Goal: Task Accomplishment & Management: Manage account settings

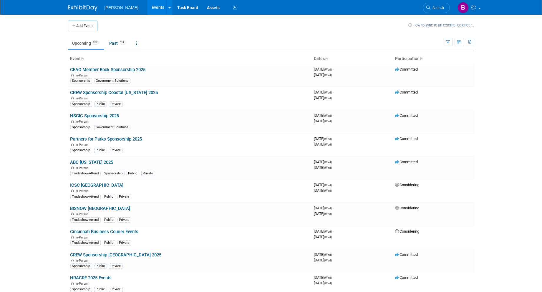
click at [425, 13] on li "Search" at bounding box center [436, 7] width 27 height 14
click at [429, 6] on icon at bounding box center [429, 8] width 4 height 4
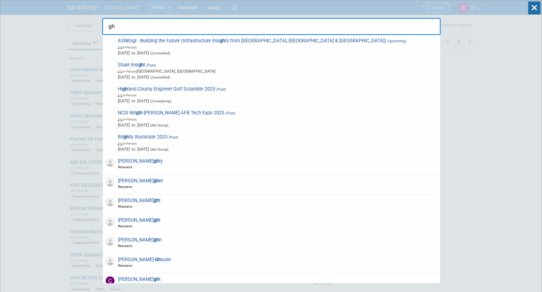
type input "g"
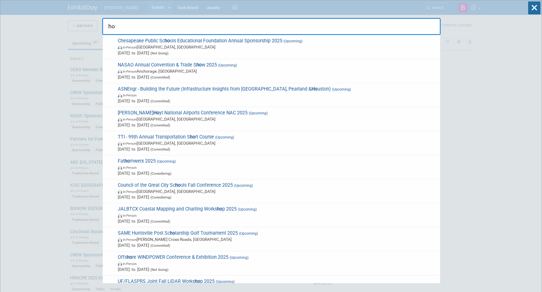
type input "h"
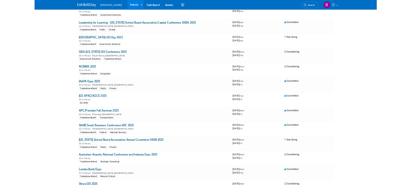
scroll to position [3809, 0]
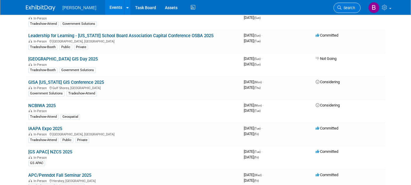
click at [351, 7] on span "Search" at bounding box center [348, 8] width 14 height 4
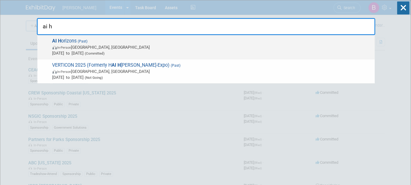
type input "ai h"
click at [95, 42] on span "AI H orizons (Past) In-Person Pittsburgh, PA Sep 11, 2025 to Sep 12, 2025 (Comm…" at bounding box center [211, 47] width 321 height 18
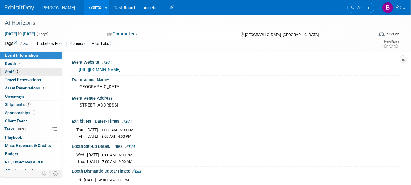
click at [34, 72] on link "2 Staff 2" at bounding box center [30, 72] width 61 height 8
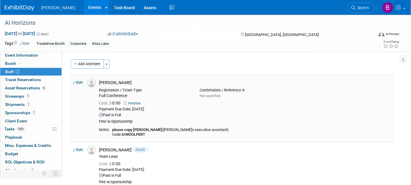
click at [80, 80] on link "Edit" at bounding box center [78, 82] width 10 height 4
select select "360d8e51-6b55-4fc4-bb69-ff1468a84cd0"
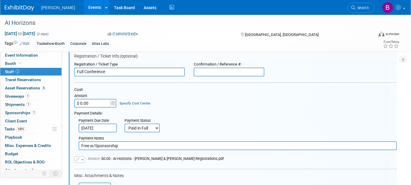
scroll to position [73, 0]
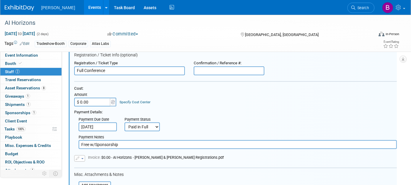
click at [135, 102] on link "Specify Cost Center" at bounding box center [135, 102] width 31 height 4
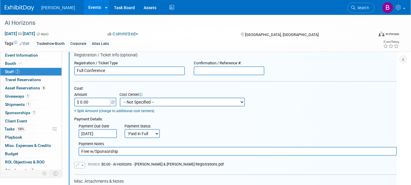
click at [135, 102] on select "-- Not Specified -- Advisory Services - Expenses_1001.502 Aerial Acquisition - …" at bounding box center [182, 101] width 125 height 9
select select "18966283"
click at [120, 97] on select "-- Not Specified -- Advisory Services - Expenses_1001.502 Aerial Acquisition - …" at bounding box center [182, 101] width 125 height 9
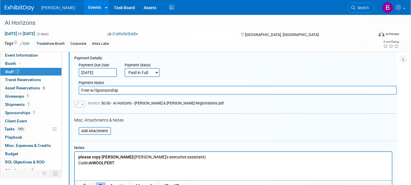
scroll to position [171, 0]
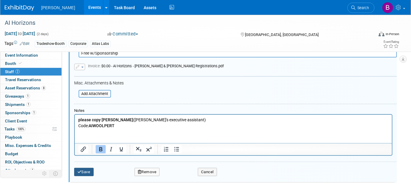
click at [82, 167] on button "Save" at bounding box center [83, 171] width 19 height 8
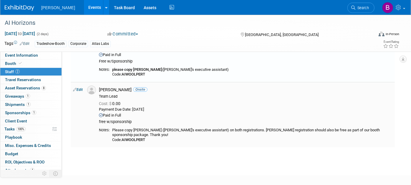
scroll to position [92, 0]
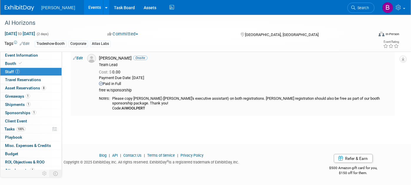
click at [78, 57] on link "Edit" at bounding box center [78, 58] width 10 height 4
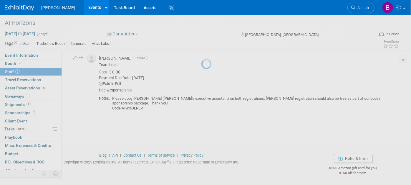
select select "4f5e1c40-926b-43ea-9bf4-f939ae9be0d8"
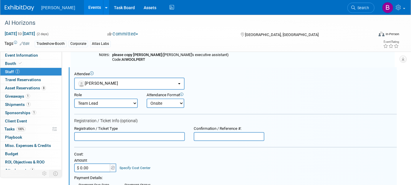
scroll to position [0, 0]
click at [129, 166] on link "Specify Cost Center" at bounding box center [135, 167] width 31 height 4
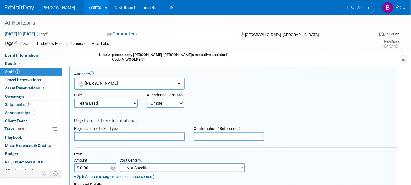
click at [139, 165] on select "-- Not Specified -- Advisory Services - Expenses_1001.502 Aerial Acquisition - …" at bounding box center [182, 167] width 125 height 9
select select "18966283"
click at [120, 163] on select "-- Not Specified -- Advisory Services - Expenses_1001.502 Aerial Acquisition - …" at bounding box center [182, 167] width 125 height 9
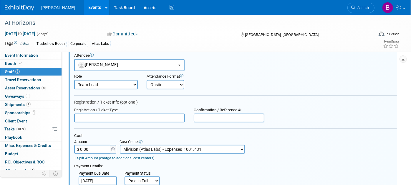
scroll to position [238, 0]
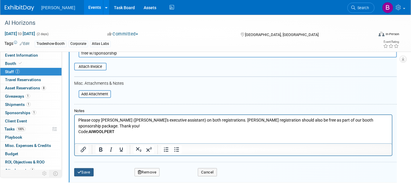
click at [85, 172] on button "Save" at bounding box center [83, 172] width 19 height 8
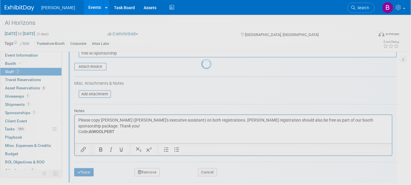
click at [201, 169] on div at bounding box center [205, 92] width 8 height 185
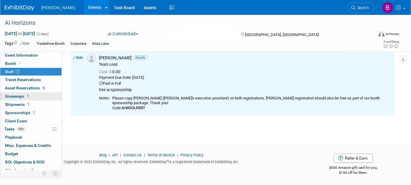
scroll to position [92, 0]
click at [26, 112] on span "Sponsorships 1" at bounding box center [20, 112] width 31 height 5
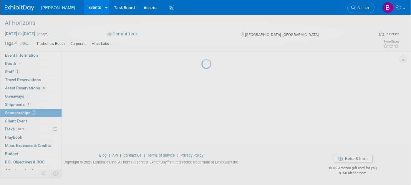
scroll to position [0, 0]
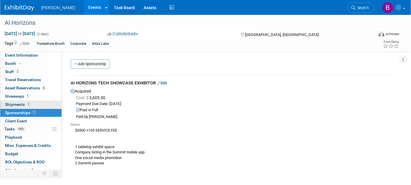
click at [24, 106] on span "Shipments 1" at bounding box center [18, 104] width 26 height 5
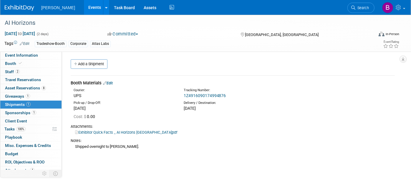
click at [112, 83] on link "Edit" at bounding box center [108, 83] width 10 height 4
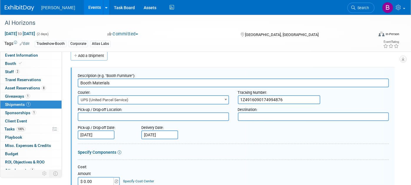
click at [129, 181] on link "Specify Cost Center" at bounding box center [138, 181] width 31 height 4
click at [130, 181] on select "-- Not Specified -- Advisory Services - Expenses_1001.502 Aerial Acquisition - …" at bounding box center [185, 181] width 125 height 9
select select "18966283"
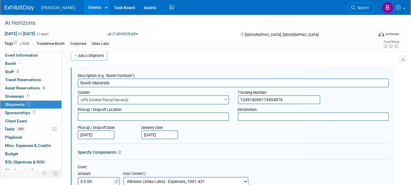
click at [123, 177] on select "-- Not Specified -- Advisory Services - Expenses_1001.502 Aerial Acquisition - …" at bounding box center [185, 181] width 125 height 9
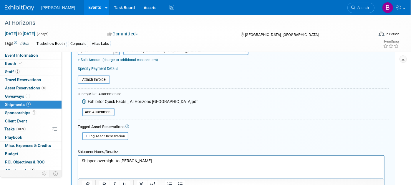
scroll to position [205, 0]
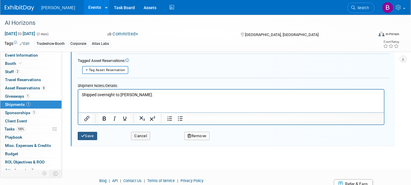
click at [94, 128] on div "Save" at bounding box center [99, 134] width 53 height 12
click at [96, 134] on button "Save" at bounding box center [87, 136] width 19 height 8
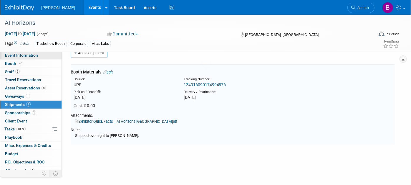
scroll to position [8, 0]
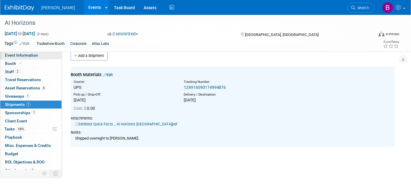
click at [43, 57] on link "Event Information" at bounding box center [30, 55] width 61 height 8
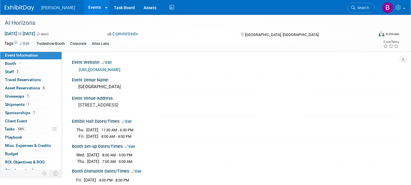
scroll to position [112, 0]
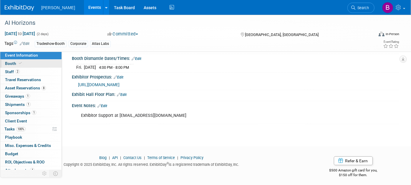
click at [49, 66] on link "Booth" at bounding box center [30, 63] width 61 height 8
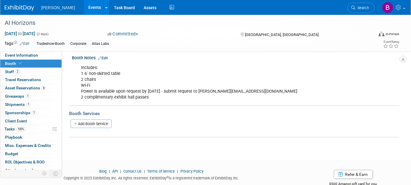
scroll to position [82, 0]
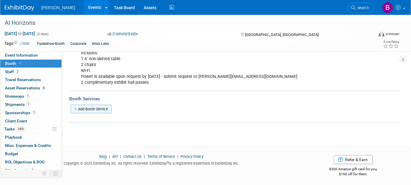
click at [102, 106] on link "Add Booth Service" at bounding box center [91, 109] width 41 height 9
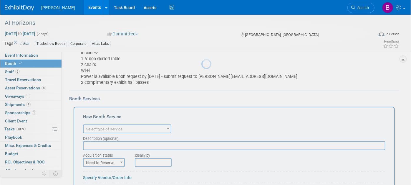
scroll to position [0, 0]
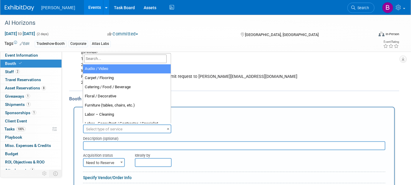
click at [117, 130] on span "Select type of service" at bounding box center [127, 129] width 87 height 8
click at [117, 61] on input "search" at bounding box center [125, 58] width 82 height 9
type input "h"
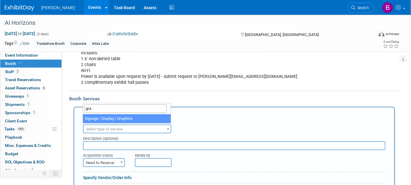
type input "gra"
select select "3"
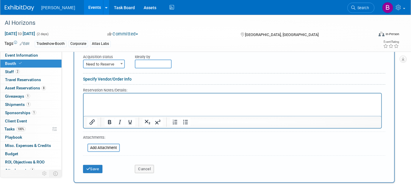
scroll to position [147, 0]
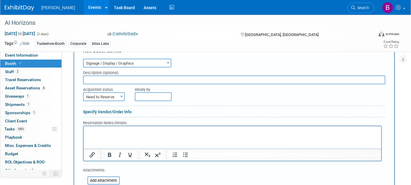
click at [117, 97] on span "Need to Reserve" at bounding box center [104, 97] width 41 height 8
select select "2"
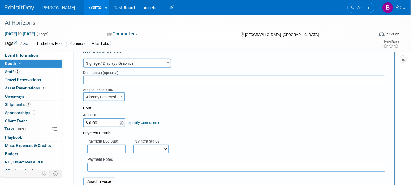
click at [135, 120] on link "Specify Cost Center" at bounding box center [144, 122] width 31 height 4
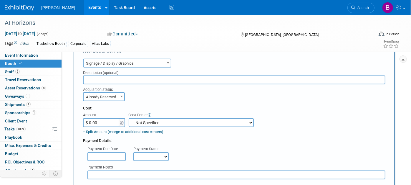
click at [138, 121] on select "-- Not Specified -- Advisory Services - Expenses_1001.502 Aerial Acquisition - …" at bounding box center [191, 122] width 125 height 9
select select "18966283"
click at [129, 118] on select "-- Not Specified -- Advisory Services - Expenses_1001.502 Aerial Acquisition - …" at bounding box center [191, 122] width 125 height 9
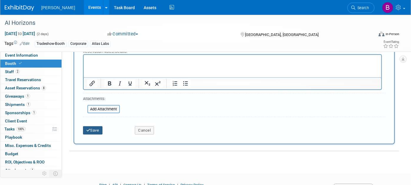
type input "$ 879.00"
click at [94, 126] on button "Save" at bounding box center [92, 130] width 19 height 8
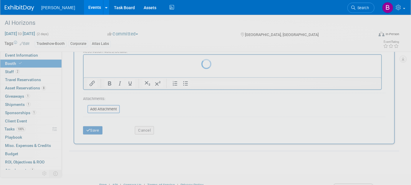
scroll to position [114, 0]
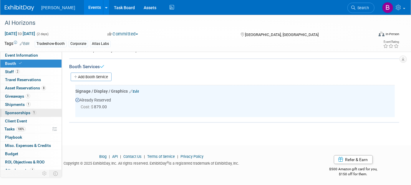
click at [16, 112] on span "Sponsorships 1" at bounding box center [20, 112] width 31 height 5
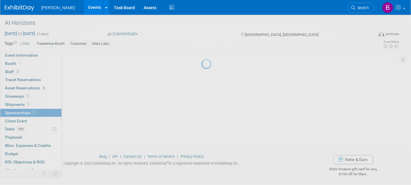
scroll to position [0, 0]
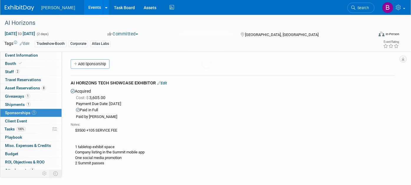
click at [17, 101] on link "1 Shipments 1" at bounding box center [30, 104] width 61 height 8
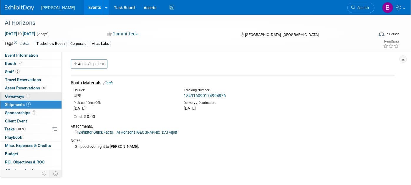
click at [15, 96] on span "Giveaways 1" at bounding box center [17, 96] width 25 height 5
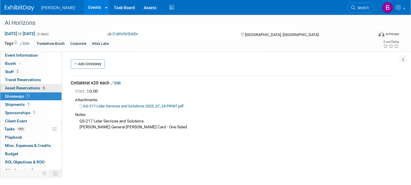
click at [18, 88] on span "Asset Reservations 8" at bounding box center [25, 87] width 41 height 5
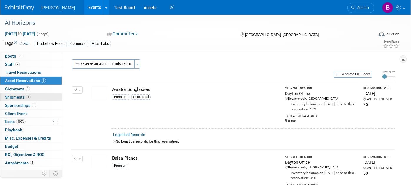
scroll to position [12, 0]
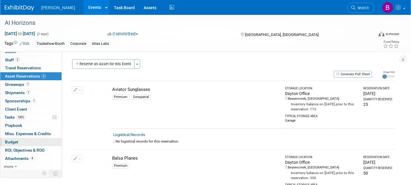
click at [16, 140] on span "Budget" at bounding box center [11, 141] width 13 height 5
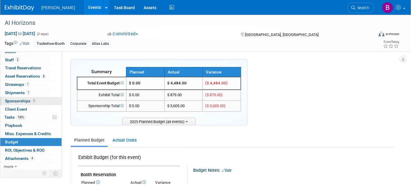
click at [31, 103] on link "1 Sponsorships 1" at bounding box center [30, 101] width 61 height 8
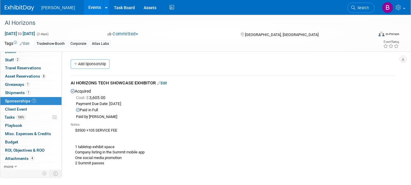
click at [157, 85] on div "AI HORIZONS TECH SHOWCASE EXHIBITOR Edit" at bounding box center [233, 83] width 324 height 7
click at [164, 82] on link "Edit" at bounding box center [162, 83] width 10 height 4
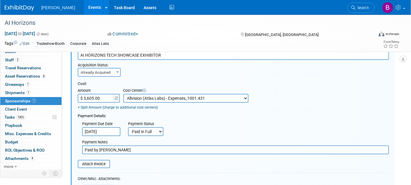
scroll to position [74, 0]
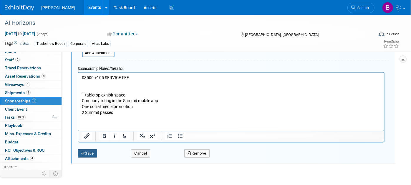
click at [89, 149] on button "Save" at bounding box center [87, 153] width 19 height 8
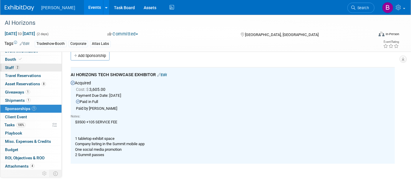
scroll to position [0, 0]
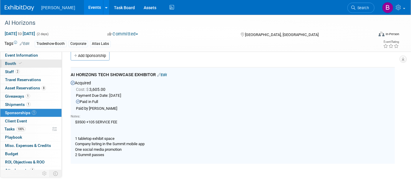
click at [37, 59] on link "Booth" at bounding box center [30, 63] width 61 height 8
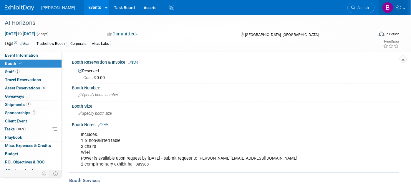
click at [396, 4] on link at bounding box center [393, 7] width 29 height 15
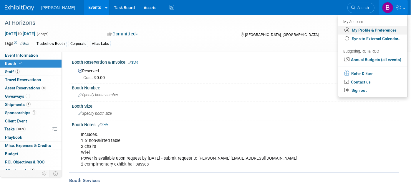
click at [366, 33] on link "My Profile & Preferences" at bounding box center [372, 30] width 69 height 9
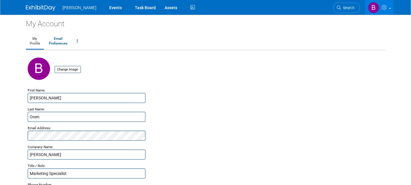
click at [392, 6] on link at bounding box center [379, 7] width 29 height 15
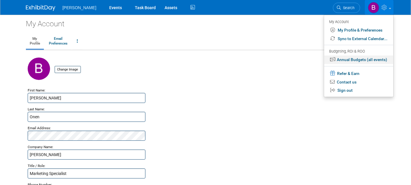
click at [366, 62] on link "Annual Budgets (all events)" at bounding box center [358, 59] width 69 height 9
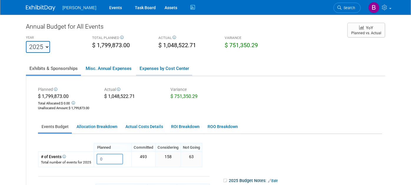
click at [156, 66] on link "Expenses by Cost Center" at bounding box center [164, 68] width 56 height 12
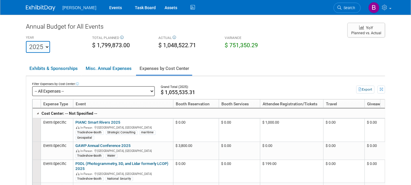
click at [110, 89] on select "-- All Expenses -- -- Cost Center Not Specified -- Advisory Services - Expenses…" at bounding box center [93, 91] width 123 height 10
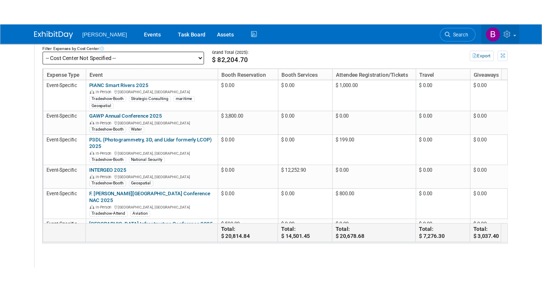
scroll to position [43, 0]
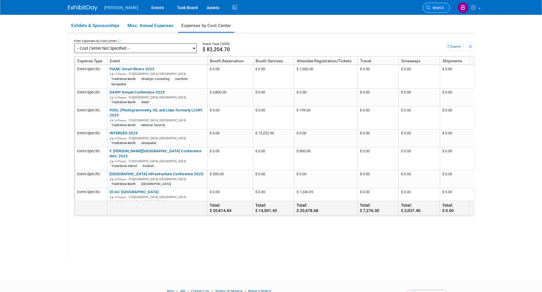
click at [411, 7] on span "Search" at bounding box center [438, 8] width 14 height 4
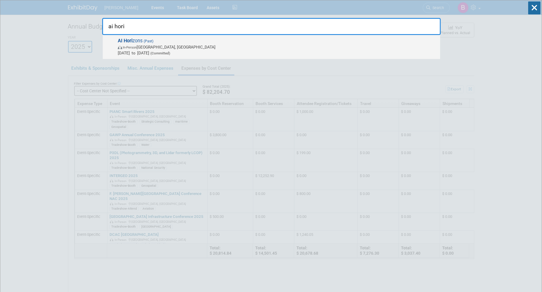
type input "ai hori"
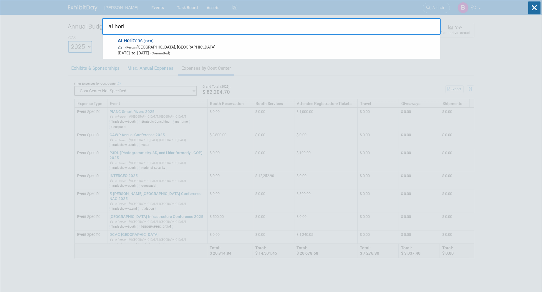
click at [205, 48] on span "In-Person Pittsburgh, PA" at bounding box center [277, 47] width 319 height 6
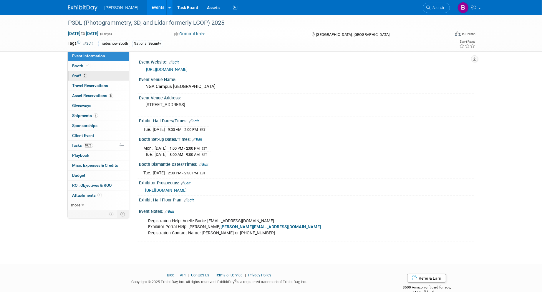
click at [80, 73] on link "7 Staff 7" at bounding box center [98, 76] width 61 height 10
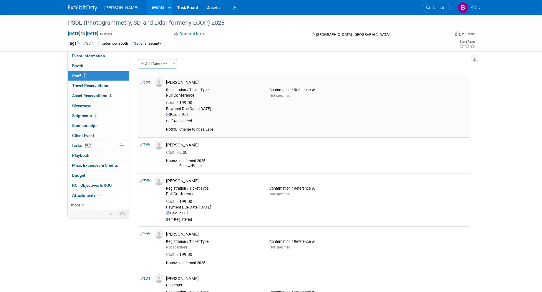
click at [149, 82] on link "Edit" at bounding box center [145, 82] width 10 height 4
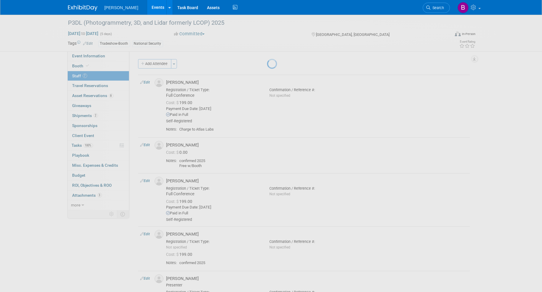
select select "e50a130b-88df-4fb9-8ece-88a106a6cdc3"
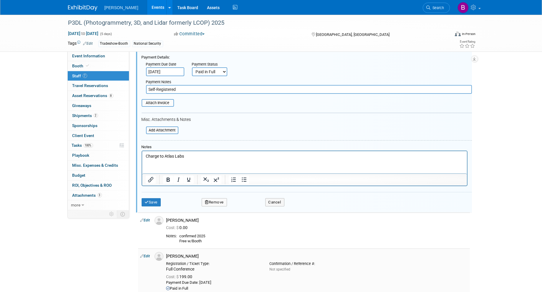
scroll to position [172, 0]
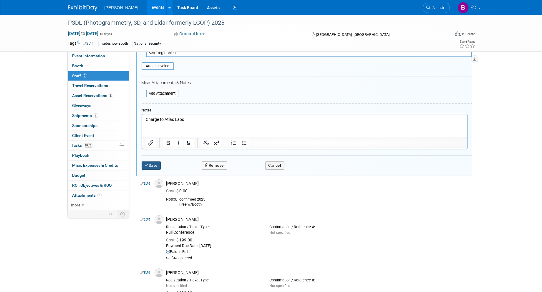
click at [150, 164] on button "Save" at bounding box center [151, 166] width 19 height 8
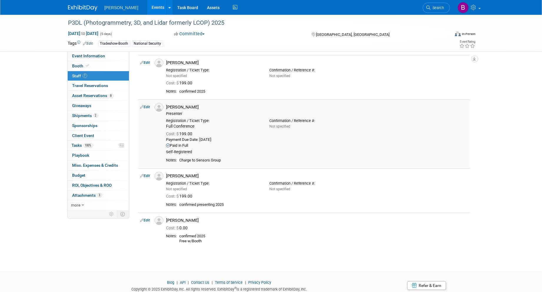
click at [150, 107] on link "Edit" at bounding box center [145, 107] width 10 height 4
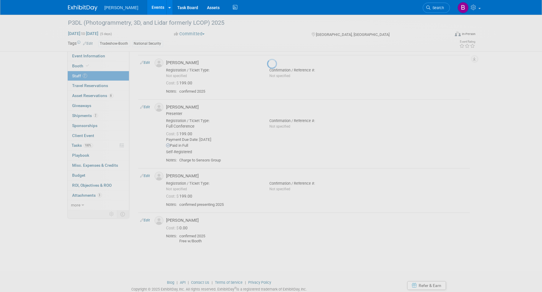
select select "f6ab741a-ae54-4df0-b7ab-35422fc51710"
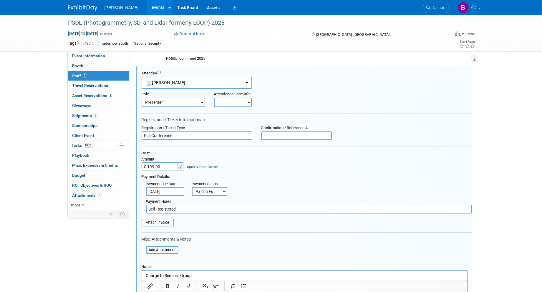
scroll to position [0, 0]
click at [198, 165] on link "Specify Cost Center" at bounding box center [202, 167] width 31 height 4
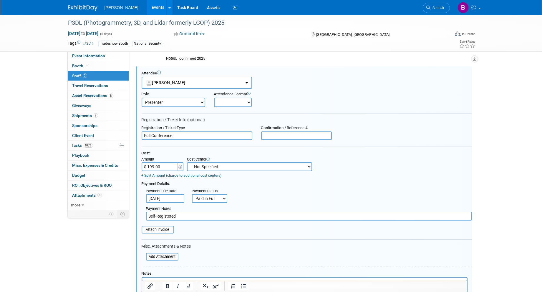
click at [198, 164] on select "-- Not Specified -- Advisory Services - Expenses_1001.502 Aerial Acquisition - …" at bounding box center [249, 166] width 125 height 9
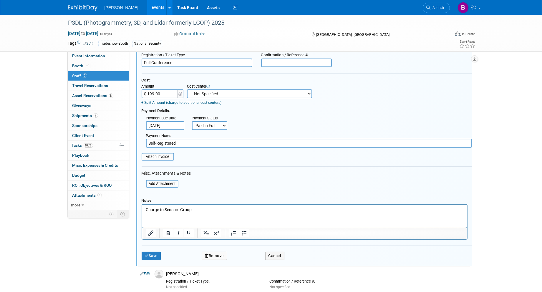
scroll to position [270, 0]
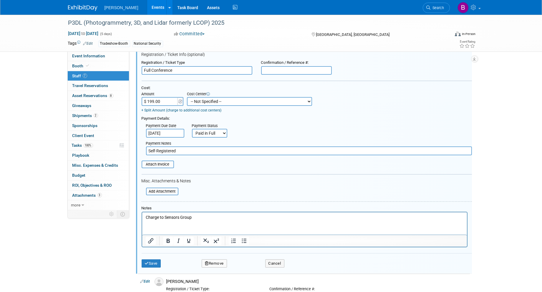
click at [193, 97] on select "-- Not Specified -- Advisory Services - Expenses_1001.502 Aerial Acquisition - …" at bounding box center [249, 101] width 125 height 9
select select "18966264"
click at [187, 97] on select "-- Not Specified -- Advisory Services - Expenses_1001.502 Aerial Acquisition - …" at bounding box center [249, 101] width 125 height 9
click at [156, 184] on button "Save" at bounding box center [151, 264] width 19 height 8
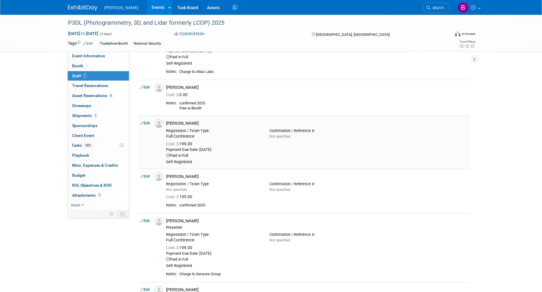
scroll to position [65, 0]
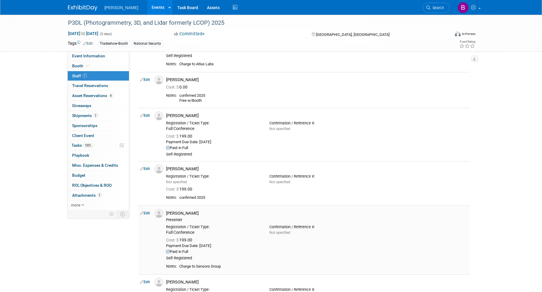
click at [148, 184] on link "Edit" at bounding box center [145, 213] width 10 height 4
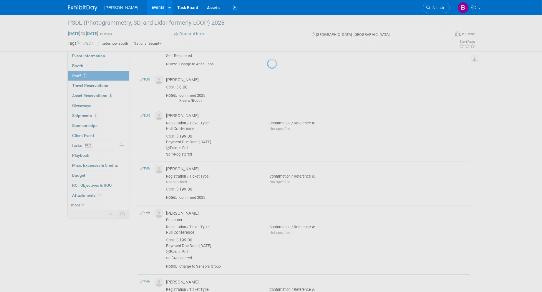
select select "f6ab741a-ae54-4df0-b7ab-35422fc51710"
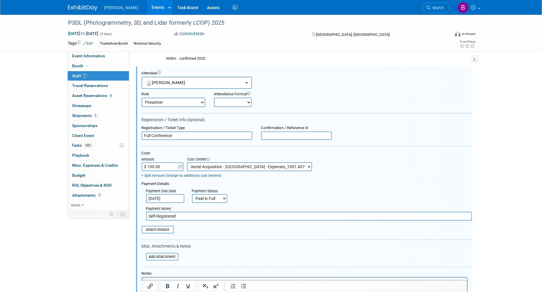
scroll to position [0, 0]
click at [294, 165] on select "-- Not Specified -- Advisory Services - Expenses_1001.502 Aerial Acquisition - …" at bounding box center [249, 166] width 125 height 9
select select "18966241"
click at [187, 162] on select "-- Not Specified -- Advisory Services - Expenses_1001.502 Aerial Acquisition - …" at bounding box center [249, 166] width 125 height 9
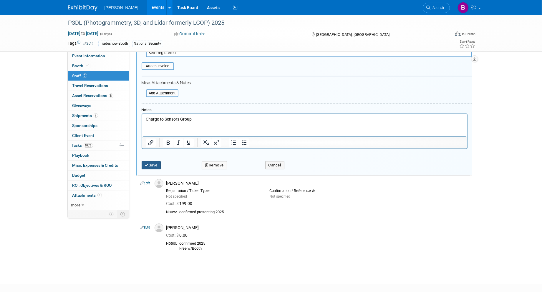
click at [148, 163] on icon "submit" at bounding box center [147, 165] width 4 height 4
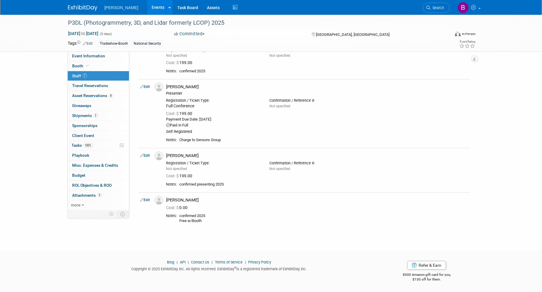
scroll to position [198, 0]
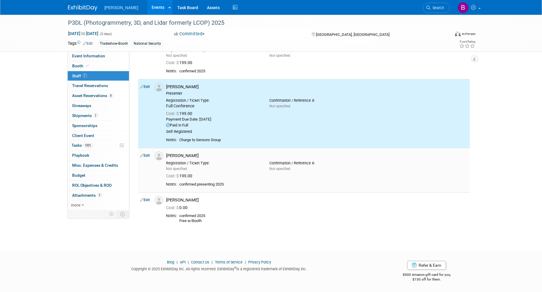
click at [146, 154] on link "Edit" at bounding box center [145, 156] width 10 height 4
select select "0af0cf59-3cf7-4174-b959-4434b9acd1b5"
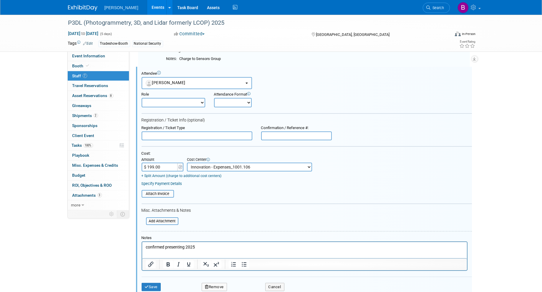
scroll to position [0, 0]
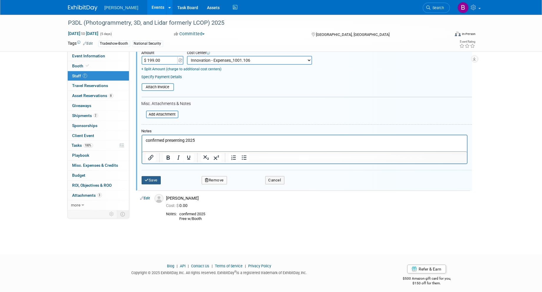
click at [159, 176] on button "Save" at bounding box center [151, 180] width 19 height 8
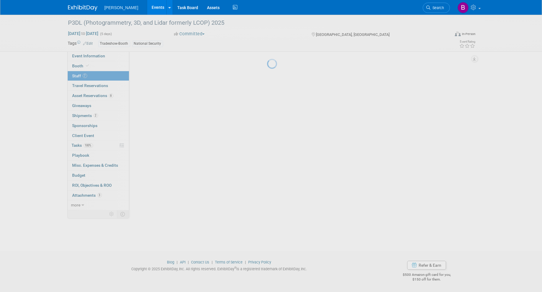
scroll to position [198, 0]
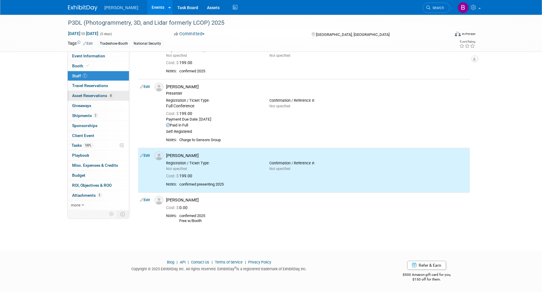
click at [87, 94] on span "Asset Reservations 8" at bounding box center [92, 95] width 41 height 5
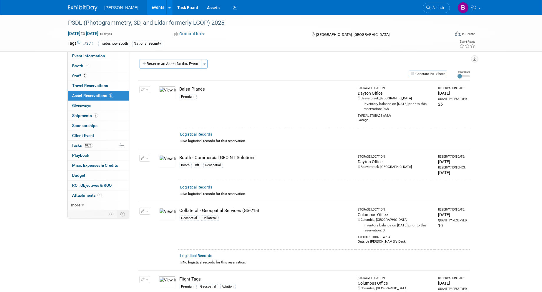
click at [147, 6] on link "Events" at bounding box center [157, 7] width 21 height 15
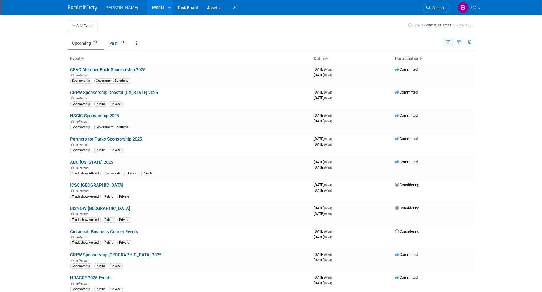
click at [450, 41] on button "button" at bounding box center [448, 42] width 9 height 9
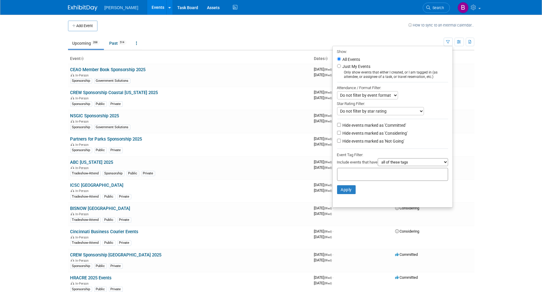
click at [408, 170] on div at bounding box center [392, 174] width 111 height 13
type input "geos"
click at [355, 186] on div "Geospatial" at bounding box center [375, 187] width 82 height 8
type input "Geospatial"
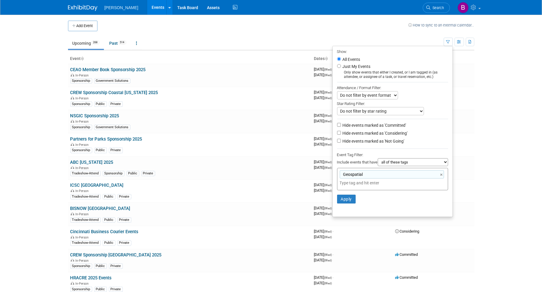
click at [342, 141] on label "Hide events marked as 'Not Going'" at bounding box center [372, 141] width 63 height 6
click at [341, 141] on input "Hide events marked as 'Not Going'" at bounding box center [339, 141] width 4 height 4
checkbox input "true"
click at [342, 136] on label "Hide events marked as 'Considering'" at bounding box center [374, 133] width 66 height 6
click at [341, 135] on input "Hide events marked as 'Considering'" at bounding box center [339, 133] width 4 height 4
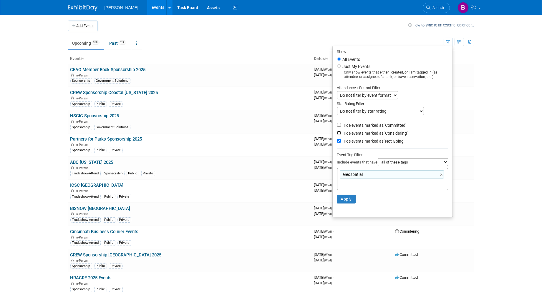
checkbox input "true"
click at [346, 201] on button "Apply" at bounding box center [346, 199] width 19 height 9
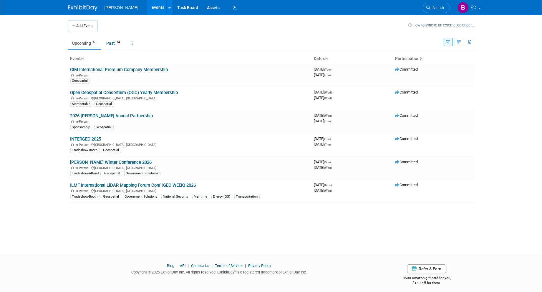
click at [446, 43] on icon "button" at bounding box center [448, 42] width 4 height 4
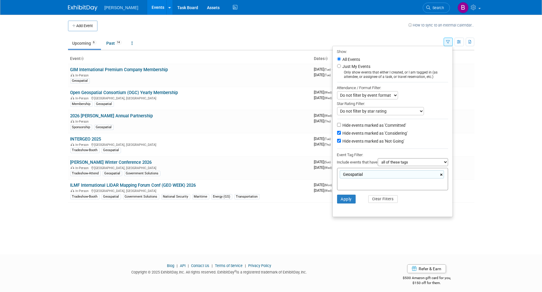
click at [441, 176] on link "×" at bounding box center [442, 175] width 4 height 7
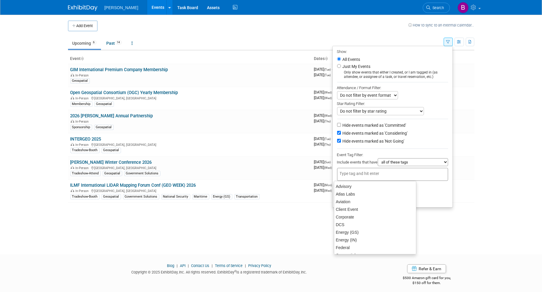
click at [432, 178] on div at bounding box center [392, 174] width 111 height 13
click at [528, 166] on body "Woolpert Events Add Event Bulk Upload Events Shareable Event Boards Recently Vi…" at bounding box center [271, 146] width 542 height 292
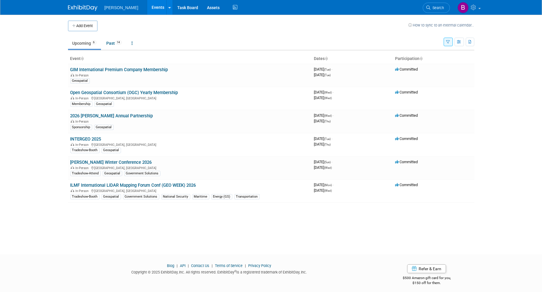
click at [447, 39] on button "button" at bounding box center [448, 42] width 9 height 9
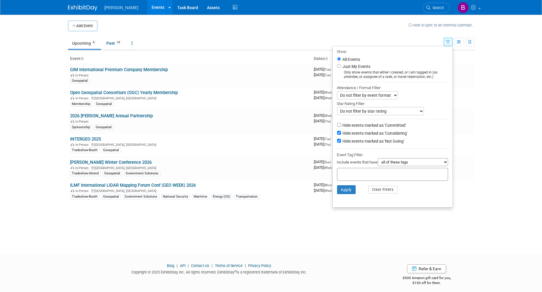
click at [388, 144] on label "Hide events marked as 'Not Going'" at bounding box center [372, 141] width 63 height 6
click at [341, 143] on input "Hide events marked as 'Not Going'" at bounding box center [339, 141] width 4 height 4
checkbox input "false"
click at [366, 175] on input "text" at bounding box center [381, 174] width 82 height 6
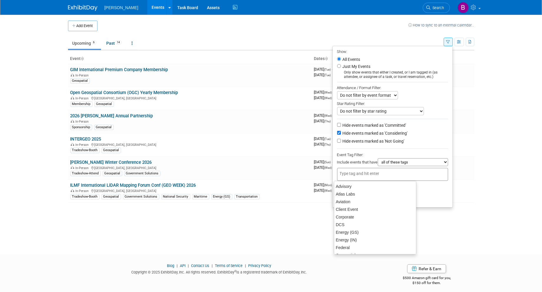
type input "G"
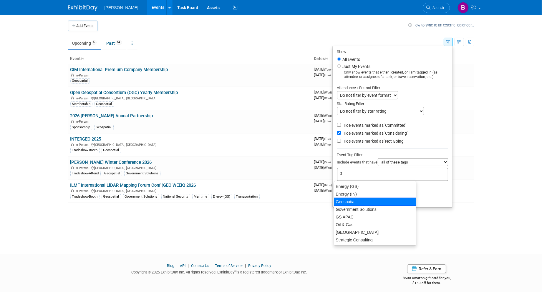
click at [356, 202] on div "Geospatial" at bounding box center [375, 202] width 82 height 8
type input "Geospatial"
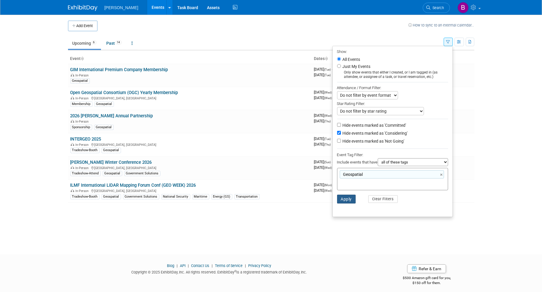
click at [345, 199] on button "Apply" at bounding box center [346, 199] width 19 height 9
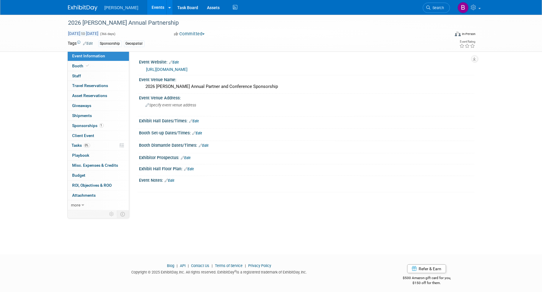
click at [86, 33] on span "to" at bounding box center [84, 33] width 6 height 5
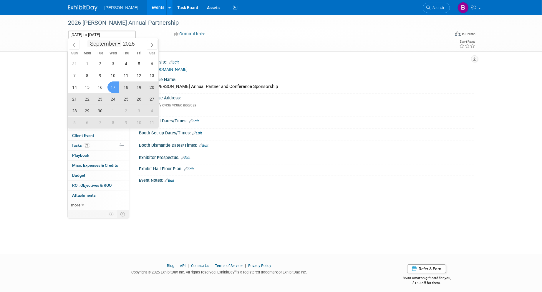
click at [117, 45] on select "January February March April May June July August September October November De…" at bounding box center [104, 43] width 34 height 7
select select "0"
click at [87, 40] on select "January February March April May June July August September October November De…" at bounding box center [104, 43] width 34 height 7
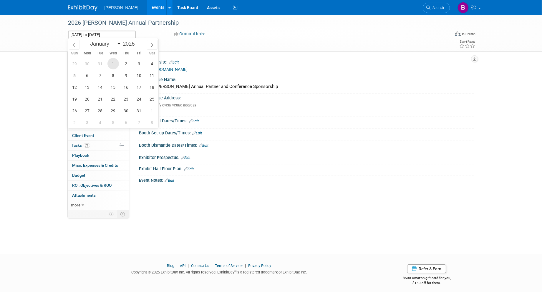
click at [114, 58] on span "1" at bounding box center [112, 63] width 11 height 11
type input "[DATE]"
click at [139, 40] on span at bounding box center [137, 42] width 4 height 4
type input "2026"
click at [205, 41] on div "Sponsorship Geospatial" at bounding box center [252, 44] width 308 height 6
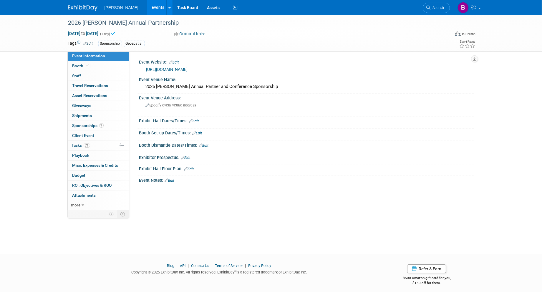
click at [120, 34] on div "Jan 1, 2025 to Jan 1, 2025 (1 day)" at bounding box center [115, 34] width 95 height 6
click at [99, 33] on span "Jan 1, 2025 to Jan 1, 2025" at bounding box center [83, 33] width 31 height 5
type input "Jan 1, 2025 to Jan 1, 2025"
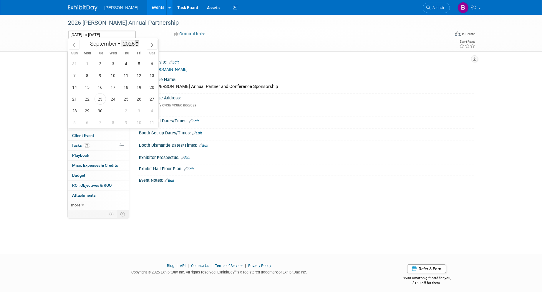
click at [136, 42] on span at bounding box center [137, 42] width 4 height 4
type input "2026"
click at [103, 61] on span "1" at bounding box center [99, 63] width 11 height 11
type input "Sep 1, 2026"
click at [115, 43] on select "January February March April May June July August September October November De…" at bounding box center [104, 43] width 34 height 7
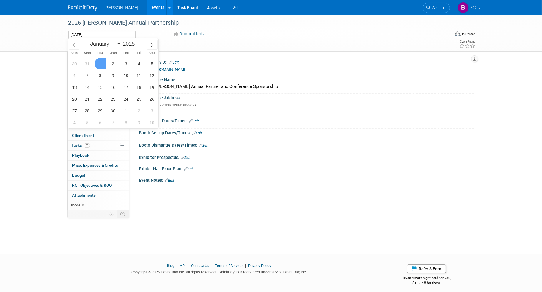
select select "11"
click at [87, 40] on select "January February March April May June July August September October November De…" at bounding box center [104, 43] width 34 height 7
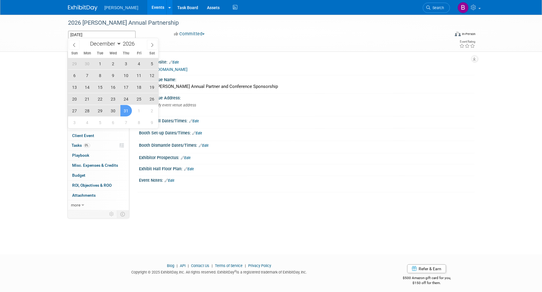
click at [123, 111] on span "31" at bounding box center [125, 110] width 11 height 11
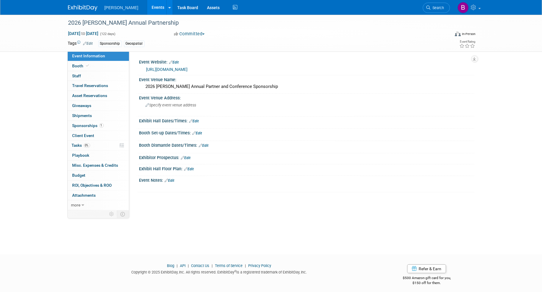
click at [94, 43] on td "Sponsorship Geospatial" at bounding box center [249, 43] width 313 height 7
click at [93, 42] on link "Edit" at bounding box center [88, 44] width 10 height 4
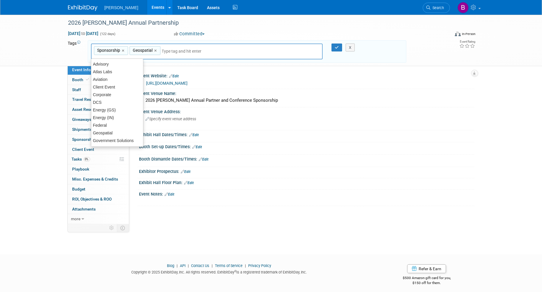
click at [225, 49] on div "Sponsorship,Geospatial Sponsorship × Geospatial ×" at bounding box center [207, 52] width 232 height 16
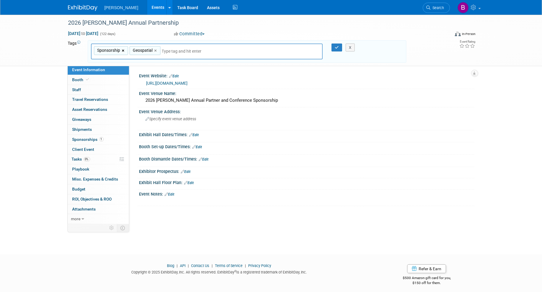
click at [123, 49] on link "×" at bounding box center [124, 50] width 4 height 7
type input "Geospatial"
click at [120, 50] on link "×" at bounding box center [121, 50] width 4 height 7
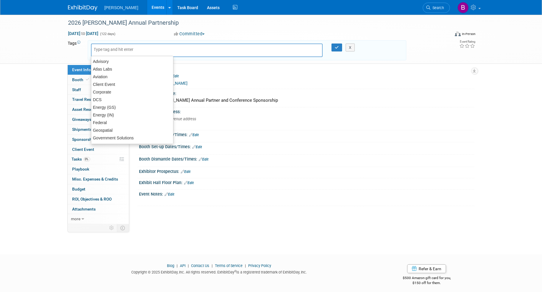
click at [121, 51] on input "text" at bounding box center [135, 50] width 82 height 6
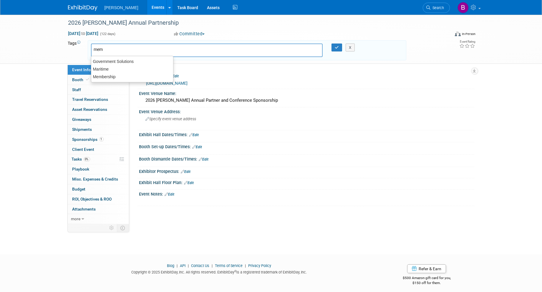
type input "memb"
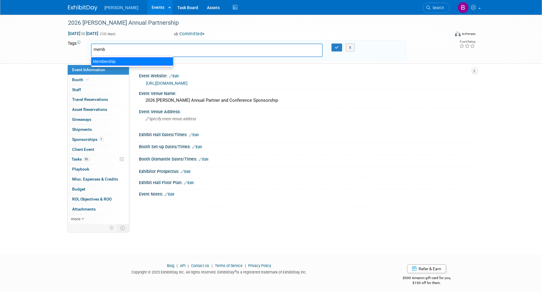
click at [117, 59] on div "Membership" at bounding box center [132, 61] width 82 height 8
type input "Membership"
type input "gov"
click at [130, 60] on div "Government Solutions" at bounding box center [132, 64] width 82 height 8
type input "Membership, Government Solutions"
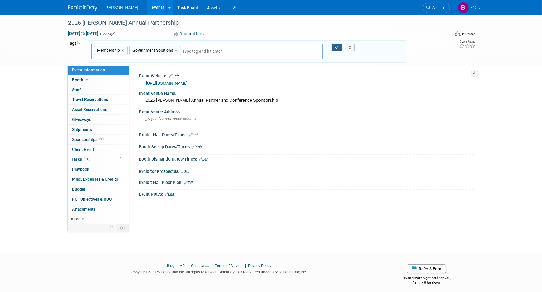
click at [339, 46] on div "X" at bounding box center [352, 48] width 27 height 8
click at [339, 46] on button "button" at bounding box center [336, 48] width 11 height 8
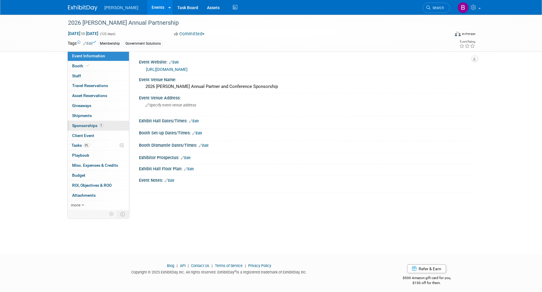
click at [104, 127] on link "1 Sponsorships 1" at bounding box center [98, 126] width 61 height 10
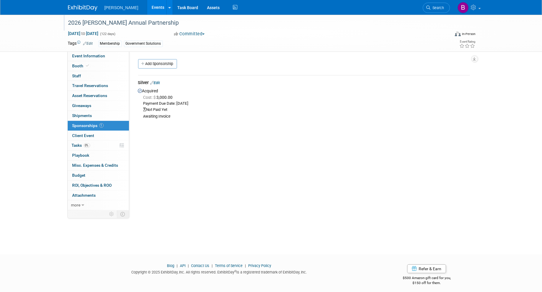
click at [113, 26] on div "2026 [PERSON_NAME] Annual Partnership" at bounding box center [253, 23] width 375 height 11
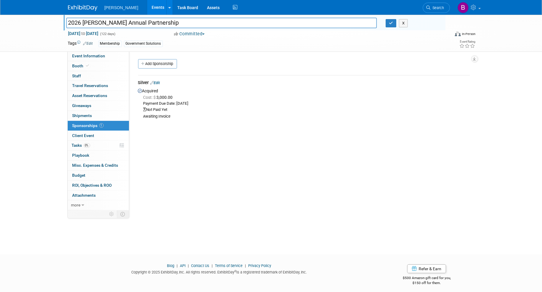
drag, startPoint x: 229, startPoint y: 243, endPoint x: 228, endPoint y: 240, distance: 3.6
click at [229, 243] on div "2026 MAPPS Annual Partnership 2026 MAPPS Annual Partnership X Sep 1, 2026 to De…" at bounding box center [271, 129] width 542 height 229
click at [391, 24] on icon "button" at bounding box center [391, 23] width 4 height 4
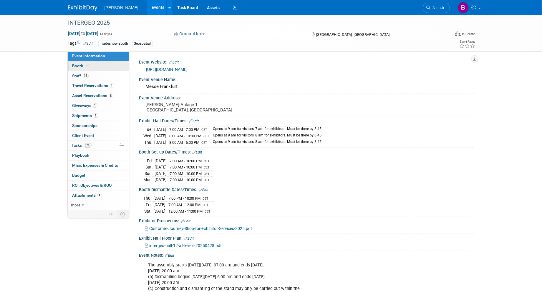
click at [105, 66] on link "Booth" at bounding box center [98, 66] width 61 height 10
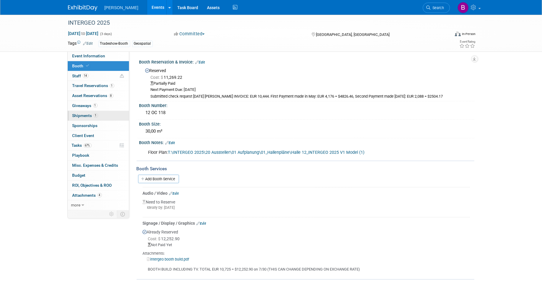
click at [109, 119] on link "1 Shipments 1" at bounding box center [98, 116] width 61 height 10
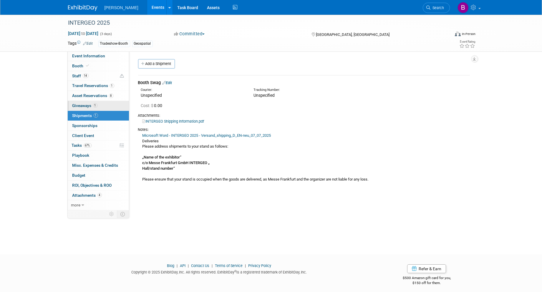
click at [101, 105] on link "1 Giveaways 1" at bounding box center [98, 106] width 61 height 10
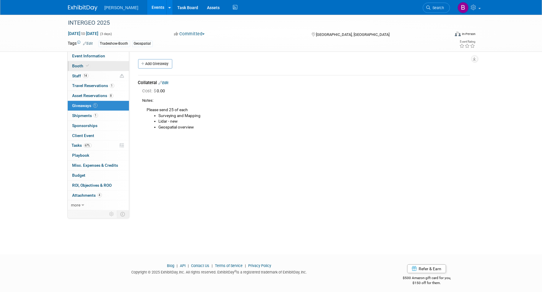
click at [90, 63] on link "Booth" at bounding box center [98, 66] width 61 height 10
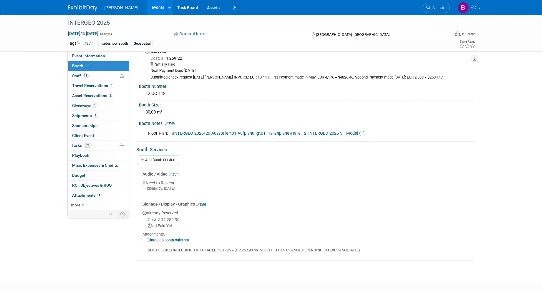
scroll to position [16, 0]
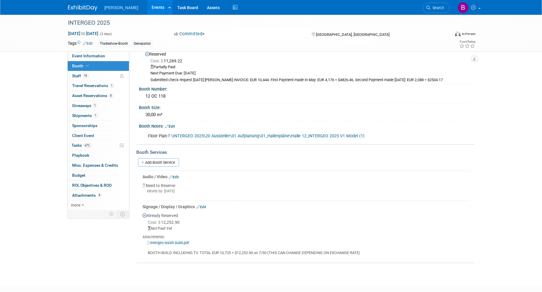
click at [202, 207] on link "Edit" at bounding box center [202, 207] width 10 height 4
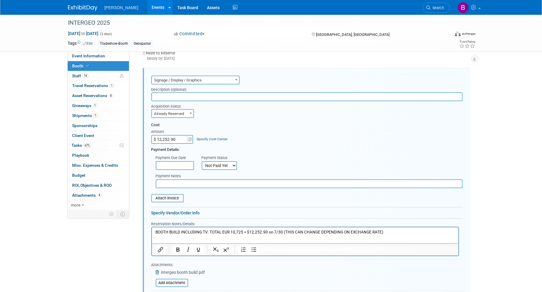
scroll to position [0, 0]
click at [202, 163] on select "Not Paid Yet Partially Paid Paid in Full" at bounding box center [219, 165] width 35 height 9
select select "1"
click at [202, 161] on select "Not Paid Yet Partially Paid Paid in Full" at bounding box center [219, 165] width 35 height 9
click at [217, 137] on link "Specify Cost Center" at bounding box center [212, 139] width 31 height 4
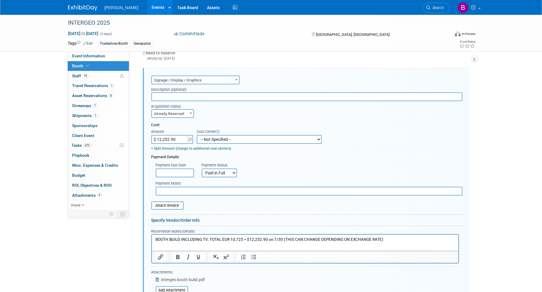
click at [217, 137] on select "-- Not Specified -- Advisory Services - Expenses_1001.502 Aerial Acquisition - …" at bounding box center [259, 139] width 125 height 9
select select "18966240"
click at [197, 135] on select "-- Not Specified -- Advisory Services - Expenses_1001.502 Aerial Acquisition - …" at bounding box center [259, 139] width 125 height 9
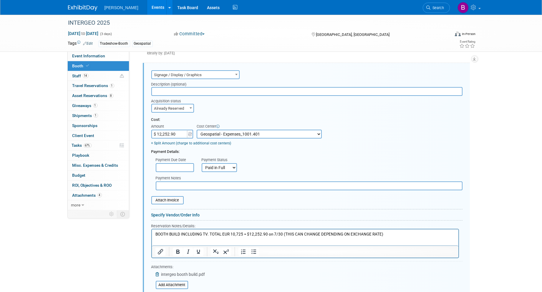
scroll to position [247, 0]
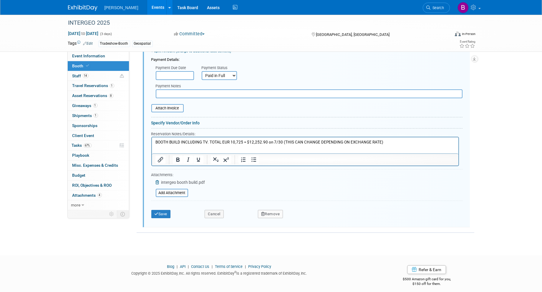
click at [165, 214] on div "Save Cancel Remove" at bounding box center [306, 212] width 311 height 18
click at [162, 210] on button "Save" at bounding box center [160, 214] width 19 height 8
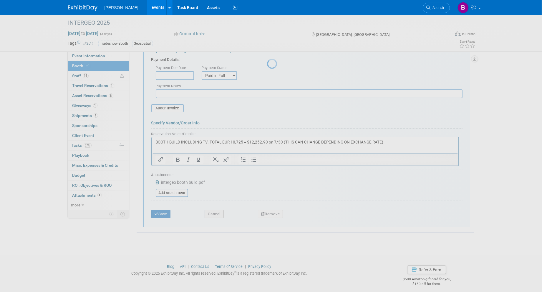
scroll to position [49, 0]
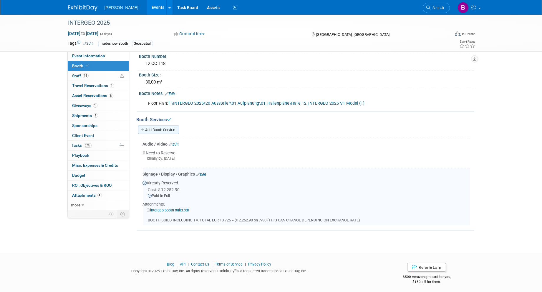
click at [160, 130] on link "Add Booth Service" at bounding box center [158, 130] width 41 height 9
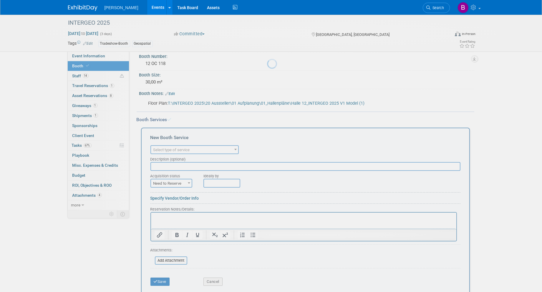
scroll to position [0, 0]
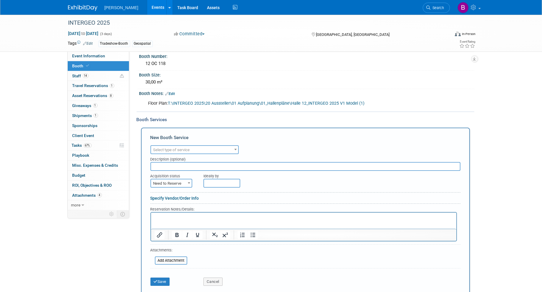
click at [170, 166] on input "text" at bounding box center [305, 166] width 310 height 9
type input "INTERGEO BOOTH GRAPHIC"
click at [219, 149] on span "Select type of service" at bounding box center [194, 150] width 87 height 8
type input "GRA"
select select "3"
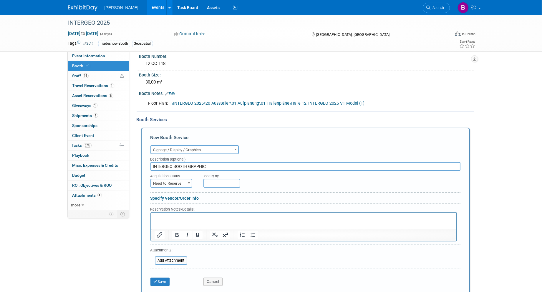
click at [184, 181] on span "Need to Reserve" at bounding box center [171, 184] width 41 height 8
select select "2"
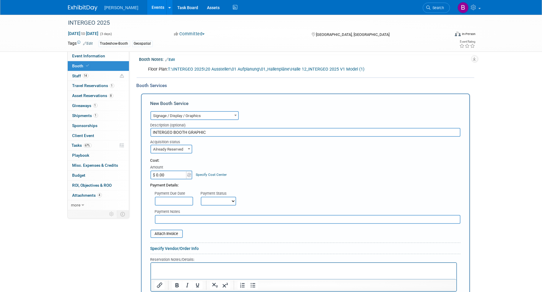
scroll to position [147, 0]
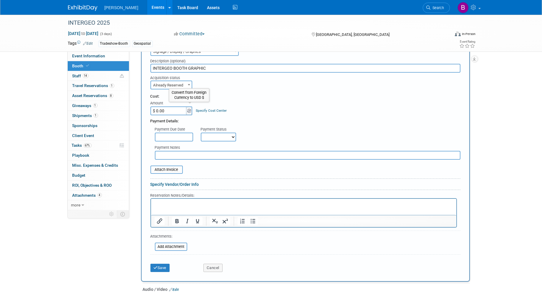
click at [190, 109] on img at bounding box center [189, 111] width 4 height 4
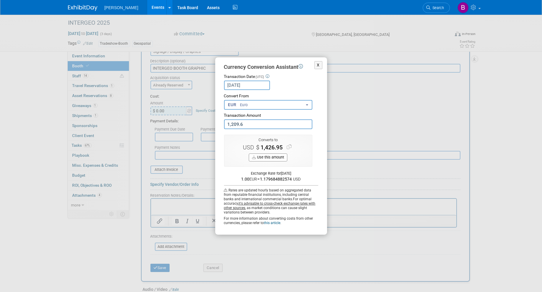
type input "1,209.60"
click at [261, 159] on button "Use this amount" at bounding box center [268, 158] width 39 height 8
type input "$ 1,426.95"
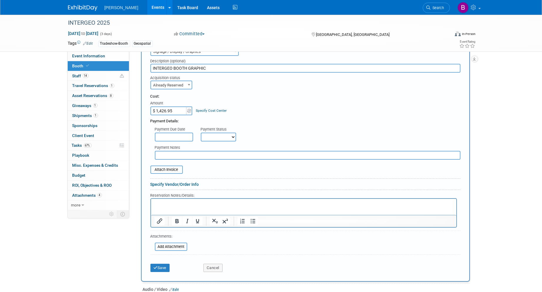
click at [213, 109] on link "Specify Cost Center" at bounding box center [211, 111] width 31 height 4
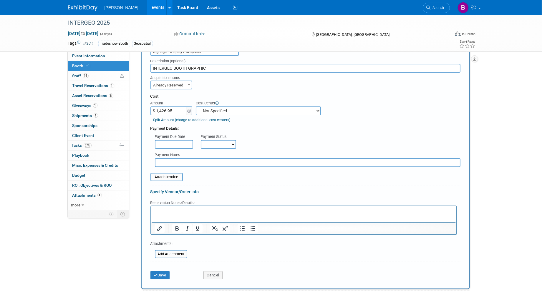
click at [222, 107] on select "-- Not Specified -- Advisory Services - Expenses_1001.502 Aerial Acquisition - …" at bounding box center [258, 111] width 125 height 9
select select "18966240"
click at [196, 107] on select "-- Not Specified -- Advisory Services - Expenses_1001.502 Aerial Acquisition - …" at bounding box center [258, 111] width 125 height 9
click at [160, 271] on button "Save" at bounding box center [159, 275] width 19 height 8
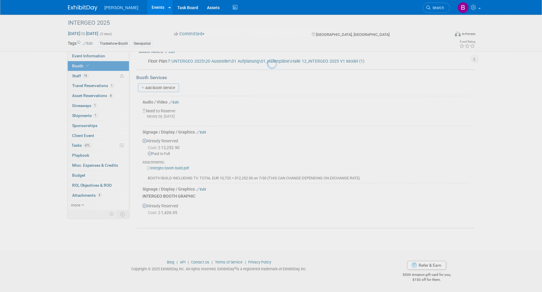
scroll to position [89, 0]
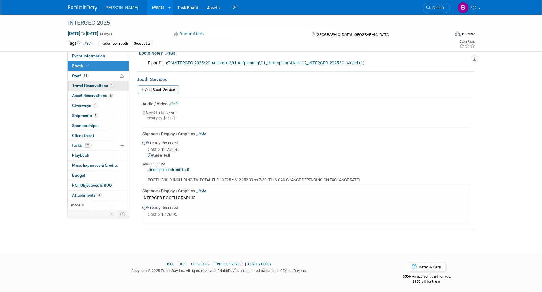
click at [107, 87] on span "Travel Reservations 1" at bounding box center [93, 85] width 42 height 5
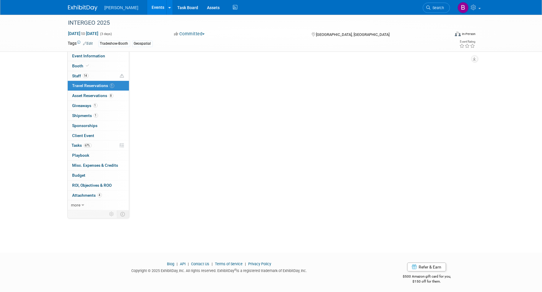
scroll to position [0, 0]
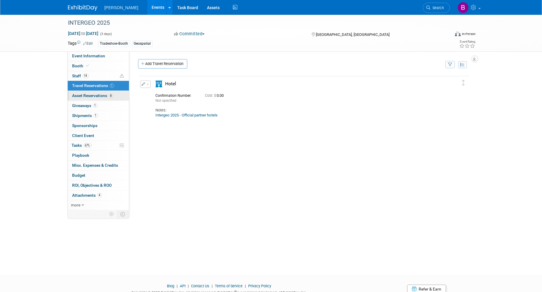
click at [108, 93] on link "8 Asset Reservations 8" at bounding box center [98, 96] width 61 height 10
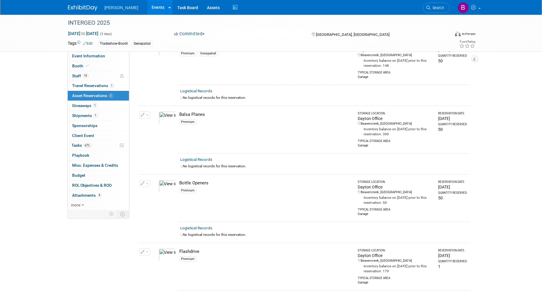
scroll to position [375, 0]
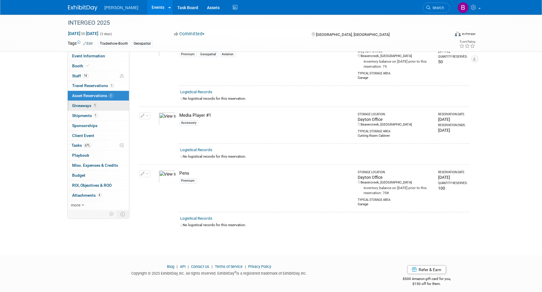
click at [102, 110] on link "1 Giveaways 1" at bounding box center [98, 106] width 61 height 10
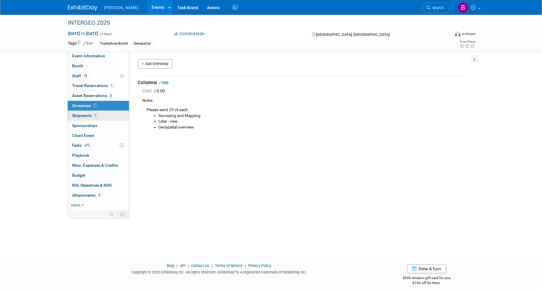
click at [102, 117] on link "1 Shipments 1" at bounding box center [98, 116] width 61 height 10
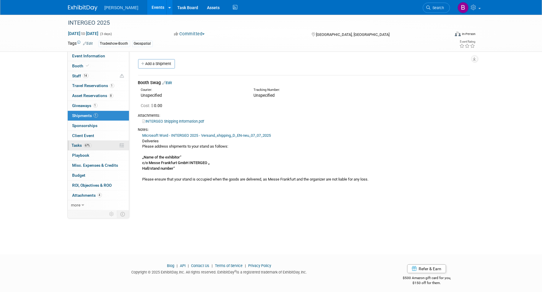
click at [87, 145] on span "67%" at bounding box center [88, 145] width 8 height 4
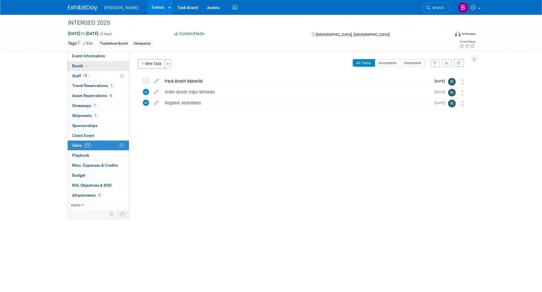
click at [89, 69] on link "Booth" at bounding box center [98, 66] width 61 height 10
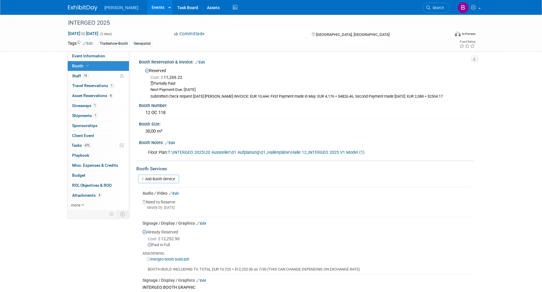
click at [202, 63] on link "Edit" at bounding box center [200, 62] width 10 height 4
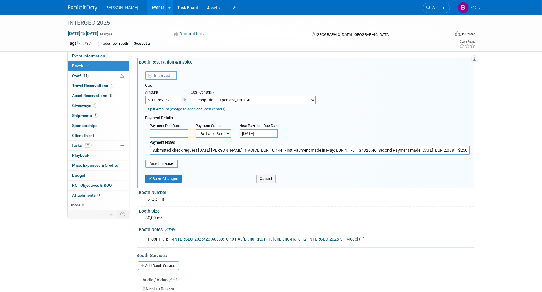
click at [155, 72] on button "Reserved" at bounding box center [160, 75] width 31 height 9
click at [263, 66] on div "Reserved Need to Reserve Reserved No Reservation Required Ideally by:" at bounding box center [306, 125] width 335 height 122
click at [217, 135] on select "Not Paid Yet Partially Paid Paid in Full" at bounding box center [213, 133] width 35 height 9
select select "1"
click at [196, 129] on select "Not Paid Yet Partially Paid Paid in Full" at bounding box center [213, 133] width 35 height 9
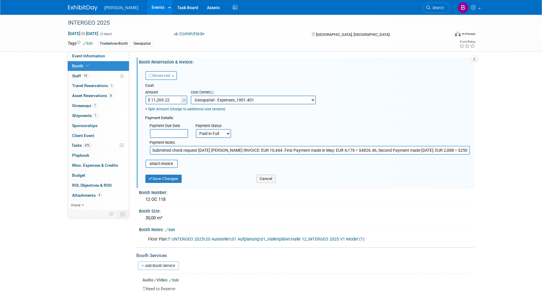
click at [161, 183] on div "Save Changes Cancel" at bounding box center [307, 178] width 324 height 15
click at [159, 181] on button "Save Changes" at bounding box center [163, 179] width 37 height 8
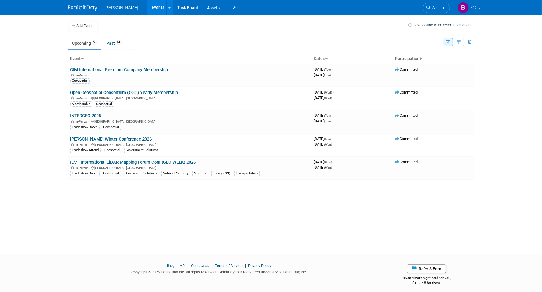
click at [444, 41] on button "button" at bounding box center [448, 42] width 9 height 9
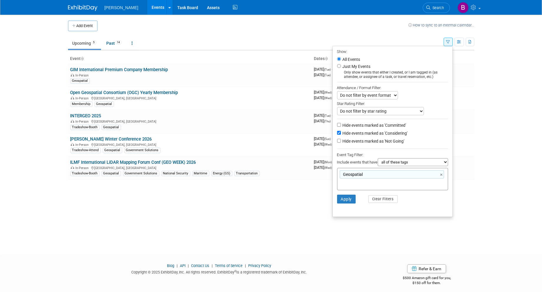
click at [398, 135] on label "Hide events marked as 'Considering'" at bounding box center [374, 133] width 66 height 6
click at [341, 135] on input "Hide events marked as 'Considering'" at bounding box center [339, 133] width 4 height 4
checkbox input "false"
click at [390, 125] on label "Hide events marked as 'Committed'" at bounding box center [373, 125] width 65 height 6
click at [341, 125] on input "Hide events marked as 'Committed'" at bounding box center [339, 125] width 4 height 4
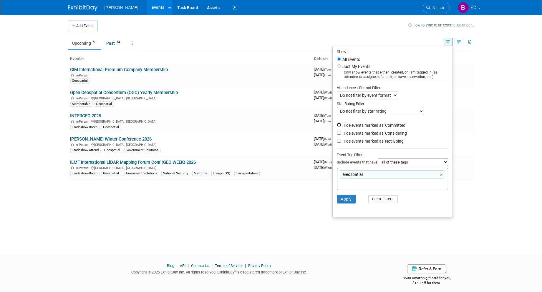
checkbox input "true"
drag, startPoint x: 385, startPoint y: 142, endPoint x: 372, endPoint y: 180, distance: 41.0
click at [385, 142] on label "Hide events marked as 'Not Going'" at bounding box center [372, 141] width 63 height 6
click at [341, 142] on input "Hide events marked as 'Not Going'" at bounding box center [339, 141] width 4 height 4
checkbox input "true"
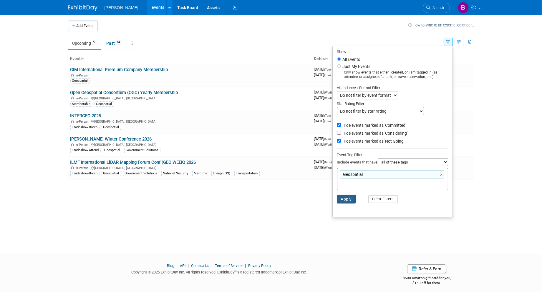
click at [348, 203] on button "Apply" at bounding box center [346, 199] width 19 height 9
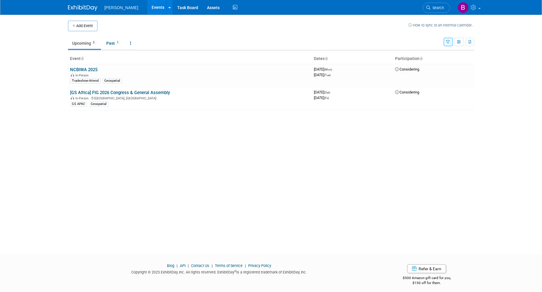
drag, startPoint x: 78, startPoint y: 68, endPoint x: 445, endPoint y: 40, distance: 368.8
click at [445, 40] on button "button" at bounding box center [448, 42] width 9 height 9
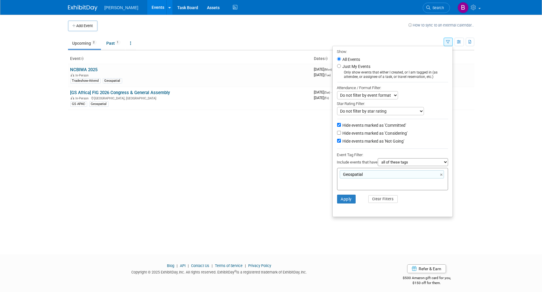
click at [356, 134] on label "Hide events marked as 'Considering'" at bounding box center [374, 133] width 66 height 6
click at [341, 134] on input "Hide events marked as 'Considering'" at bounding box center [339, 133] width 4 height 4
checkbox input "true"
click at [349, 146] on ul "Show: All Events Just My Events Only show events that either I created, or I am…" at bounding box center [392, 131] width 120 height 171
click at [348, 142] on label "Hide events marked as 'Not Going'" at bounding box center [372, 141] width 63 height 6
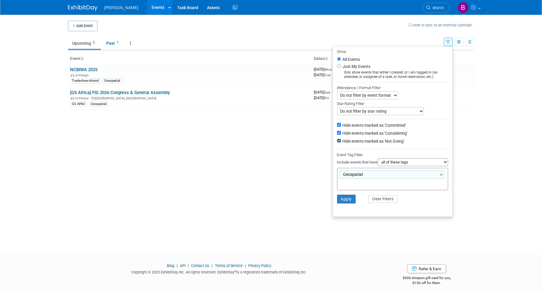
click at [341, 142] on input "Hide events marked as 'Not Going'" at bounding box center [339, 141] width 4 height 4
checkbox input "false"
click at [346, 201] on button "Apply" at bounding box center [346, 199] width 19 height 9
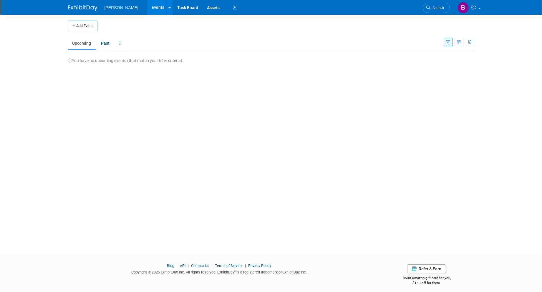
click at [446, 42] on icon "button" at bounding box center [448, 42] width 4 height 4
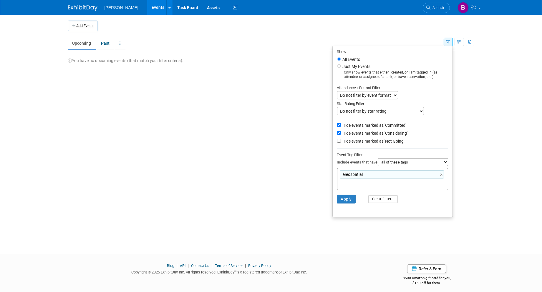
click at [350, 135] on label "Hide events marked as 'Considering'" at bounding box center [374, 133] width 66 height 6
click at [341, 135] on input "Hide events marked as 'Considering'" at bounding box center [339, 133] width 4 height 4
checkbox input "false"
click at [350, 142] on label "Hide events marked as 'Not Going'" at bounding box center [372, 141] width 63 height 6
click at [341, 142] on input "Hide events marked as 'Not Going'" at bounding box center [339, 141] width 4 height 4
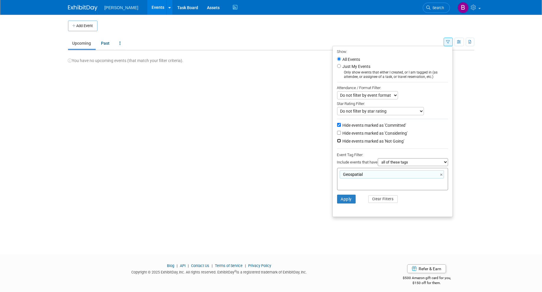
checkbox input "true"
click at [349, 197] on button "Apply" at bounding box center [346, 199] width 19 height 9
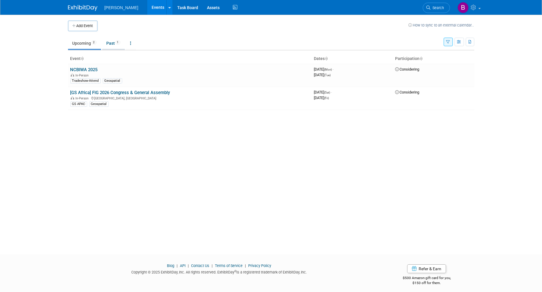
click at [119, 45] on link "Past 1" at bounding box center [113, 43] width 23 height 11
click at [448, 41] on icon "button" at bounding box center [448, 42] width 4 height 4
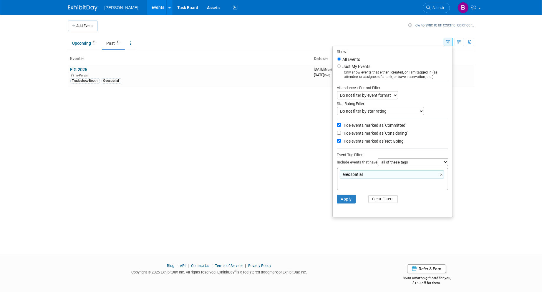
click at [367, 133] on label "Hide events marked as 'Considering'" at bounding box center [374, 133] width 66 height 6
click at [341, 133] on input "Hide events marked as 'Considering'" at bounding box center [339, 133] width 4 height 4
checkbox input "true"
click at [370, 124] on label "Hide events marked as 'Committed'" at bounding box center [373, 125] width 65 height 6
click at [341, 124] on input "Hide events marked as 'Committed'" at bounding box center [339, 125] width 4 height 4
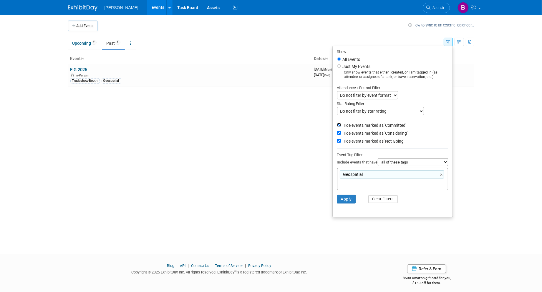
checkbox input "false"
click at [352, 205] on li "Apply Clear Filters" at bounding box center [393, 199] width 120 height 18
drag, startPoint x: 349, startPoint y: 199, endPoint x: 221, endPoint y: 108, distance: 156.5
click at [349, 199] on button "Apply" at bounding box center [346, 199] width 19 height 9
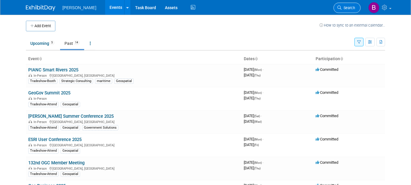
click at [348, 7] on span "Search" at bounding box center [348, 8] width 14 height 4
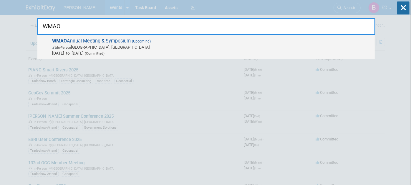
type input "WMAO"
click at [92, 54] on span "[DATE] to [DATE] (Committed)" at bounding box center [211, 53] width 319 height 6
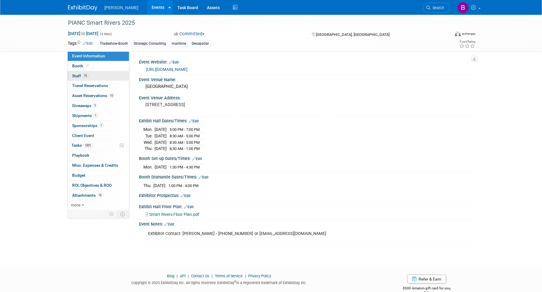
click at [99, 75] on link "15 Staff 15" at bounding box center [98, 76] width 61 height 10
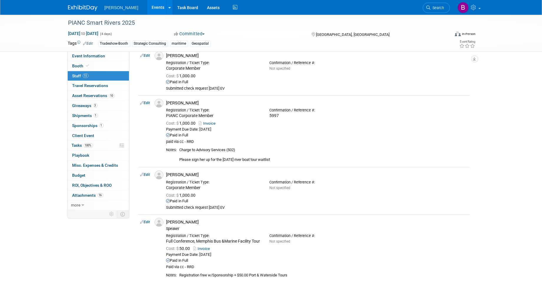
scroll to position [677, 0]
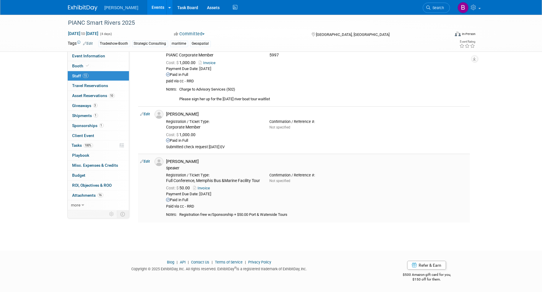
click at [149, 160] on link "Edit" at bounding box center [145, 162] width 10 height 4
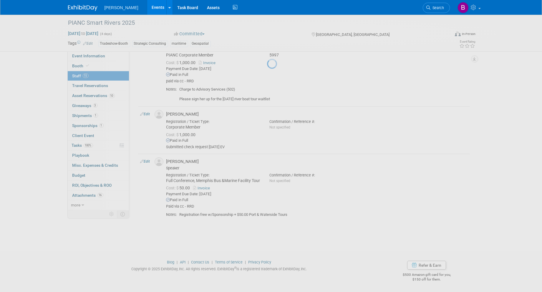
select select "aa3a6dc0-19af-4028-824e-60bddbe41667"
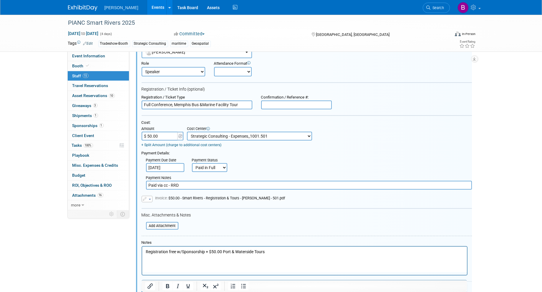
scroll to position [858, 0]
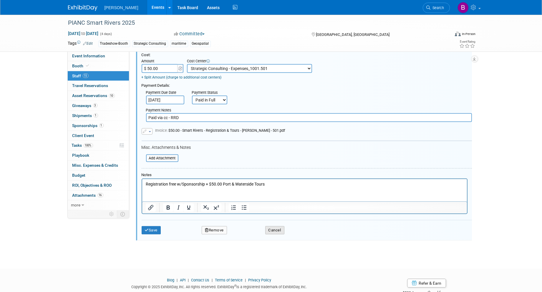
click at [273, 227] on button "Cancel" at bounding box center [274, 230] width 19 height 8
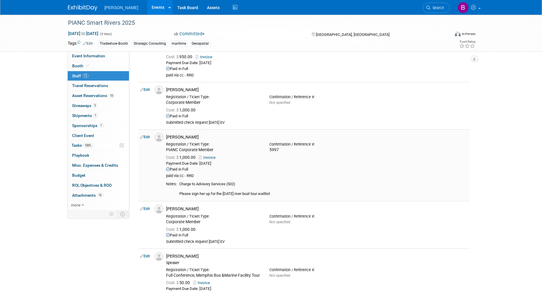
scroll to position [546, 0]
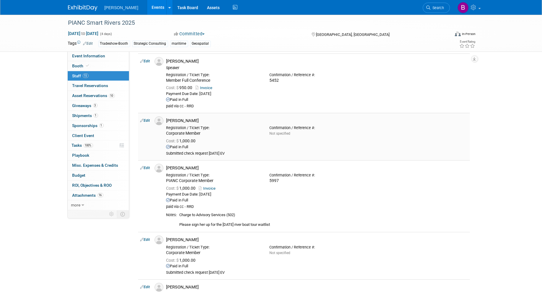
click at [150, 121] on link "Edit" at bounding box center [145, 121] width 10 height 4
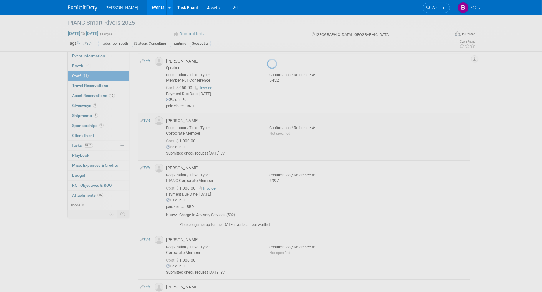
select select "6947a0b6-8247-4b2f-a356-c358b2c60b12"
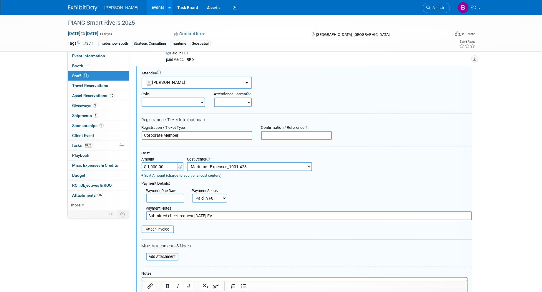
scroll to position [0, 0]
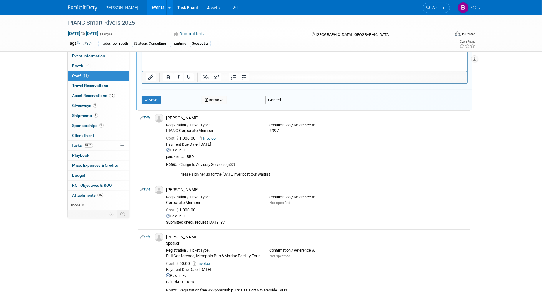
click at [278, 96] on button "Cancel" at bounding box center [274, 100] width 19 height 8
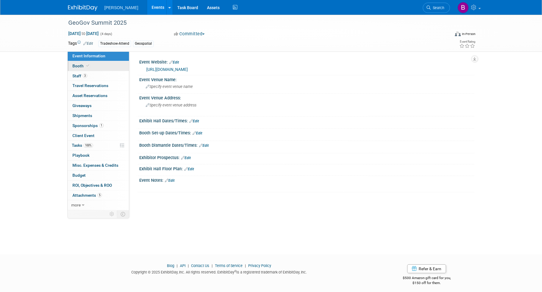
drag, startPoint x: 0, startPoint y: 0, endPoint x: 92, endPoint y: 65, distance: 112.9
click at [93, 75] on link "3 Staff 3" at bounding box center [98, 76] width 61 height 10
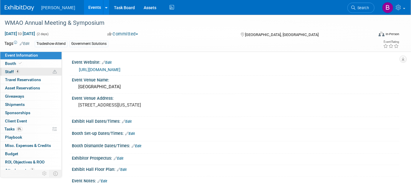
click at [42, 69] on link "4 Staff 4" at bounding box center [30, 72] width 61 height 8
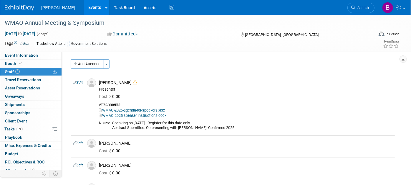
click at [79, 82] on link "Edit" at bounding box center [78, 82] width 10 height 4
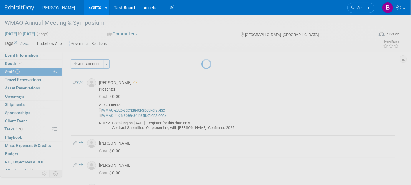
select select "c130bd55-1d2a-47a8-99c3-9e2c94ab857a"
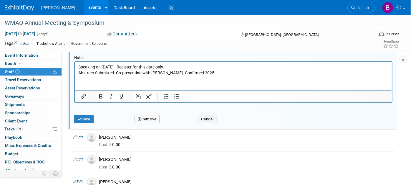
scroll to position [204, 0]
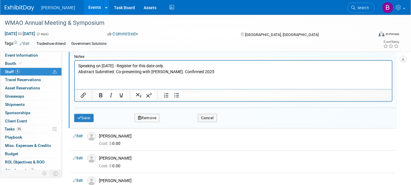
click at [206, 72] on p "Speaking on [DATE] - Register for this date only. Abstract Submitted. Co-presen…" at bounding box center [233, 68] width 310 height 11
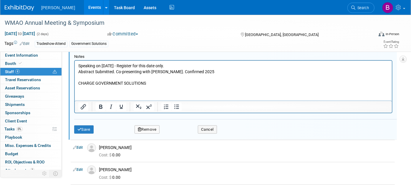
click at [82, 122] on div "Save Remove Cancel" at bounding box center [235, 128] width 323 height 19
click at [92, 131] on button "Save" at bounding box center [83, 129] width 19 height 8
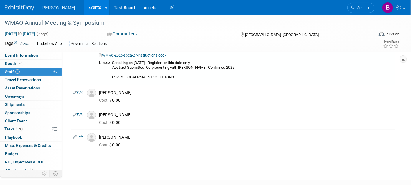
scroll to position [96, 0]
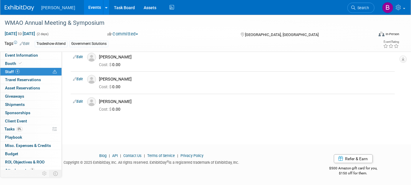
click at [24, 42] on link "Edit" at bounding box center [25, 44] width 10 height 4
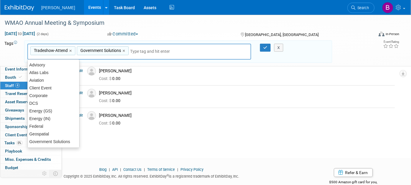
click at [141, 52] on input "text" at bounding box center [153, 51] width 47 height 6
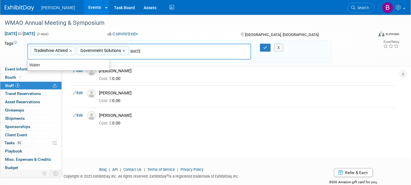
type input "WATER"
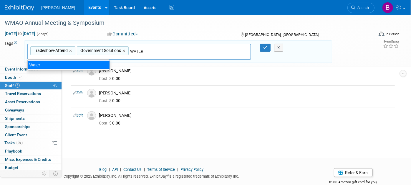
click at [86, 61] on div "Water" at bounding box center [68, 65] width 82 height 8
type input "Tradeshow-Attend, Government Solutions, Water"
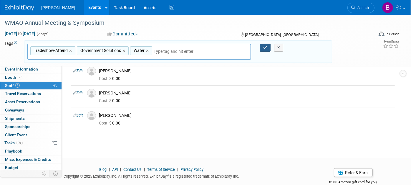
click at [266, 46] on icon "button" at bounding box center [265, 48] width 4 height 4
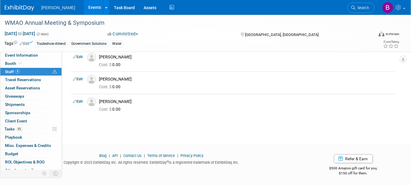
click at [79, 56] on link "Edit" at bounding box center [78, 57] width 10 height 4
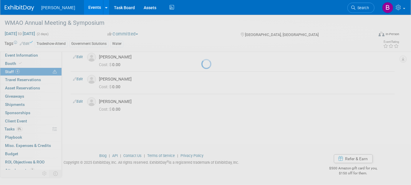
select select "b6cc25e7-57ae-48ad-a480-9d49212c5bf2"
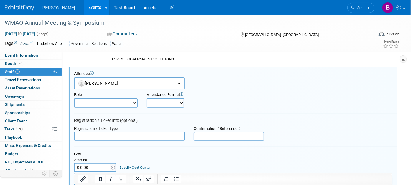
scroll to position [209, 0]
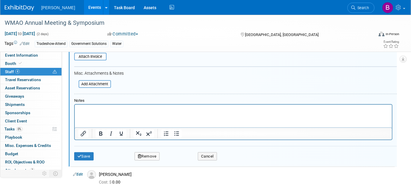
click at [120, 109] on p "Rich Text Area. Press ALT-0 for help." at bounding box center [233, 110] width 310 height 6
click at [88, 146] on div "Save Remove Cancel" at bounding box center [235, 155] width 323 height 19
click at [90, 149] on div "Save Remove Cancel" at bounding box center [235, 155] width 323 height 19
click at [89, 152] on button "Save" at bounding box center [83, 156] width 19 height 8
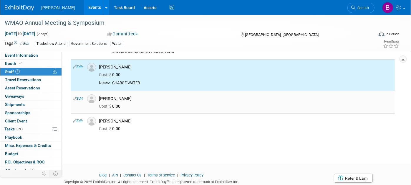
scroll to position [72, 0]
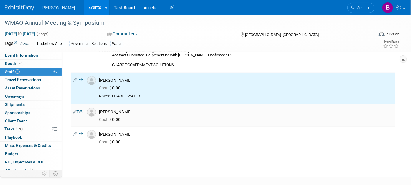
click at [81, 112] on link "Edit" at bounding box center [78, 112] width 10 height 4
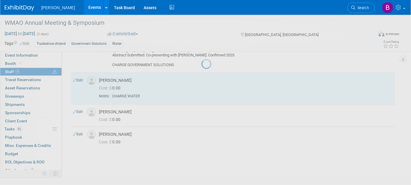
select select "8c34b92d-6d86-4343-aa15-e8434b318d26"
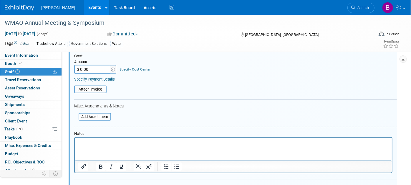
scroll to position [0, 0]
click at [107, 133] on div "Notes" at bounding box center [235, 152] width 323 height 42
click at [109, 143] on p "Rich Text Area. Press ALT-0 for help." at bounding box center [233, 143] width 310 height 6
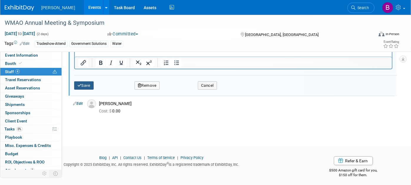
click at [88, 81] on button "Save" at bounding box center [83, 85] width 19 height 8
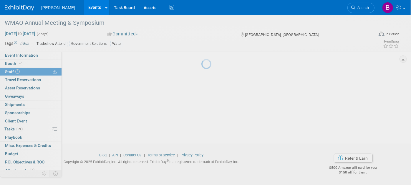
scroll to position [115, 0]
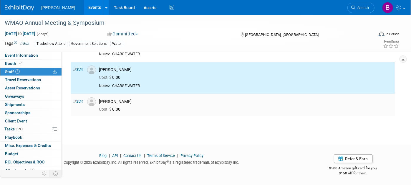
click at [79, 101] on link "Edit" at bounding box center [78, 101] width 10 height 4
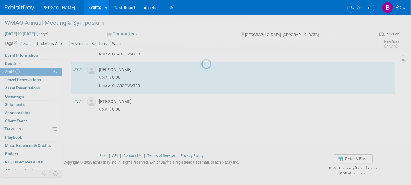
select select "7b7984c3-f922-474c-982a-9d3162708f6a"
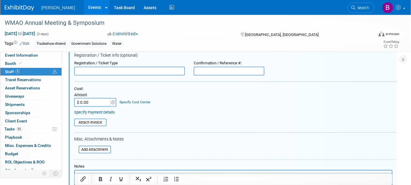
scroll to position [0, 0]
click at [100, 171] on html at bounding box center [232, 174] width 317 height 8
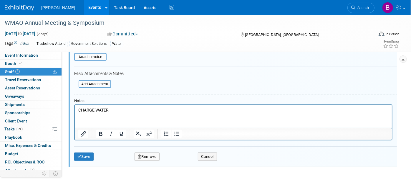
click at [90, 149] on div "Save Remove Cancel" at bounding box center [235, 155] width 323 height 19
click at [91, 152] on button "Save" at bounding box center [83, 156] width 19 height 8
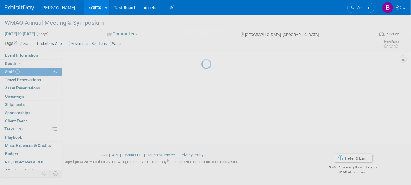
scroll to position [124, 0]
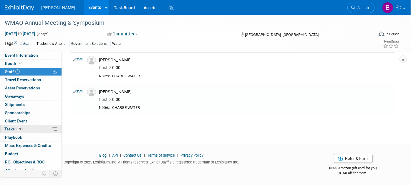
click at [24, 127] on link "0% Tasks 0%" at bounding box center [30, 129] width 61 height 8
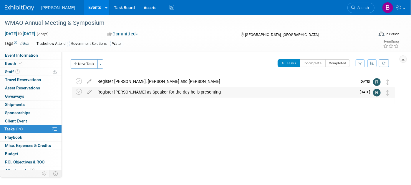
click at [139, 89] on div "Register Brian as Speaker for the day he is presenting" at bounding box center [225, 92] width 262 height 10
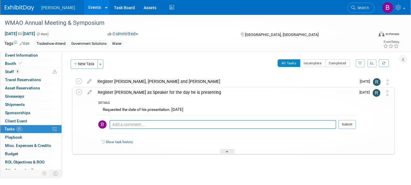
click at [155, 121] on textarea at bounding box center [223, 124] width 227 height 9
type textarea "m"
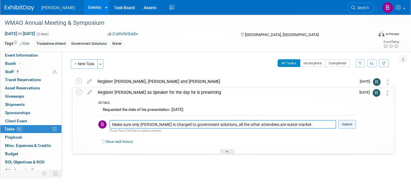
type textarea "Make sure only Brian is charged to government solutions, all the other attendee…"
click at [350, 125] on button "Submit" at bounding box center [347, 124] width 17 height 9
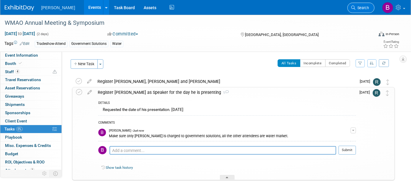
click at [361, 8] on span "Search" at bounding box center [362, 8] width 14 height 4
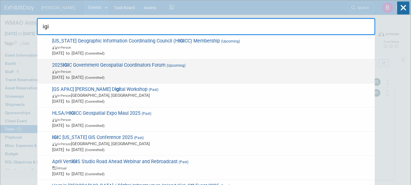
type input "igi"
click at [237, 68] on span "In-Person" at bounding box center [211, 71] width 319 height 6
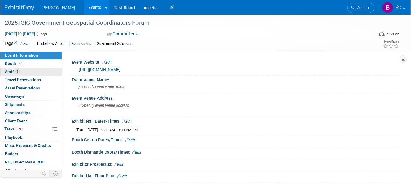
click at [28, 71] on link "1 Staff 1" at bounding box center [30, 72] width 61 height 8
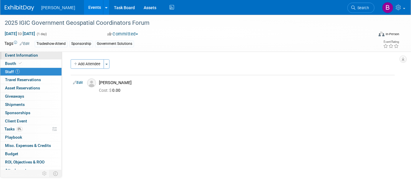
click at [48, 59] on link "Event Information" at bounding box center [30, 55] width 61 height 8
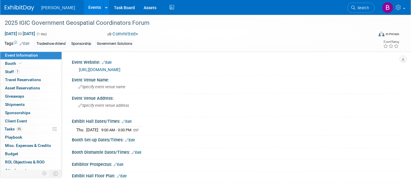
click at [150, 66] on div "[URL][DOMAIN_NAME]" at bounding box center [237, 69] width 316 height 7
click at [120, 69] on link "[URL][DOMAIN_NAME]" at bounding box center [100, 69] width 42 height 5
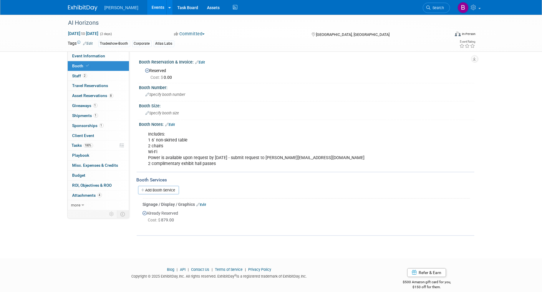
click at [203, 202] on div "Signage / Display / Graphics Edit" at bounding box center [306, 205] width 327 height 6
click at [204, 203] on link "Edit" at bounding box center [202, 205] width 10 height 4
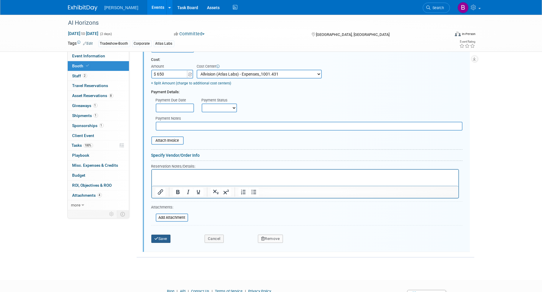
type input "$ 650.00"
click at [164, 235] on button "Save" at bounding box center [160, 239] width 19 height 8
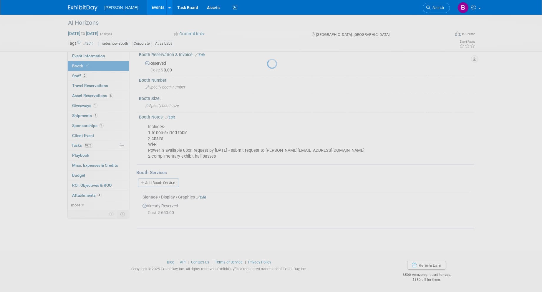
scroll to position [5, 0]
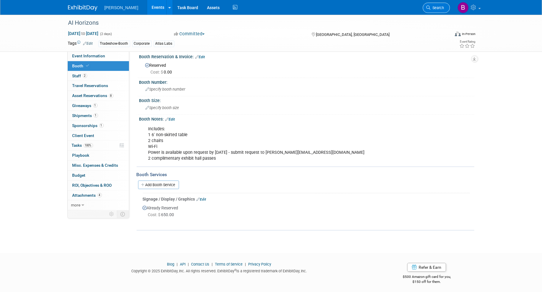
click at [439, 9] on span "Search" at bounding box center [438, 8] width 14 height 4
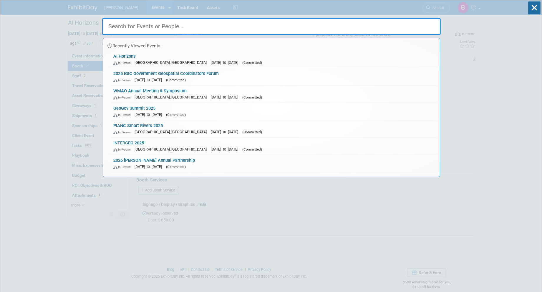
click at [349, 21] on input "text" at bounding box center [271, 26] width 339 height 17
click at [343, 30] on input "text" at bounding box center [271, 26] width 339 height 17
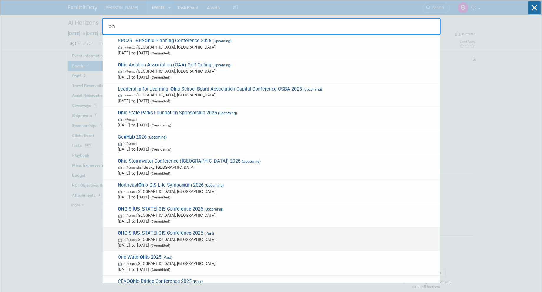
type input "oh"
click at [189, 235] on span "OH GIS Ohio GIS Conference 2025 (Past) In-Person Columbus, OH Sep 14, 2025 to S…" at bounding box center [276, 239] width 321 height 18
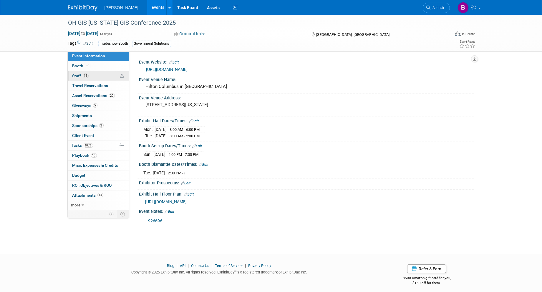
click at [107, 71] on link "14 Staff 14" at bounding box center [98, 76] width 61 height 10
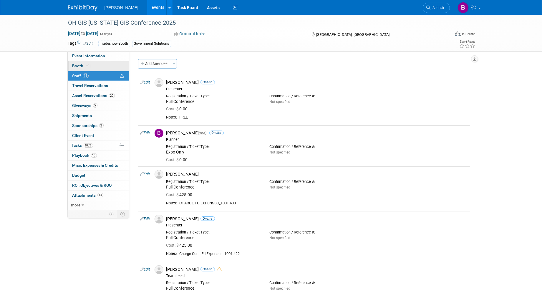
click at [106, 65] on link "Booth" at bounding box center [98, 66] width 61 height 10
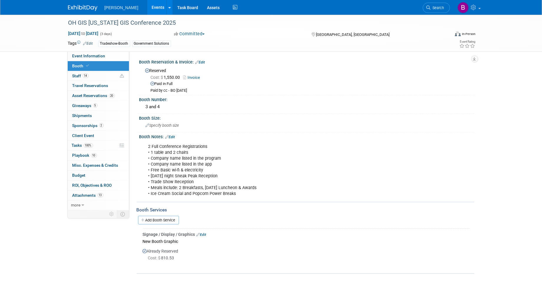
click at [203, 235] on link "Edit" at bounding box center [202, 235] width 10 height 4
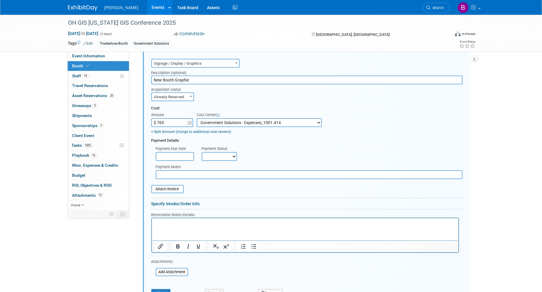
scroll to position [193, 0]
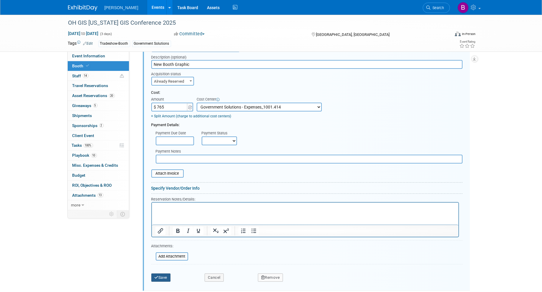
type input "$ 765.00"
click at [164, 274] on button "Save" at bounding box center [160, 278] width 19 height 8
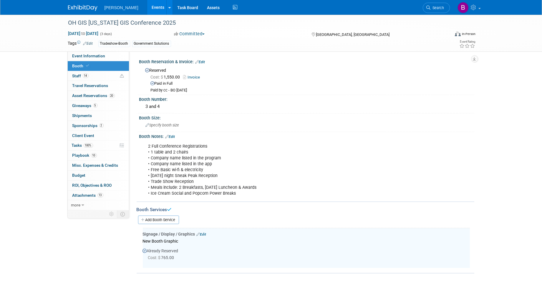
scroll to position [0, 0]
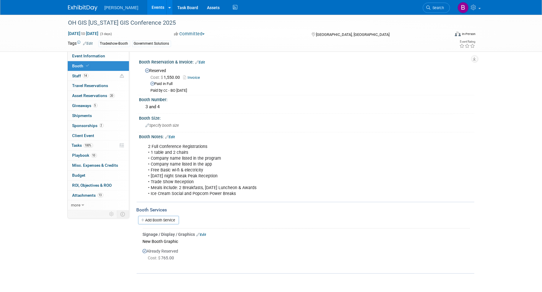
click at [147, 4] on link "Events" at bounding box center [157, 7] width 21 height 15
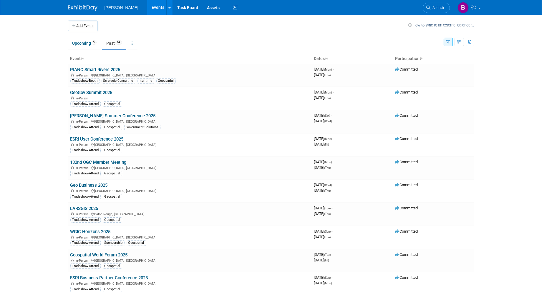
click at [434, 14] on li "Search" at bounding box center [436, 7] width 27 height 14
click at [448, 38] on button "button" at bounding box center [448, 42] width 9 height 9
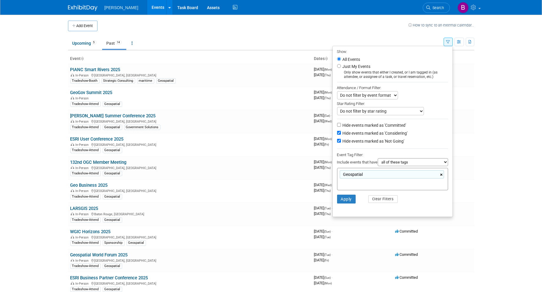
click at [439, 175] on div "Geospatial ×" at bounding box center [392, 174] width 104 height 8
type input "Geospatial"
click at [439, 175] on div "Geospatial ×" at bounding box center [392, 174] width 104 height 8
click at [442, 175] on link "×" at bounding box center [442, 175] width 4 height 7
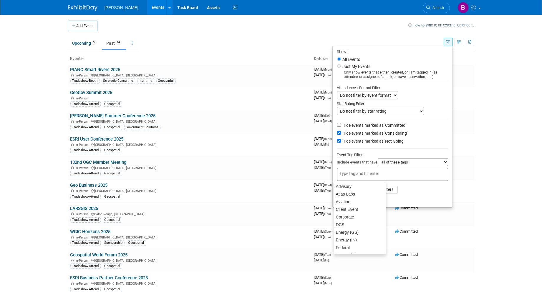
click at [439, 177] on div "Geospatial" at bounding box center [392, 174] width 111 height 13
type input "ut"
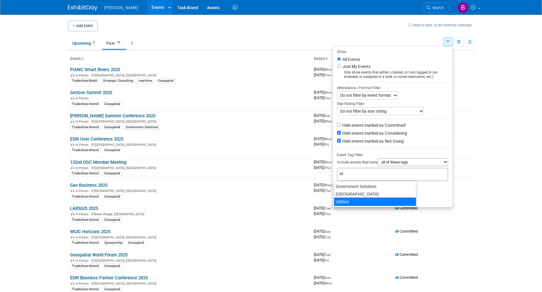
click at [354, 201] on div "Utilities" at bounding box center [375, 202] width 82 height 8
type input "Utilities"
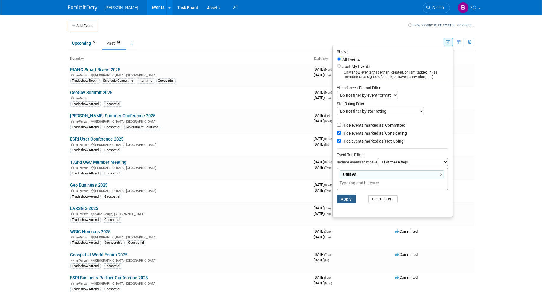
click at [347, 196] on button "Apply" at bounding box center [346, 199] width 19 height 9
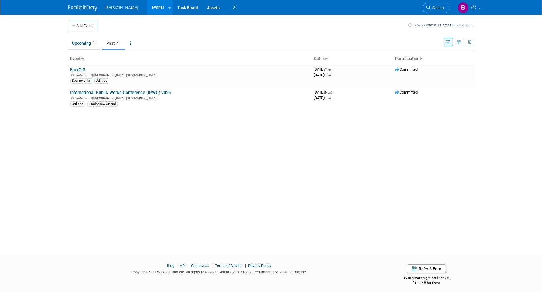
click at [79, 47] on link "Upcoming 1" at bounding box center [84, 43] width 33 height 11
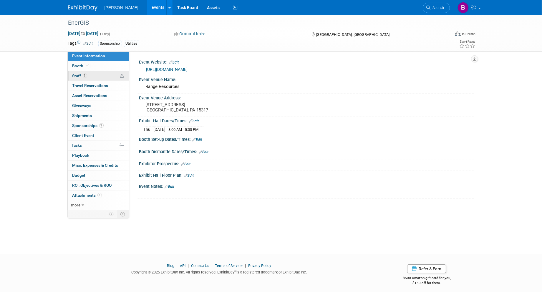
click at [107, 78] on link "1 Staff 1" at bounding box center [98, 76] width 61 height 10
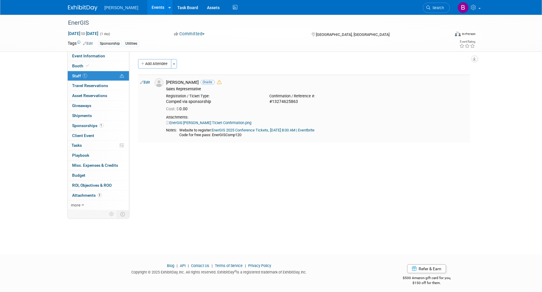
click at [146, 83] on link "Edit" at bounding box center [145, 82] width 10 height 4
select select "cc2ffc64-4e8f-4702-bbc7-da0a9fbbea4f"
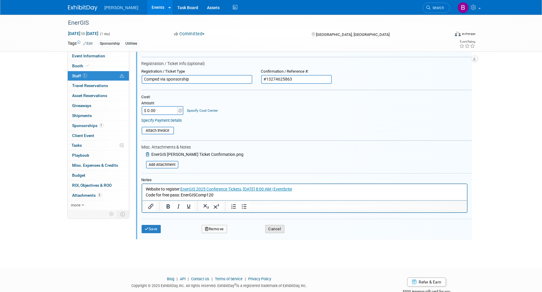
click at [275, 225] on button "Cancel" at bounding box center [274, 229] width 19 height 8
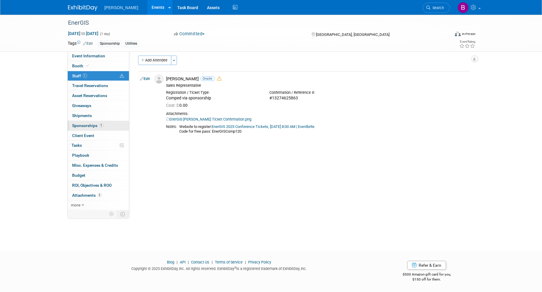
scroll to position [3, 0]
click at [97, 128] on span "Sponsorships 1" at bounding box center [87, 125] width 31 height 5
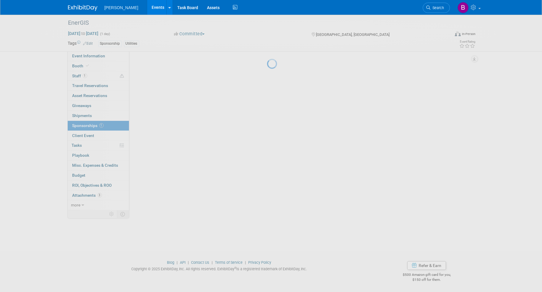
scroll to position [0, 0]
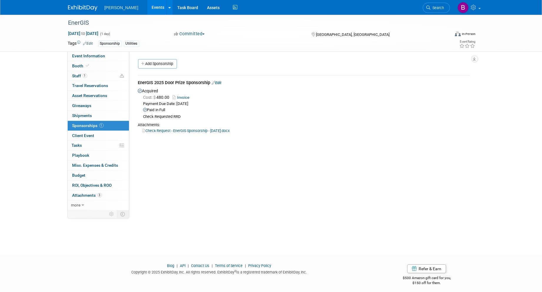
click at [222, 81] on link "Edit" at bounding box center [217, 83] width 10 height 4
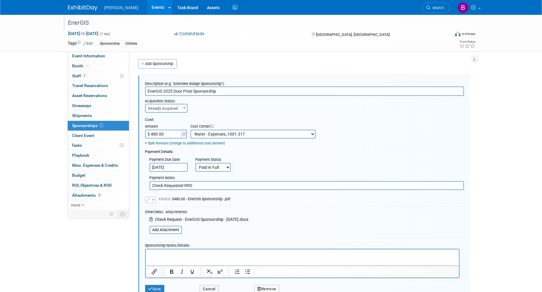
click at [107, 25] on div "EnerGIS" at bounding box center [253, 23] width 375 height 11
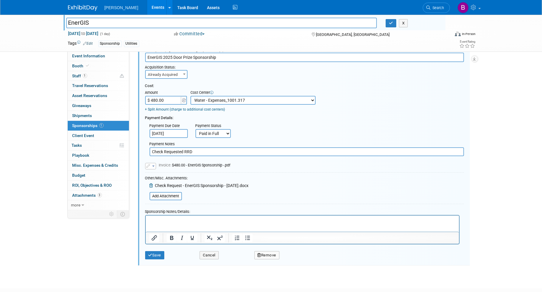
scroll to position [65, 0]
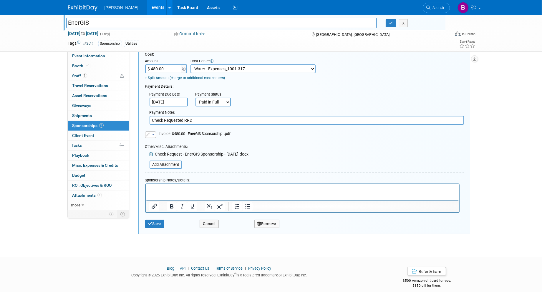
drag, startPoint x: 263, startPoint y: 222, endPoint x: 213, endPoint y: 240, distance: 53.8
click at [217, 243] on div "EnerGIS EnerGIS X Sep 18, 2025 to Sep 18, 2025 (1 day) Sep 18, 2025 to Sep 18, …" at bounding box center [271, 97] width 542 height 297
click at [201, 220] on button "Cancel" at bounding box center [209, 224] width 19 height 8
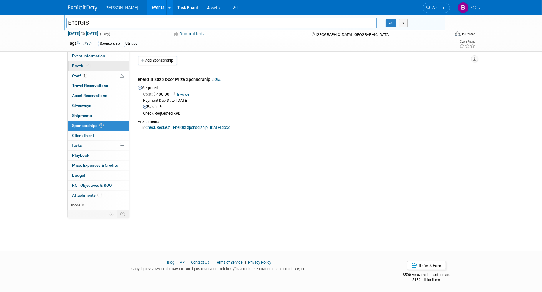
click at [82, 71] on link "Booth" at bounding box center [98, 66] width 61 height 10
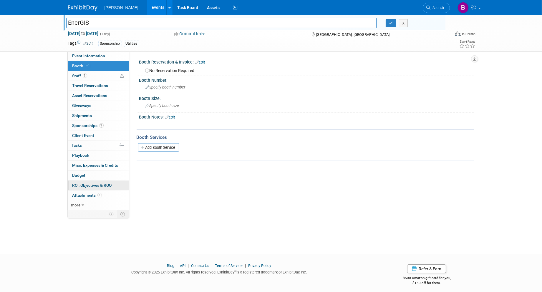
click at [94, 190] on link "0 ROI, Objectives & ROO 0" at bounding box center [98, 186] width 61 height 10
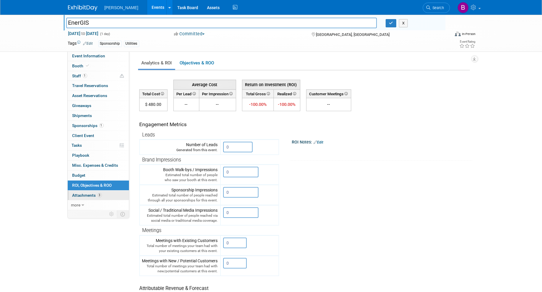
click at [92, 195] on span "Attachments 3" at bounding box center [86, 195] width 29 height 5
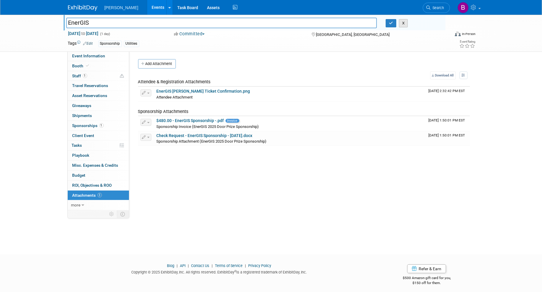
click at [406, 26] on button "X" at bounding box center [403, 23] width 9 height 8
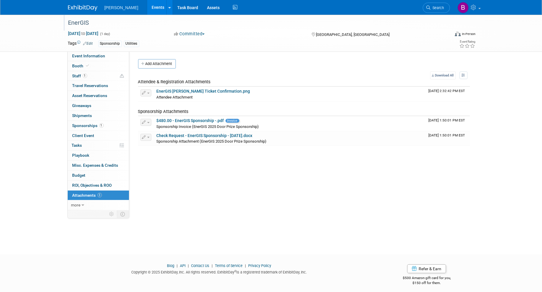
click at [81, 19] on div "EnerGIS" at bounding box center [253, 23] width 375 height 11
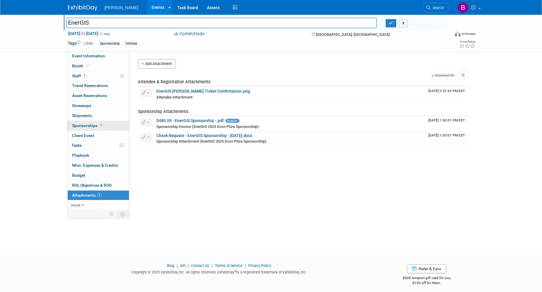
click at [109, 128] on link "1 Sponsorships 1" at bounding box center [98, 126] width 61 height 10
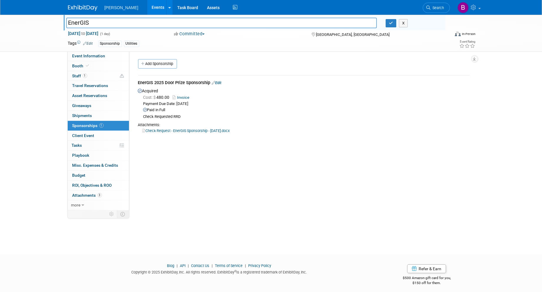
click at [163, 126] on div "Attachments:" at bounding box center [304, 124] width 332 height 5
click at [165, 131] on link "Check Request - EnerGIS Sponsorship - [DATE].docx" at bounding box center [185, 131] width 87 height 4
click at [222, 83] on link "Edit" at bounding box center [217, 83] width 10 height 4
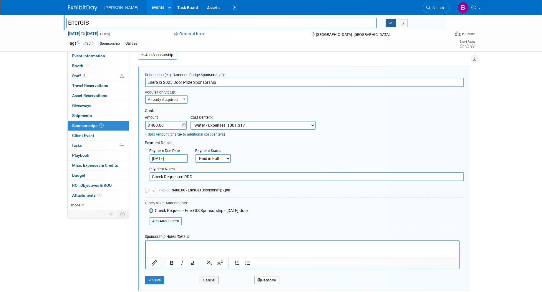
click at [388, 24] on button "button" at bounding box center [391, 23] width 11 height 8
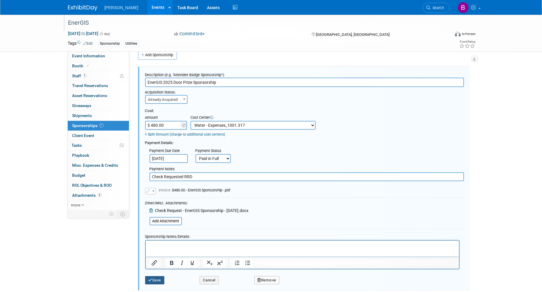
click at [155, 278] on button "Save" at bounding box center [154, 280] width 19 height 8
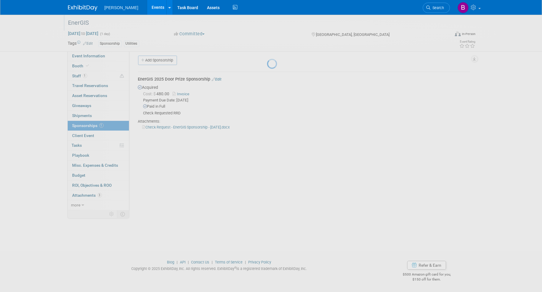
scroll to position [3, 0]
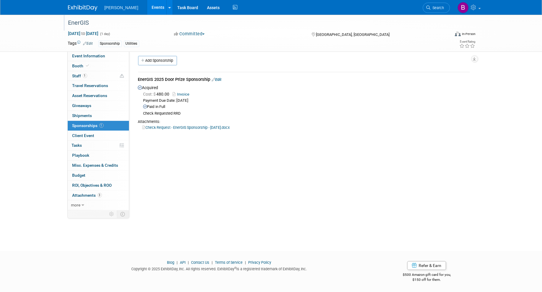
click at [263, 163] on div "Event Website: Edit https://www.eventbrite.com/e/energis-2025-conference-ticket…" at bounding box center [301, 128] width 345 height 160
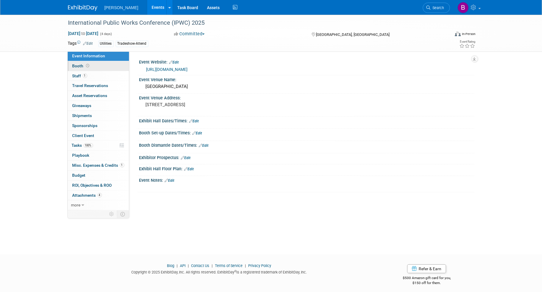
click at [111, 69] on link "Booth" at bounding box center [98, 66] width 61 height 10
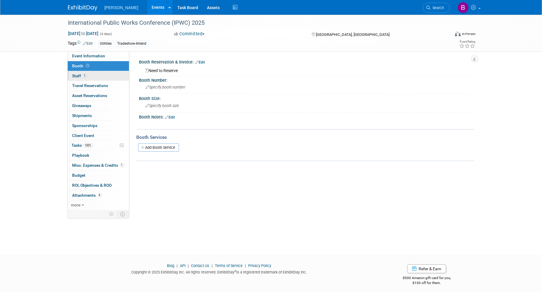
click at [109, 76] on link "1 Staff 1" at bounding box center [98, 76] width 61 height 10
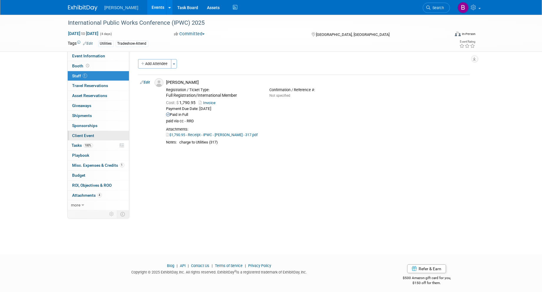
click at [87, 139] on link "Client Event" at bounding box center [98, 136] width 61 height 10
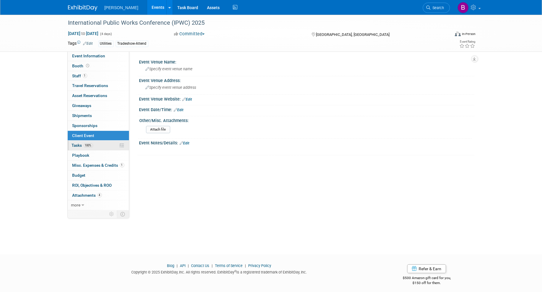
click at [90, 144] on span "100%" at bounding box center [88, 145] width 9 height 4
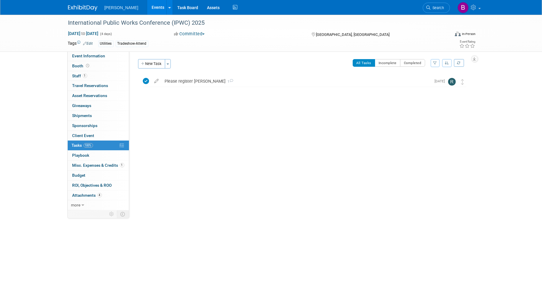
click at [258, 153] on div "Event Website: Edit https://www.ipwea.org/ipwc/home Event Venue Name: Internati…" at bounding box center [301, 131] width 345 height 160
click at [115, 167] on span "Misc. Expenses & Credits 1" at bounding box center [98, 165] width 52 height 5
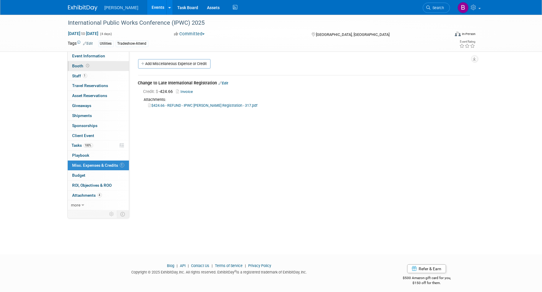
click at [112, 67] on link "Booth" at bounding box center [98, 66] width 61 height 10
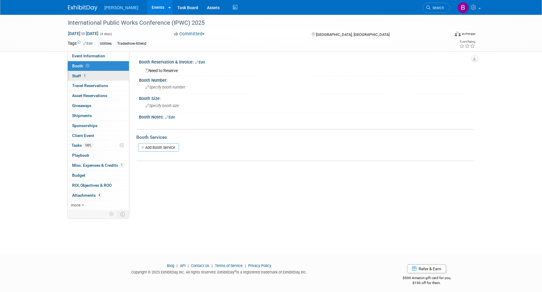
click at [99, 72] on link "1 Staff 1" at bounding box center [98, 76] width 61 height 10
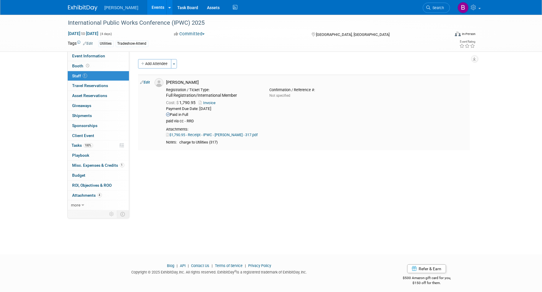
click at [144, 80] on td "Edit" at bounding box center [145, 113] width 14 height 76
click at [145, 82] on link "Edit" at bounding box center [145, 82] width 10 height 4
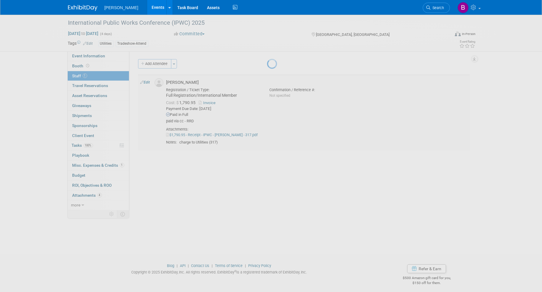
select select "d0bc47f7-62e6-4e6f-aa39-2405b4947b36"
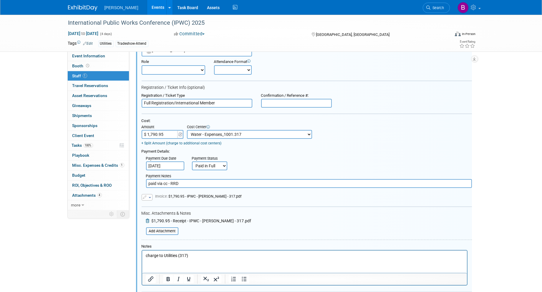
scroll to position [74, 0]
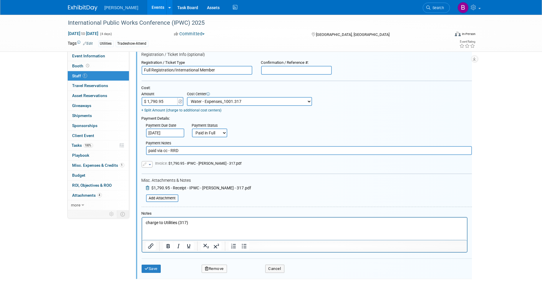
click at [298, 98] on div "Cost: Amount $ 1,790.95 Specify Cost Center Cost Center -- Not Specified -- Adv…" at bounding box center [307, 99] width 330 height 27
click at [298, 98] on select "-- Not Specified -- Advisory Services - Expenses_1001.502 Aerial Acquisition - …" at bounding box center [249, 101] width 125 height 9
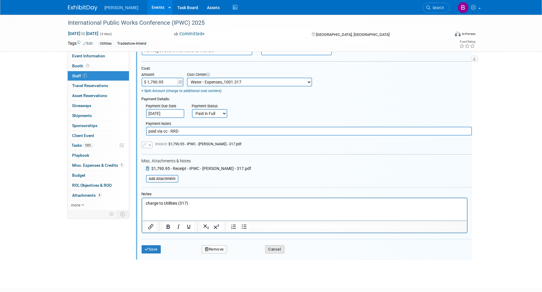
click at [279, 247] on button "Cancel" at bounding box center [274, 250] width 19 height 8
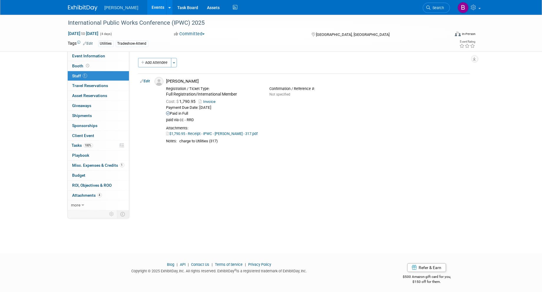
scroll to position [0, 0]
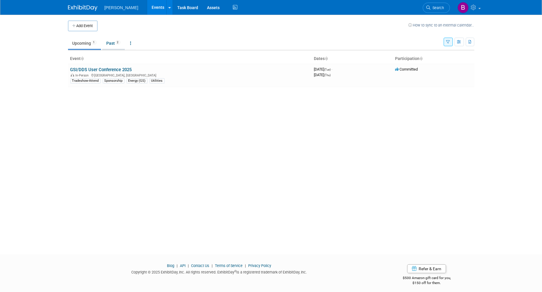
click at [114, 44] on link "Past 2" at bounding box center [113, 43] width 23 height 11
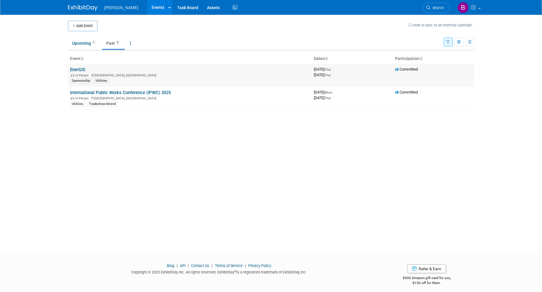
click at [84, 70] on link "EnerGIS" at bounding box center [77, 69] width 15 height 5
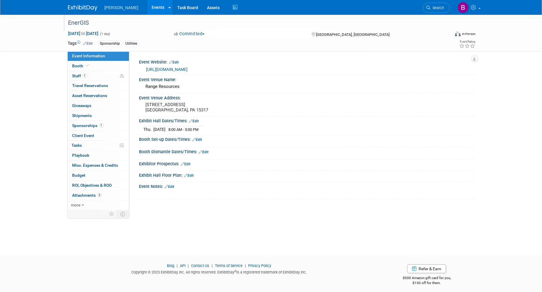
click at [88, 21] on div "EnerGIS" at bounding box center [253, 23] width 375 height 11
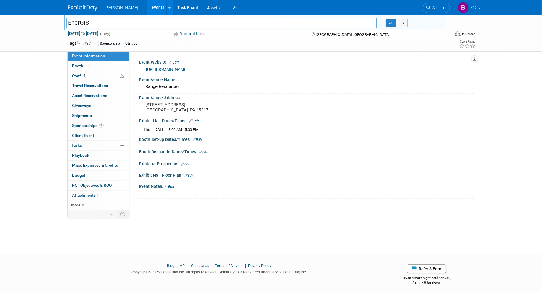
click at [92, 42] on link "Edit" at bounding box center [88, 44] width 10 height 4
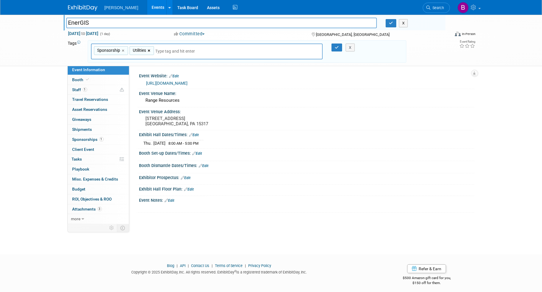
click at [150, 50] on link "×" at bounding box center [150, 50] width 4 height 7
type input "Sponsorship"
type input "energ"
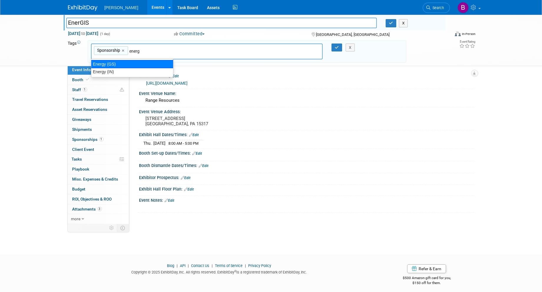
click at [135, 64] on div "Energy (GS)" at bounding box center [132, 64] width 82 height 8
type input "Sponsorship, Energy (GS)"
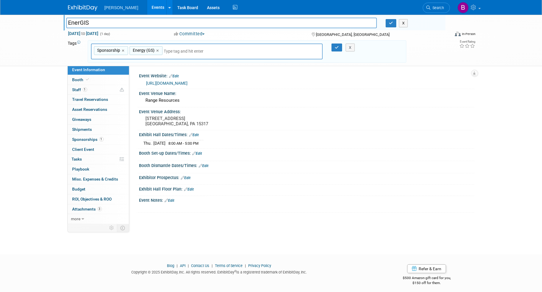
click at [340, 46] on div "X" at bounding box center [352, 48] width 27 height 8
click at [334, 47] on button "button" at bounding box center [336, 48] width 11 height 8
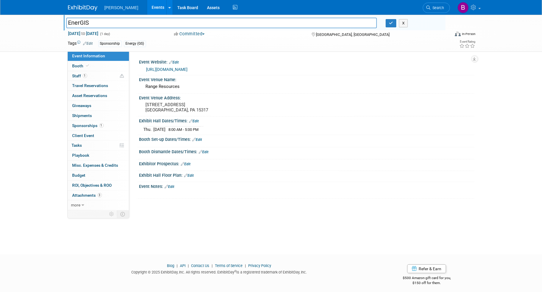
click at [90, 42] on link "Edit" at bounding box center [88, 44] width 10 height 4
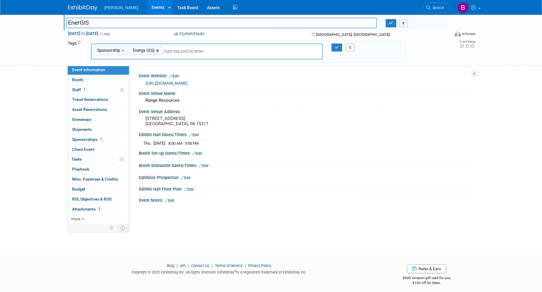
click at [155, 51] on div "Energy (GS) ×" at bounding box center [146, 50] width 33 height 9
type input "Energy (GS)"
click at [159, 49] on link "×" at bounding box center [158, 50] width 4 height 7
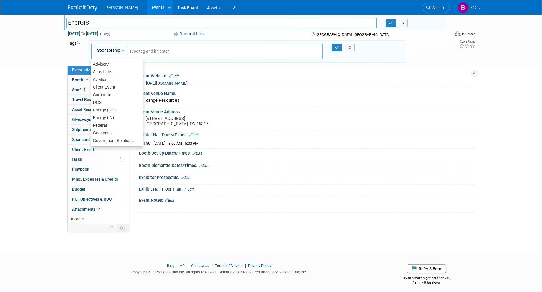
type input "Sponsorship"
click at [159, 51] on input "text" at bounding box center [171, 51] width 82 height 6
type input "uti"
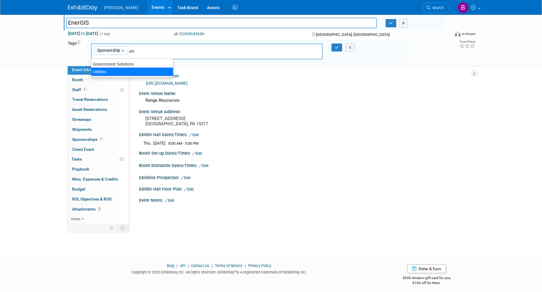
click at [134, 76] on ul "Government Solutions Utilities" at bounding box center [132, 68] width 82 height 19
click at [134, 74] on div "Utilities" at bounding box center [132, 72] width 82 height 8
type input "Sponsorship, Utilities"
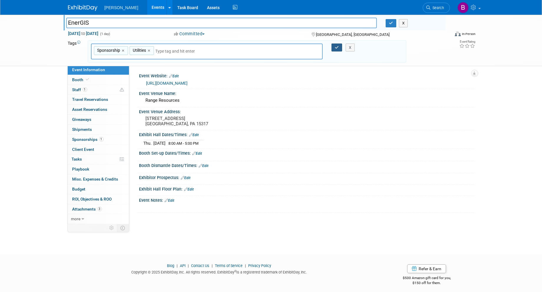
click at [338, 46] on icon "button" at bounding box center [337, 48] width 4 height 4
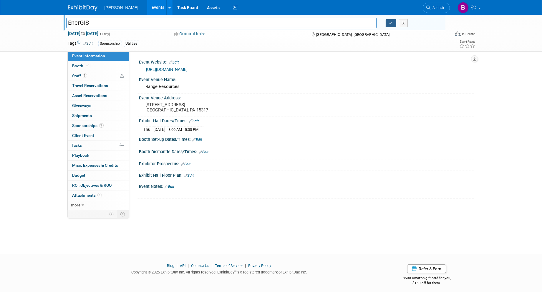
click at [393, 25] on icon "button" at bounding box center [391, 23] width 4 height 4
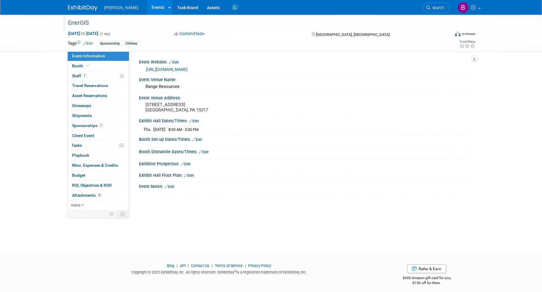
click at [147, 11] on link "Events" at bounding box center [157, 7] width 21 height 15
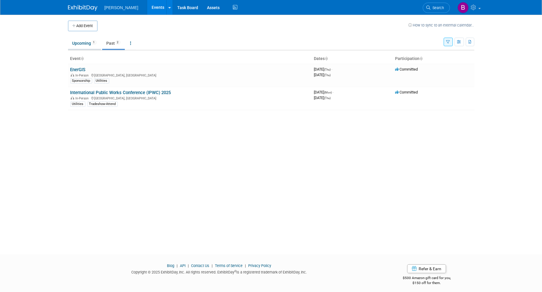
click at [92, 44] on link "Upcoming 1" at bounding box center [84, 43] width 33 height 11
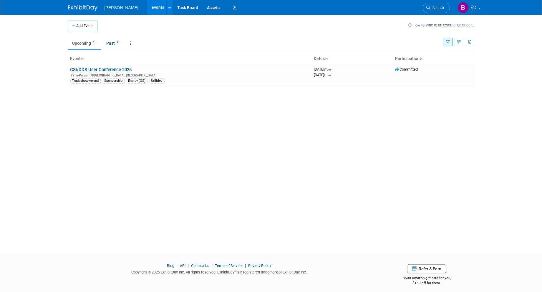
click at [443, 43] on tr "Upcoming 1 Past 2 All Events 3 Past and Upcoming Grouped Annually Events groupe…" at bounding box center [271, 40] width 406 height 19
click at [445, 44] on button "button" at bounding box center [448, 42] width 9 height 9
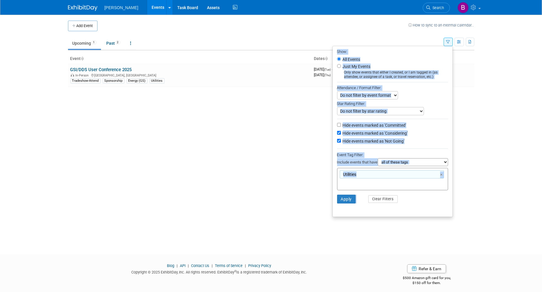
click at [438, 149] on div at bounding box center [392, 150] width 111 height 3
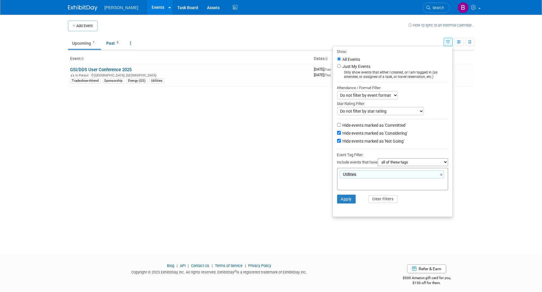
click at [392, 124] on label "Hide events marked as 'Committed'" at bounding box center [373, 125] width 65 height 6
click at [341, 124] on input "Hide events marked as 'Committed'" at bounding box center [339, 125] width 4 height 4
checkbox input "true"
click at [378, 139] on label "Hide events marked as 'Not Going'" at bounding box center [372, 141] width 63 height 6
click at [341, 139] on input "Hide events marked as 'Not Going'" at bounding box center [339, 141] width 4 height 4
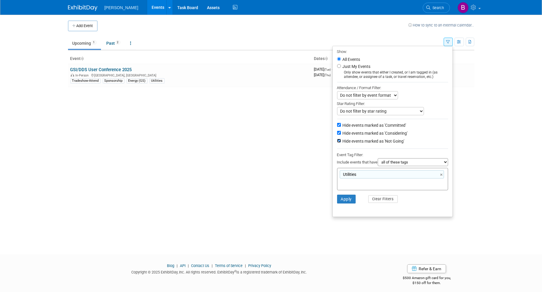
checkbox input "false"
click at [374, 133] on label "Hide events marked as 'Considering'" at bounding box center [374, 133] width 66 height 6
click at [341, 133] on input "Hide events marked as 'Considering'" at bounding box center [339, 133] width 4 height 4
checkbox input "false"
click at [351, 203] on button "Apply" at bounding box center [346, 199] width 19 height 9
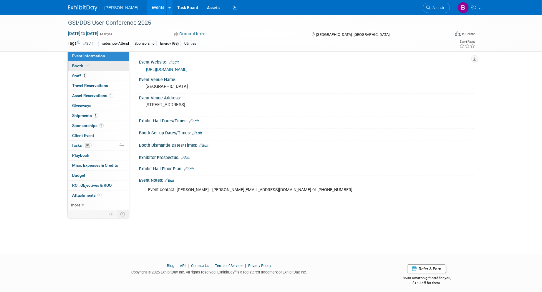
click at [104, 68] on link "Booth" at bounding box center [98, 66] width 61 height 10
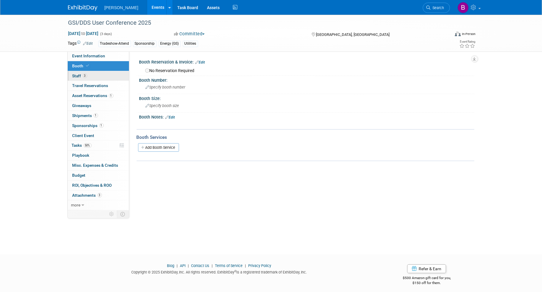
click at [90, 75] on link "3 Staff 3" at bounding box center [98, 76] width 61 height 10
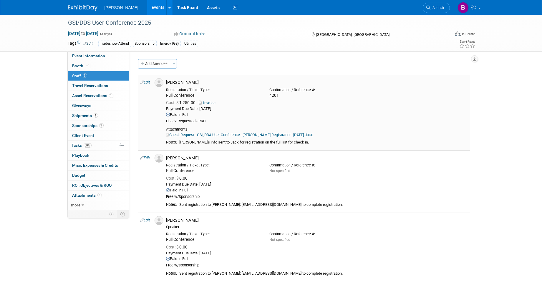
click at [147, 81] on link "Edit" at bounding box center [145, 82] width 10 height 4
select select "5cb741f4-38d5-4e6b-bef1-45532a72ca39"
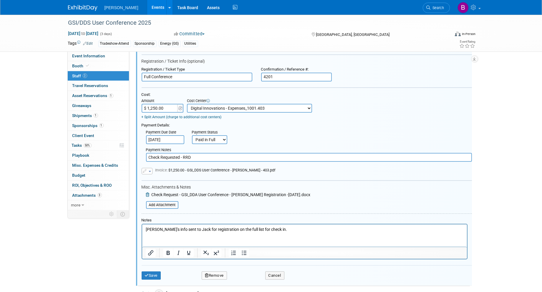
scroll to position [74, 0]
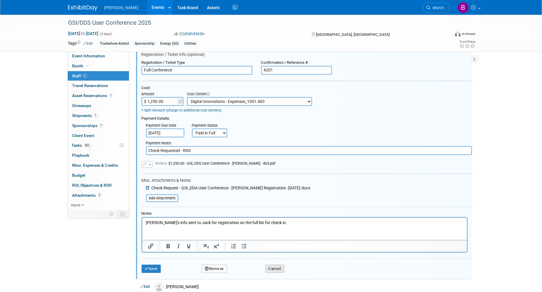
click at [271, 267] on button "Cancel" at bounding box center [274, 269] width 19 height 8
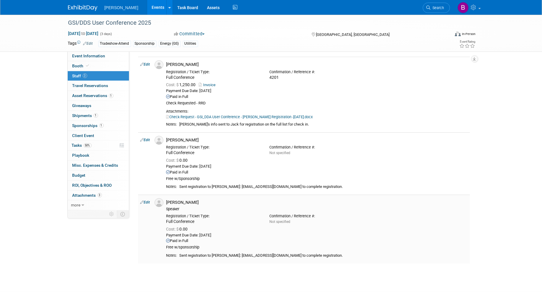
scroll to position [33, 0]
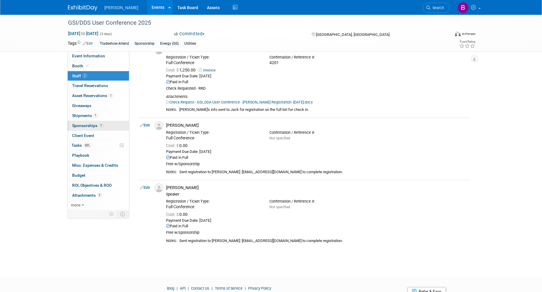
click at [99, 125] on span "1" at bounding box center [101, 125] width 4 height 4
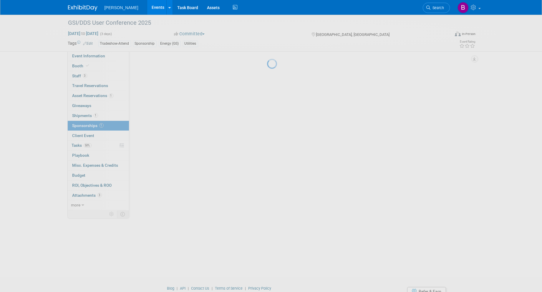
scroll to position [0, 0]
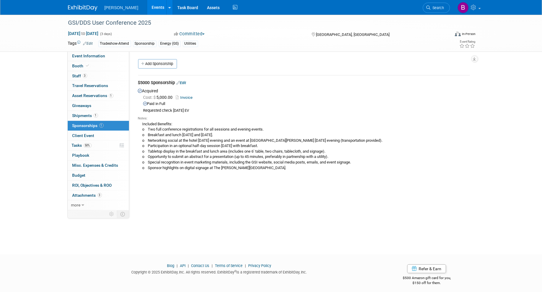
click at [183, 83] on link "Edit" at bounding box center [182, 83] width 10 height 4
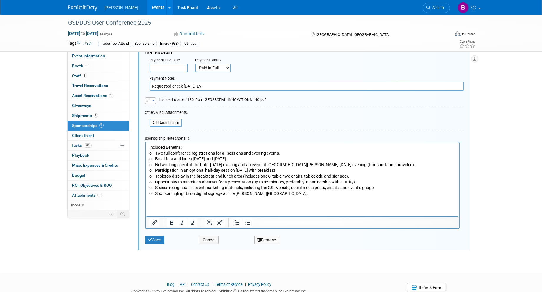
scroll to position [110, 0]
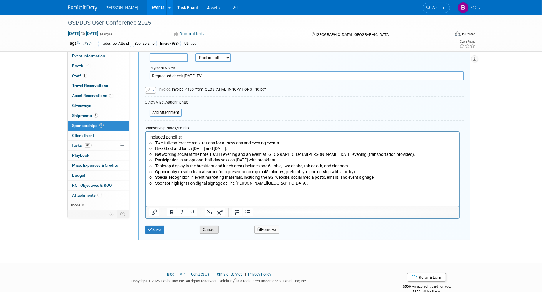
click at [217, 227] on button "Cancel" at bounding box center [209, 230] width 19 height 8
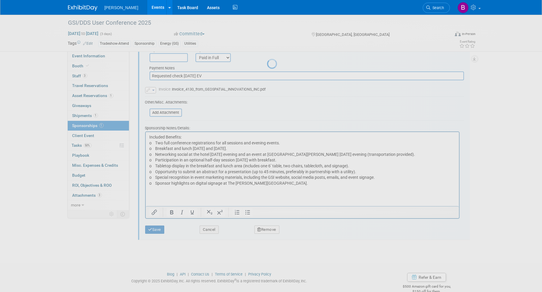
scroll to position [3, 0]
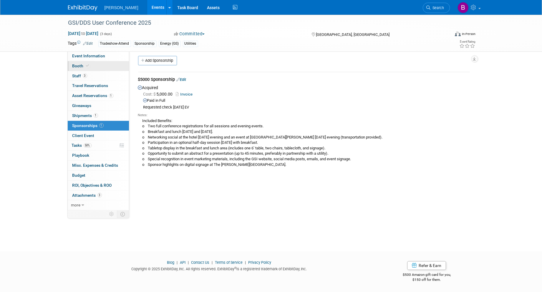
click at [97, 66] on link "Booth" at bounding box center [98, 66] width 61 height 10
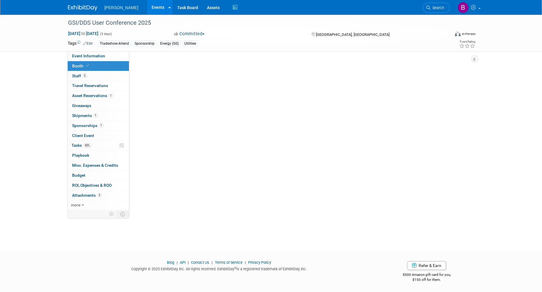
scroll to position [0, 0]
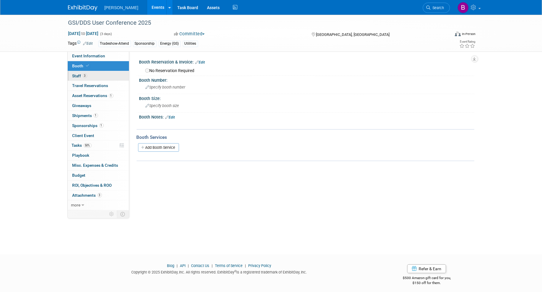
click at [102, 74] on link "3 Staff 3" at bounding box center [98, 76] width 61 height 10
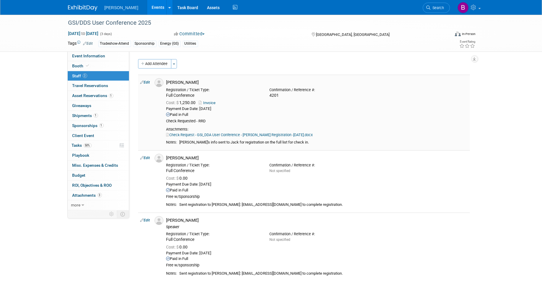
click at [148, 81] on link "Edit" at bounding box center [145, 82] width 10 height 4
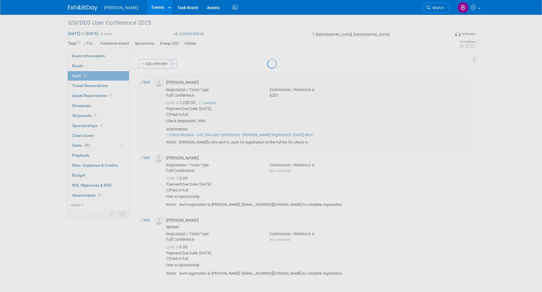
select select "5cb741f4-38d5-4e6b-bef1-45532a72ca39"
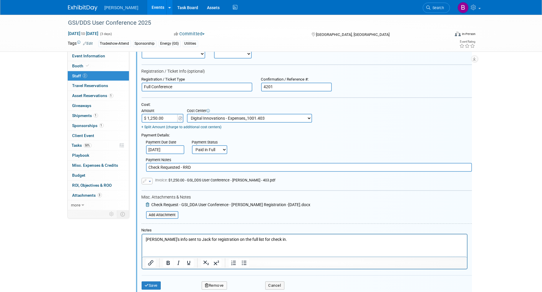
scroll to position [106, 0]
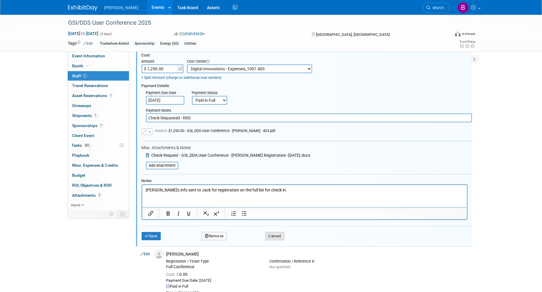
click at [274, 235] on button "Cancel" at bounding box center [274, 236] width 19 height 8
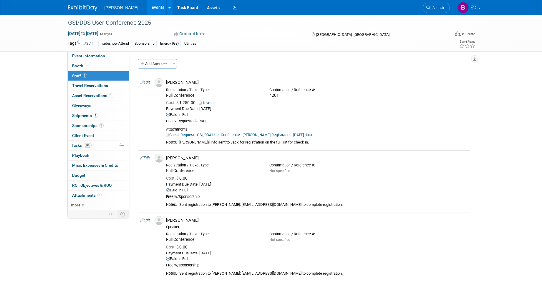
click at [432, 10] on link "Search" at bounding box center [436, 8] width 27 height 10
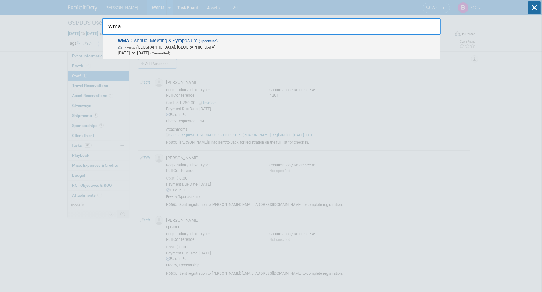
type input "wma"
click at [280, 45] on span "In-Person Dublin, OH" at bounding box center [277, 47] width 319 height 6
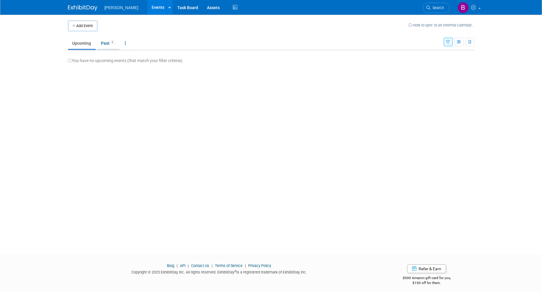
click at [107, 43] on link "Past 1" at bounding box center [108, 43] width 23 height 11
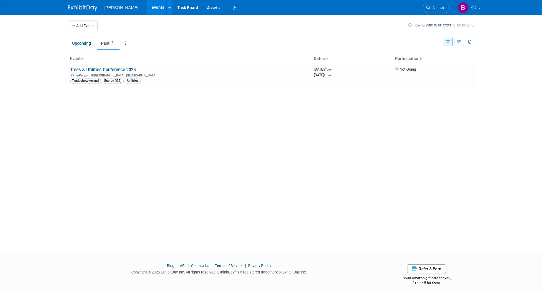
click at [450, 37] on div "Show: All Events Just My Events Only show events that either I created, or I am…" at bounding box center [459, 40] width 31 height 19
click at [450, 39] on button "button" at bounding box center [448, 42] width 9 height 9
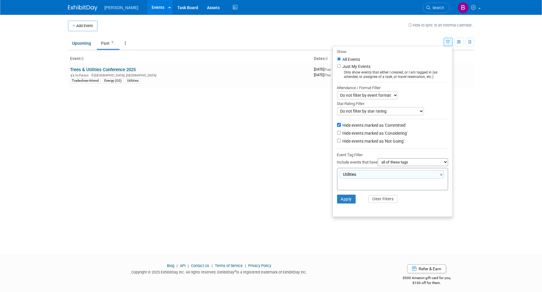
click at [393, 134] on label "Hide events marked as 'Considering'" at bounding box center [374, 133] width 66 height 6
click at [341, 134] on input "Hide events marked as 'Considering'" at bounding box center [339, 133] width 4 height 4
checkbox input "true"
click at [347, 195] on button "Apply" at bounding box center [346, 199] width 19 height 9
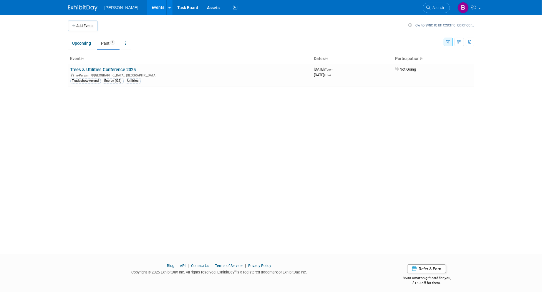
click at [447, 39] on button "button" at bounding box center [448, 42] width 9 height 9
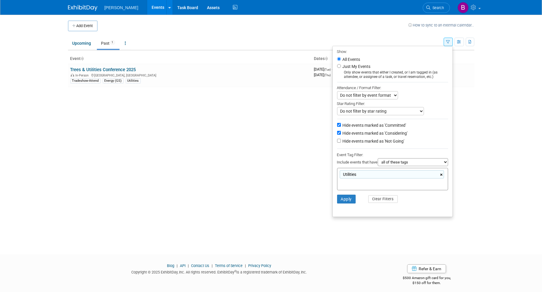
click at [441, 176] on link "×" at bounding box center [442, 175] width 4 height 7
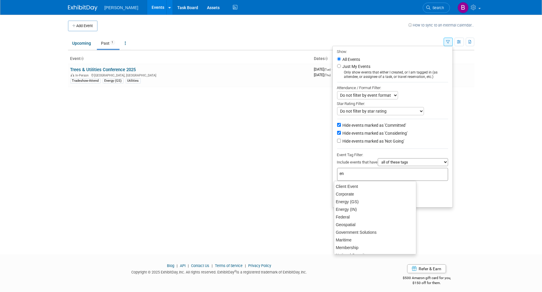
type input "ene"
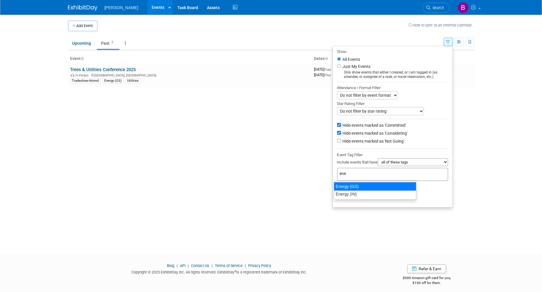
click at [392, 186] on div "Energy (GS)" at bounding box center [375, 187] width 82 height 8
type input "Energy (GS)"
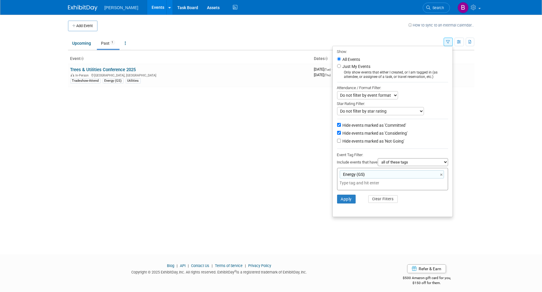
click at [361, 136] on label "Hide events marked as 'Considering'" at bounding box center [374, 133] width 66 height 6
click at [341, 135] on input "Hide events marked as 'Considering'" at bounding box center [339, 133] width 4 height 4
checkbox input "false"
click at [361, 125] on label "Hide events marked as 'Committed'" at bounding box center [373, 125] width 65 height 6
click at [341, 125] on input "Hide events marked as 'Committed'" at bounding box center [339, 125] width 4 height 4
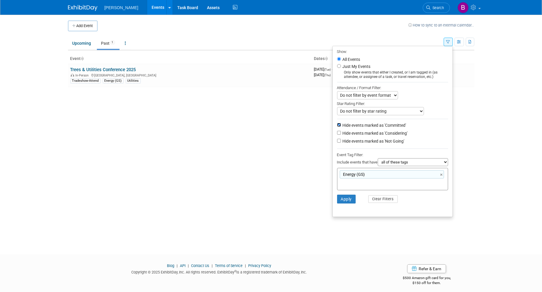
checkbox input "false"
click at [360, 135] on label "Hide events marked as 'Considering'" at bounding box center [374, 133] width 66 height 6
click at [341, 135] on input "Hide events marked as 'Considering'" at bounding box center [339, 133] width 4 height 4
checkbox input "true"
click at [358, 139] on label "Hide events marked as 'Not Going'" at bounding box center [372, 141] width 63 height 6
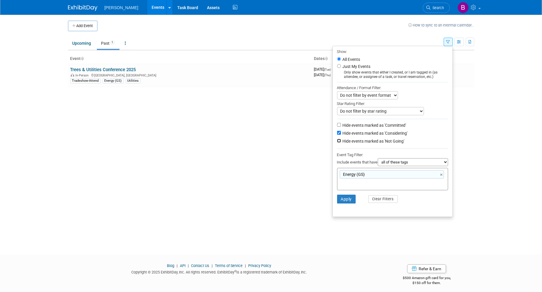
click at [341, 139] on input "Hide events marked as 'Not Going'" at bounding box center [339, 141] width 4 height 4
checkbox input "true"
click at [345, 201] on button "Apply" at bounding box center [346, 199] width 19 height 9
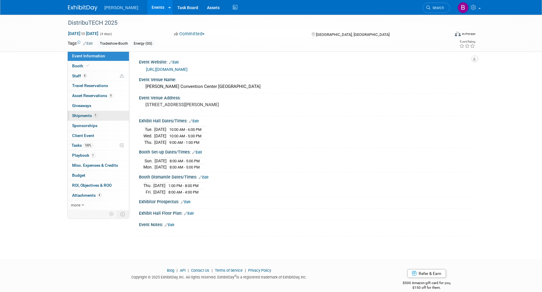
click at [86, 118] on span "Shipments 1" at bounding box center [85, 115] width 26 height 5
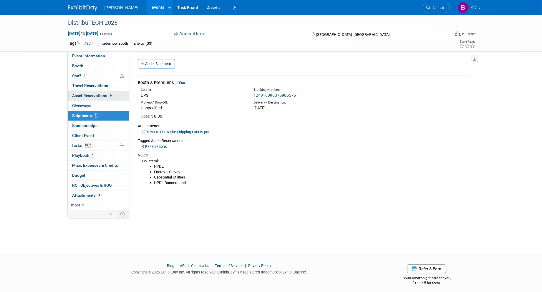
click at [84, 94] on span "Asset Reservations 9" at bounding box center [92, 95] width 41 height 5
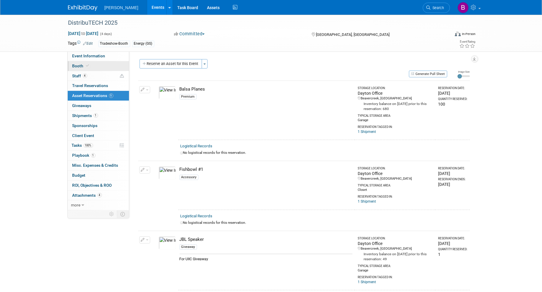
click at [84, 64] on span "Booth" at bounding box center [81, 66] width 18 height 5
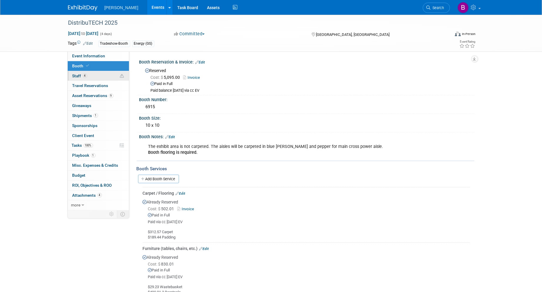
click at [91, 79] on link "4 Staff 4" at bounding box center [98, 76] width 61 height 10
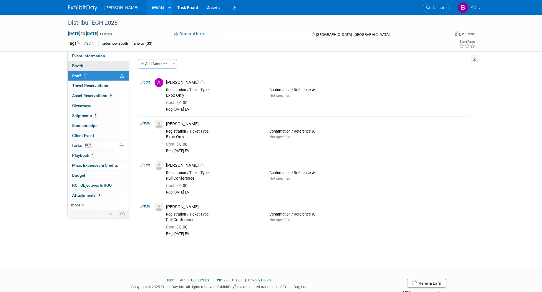
click at [100, 67] on link "Booth" at bounding box center [98, 66] width 61 height 10
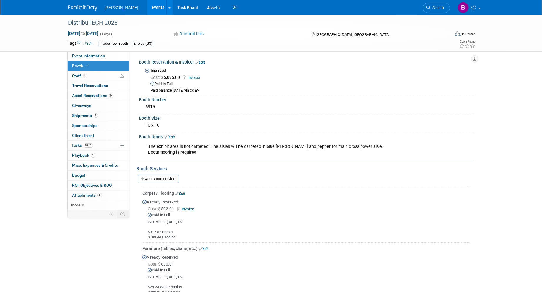
click at [200, 64] on link "Edit" at bounding box center [200, 62] width 10 height 4
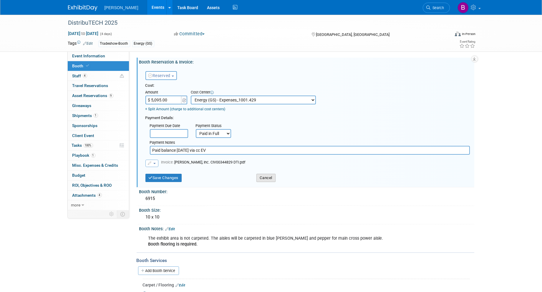
click at [264, 174] on button "Cancel" at bounding box center [265, 178] width 19 height 8
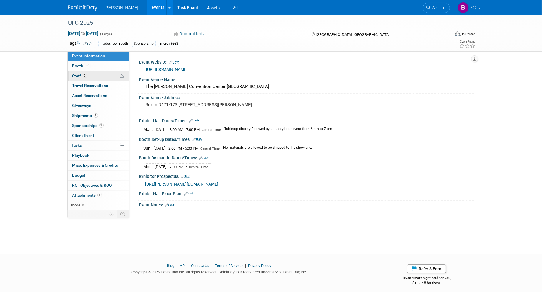
click at [101, 77] on link "2 Staff 2" at bounding box center [98, 76] width 61 height 10
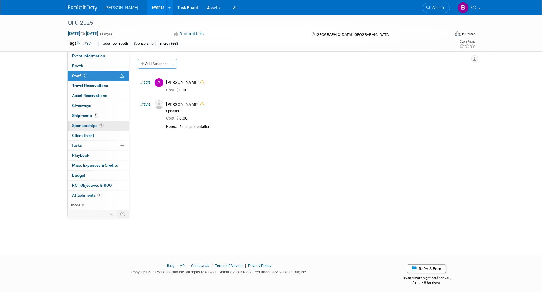
click at [93, 124] on span "Sponsorships 1" at bounding box center [87, 125] width 31 height 5
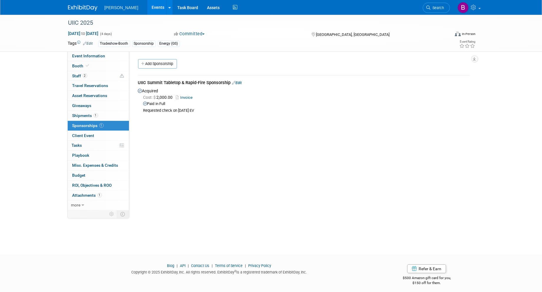
click at [186, 97] on link "Invoice" at bounding box center [185, 97] width 19 height 4
click at [240, 82] on link "Edit" at bounding box center [237, 83] width 10 height 4
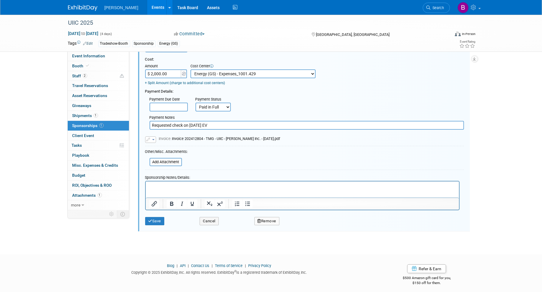
scroll to position [61, 0]
click at [213, 216] on button "Cancel" at bounding box center [209, 220] width 19 height 8
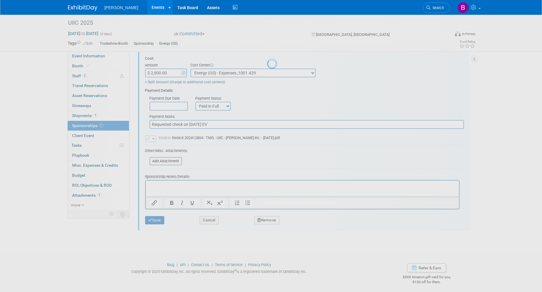
scroll to position [3, 0]
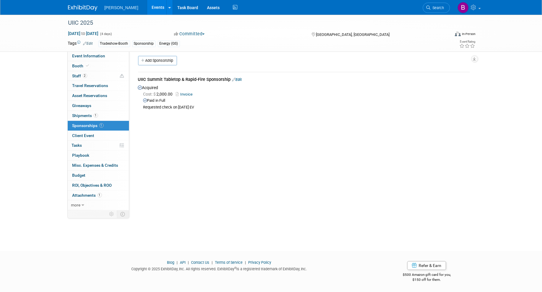
click at [238, 80] on link "Edit" at bounding box center [237, 79] width 10 height 4
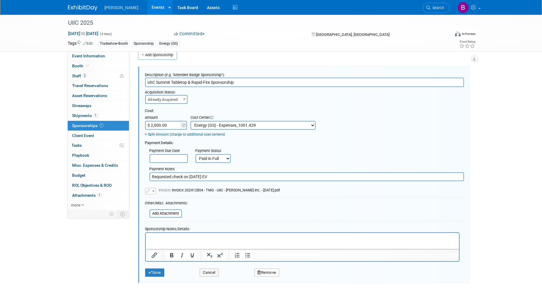
scroll to position [0, 0]
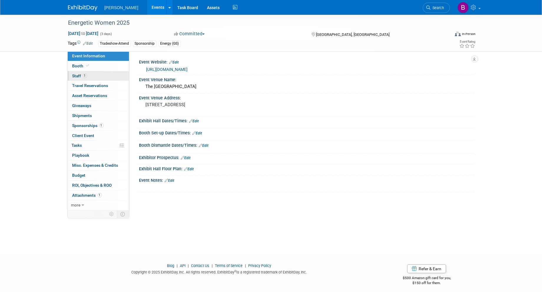
click at [95, 77] on link "1 Staff 1" at bounding box center [98, 76] width 61 height 10
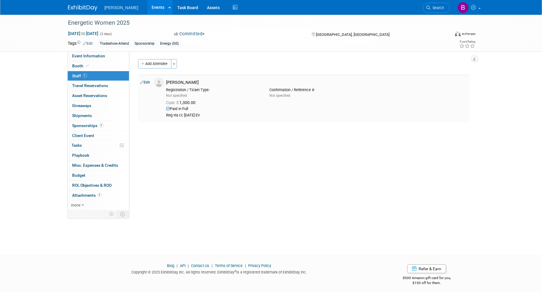
click at [146, 80] on link "Edit" at bounding box center [145, 82] width 10 height 4
select select "871392b6-81cb-4edc-90b8-906eeb2f0feb"
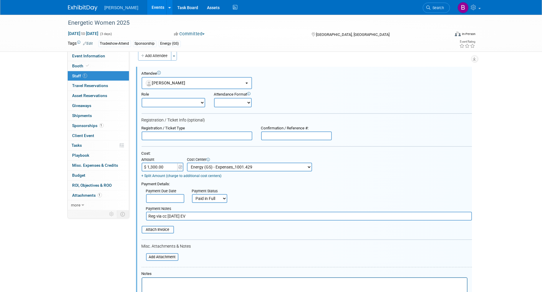
scroll to position [113, 0]
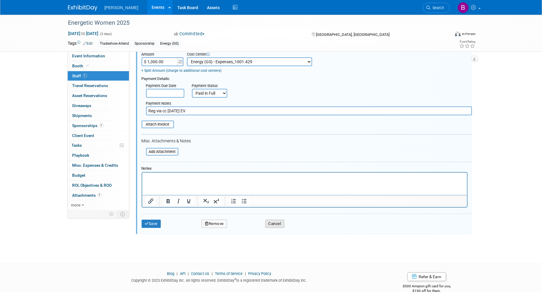
click at [283, 220] on button "Cancel" at bounding box center [274, 224] width 19 height 8
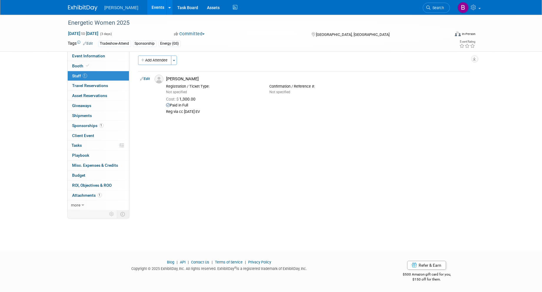
scroll to position [3, 0]
click at [279, 216] on div "Energetic Women 2025 Jun 10, 2025 to Jun 12, 2025 (3 days) Jun 10, 2025 to Jun …" at bounding box center [271, 125] width 542 height 229
click at [108, 127] on link "1 Sponsorships 1" at bounding box center [98, 126] width 61 height 10
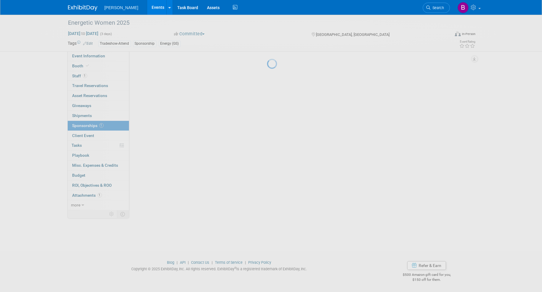
scroll to position [0, 0]
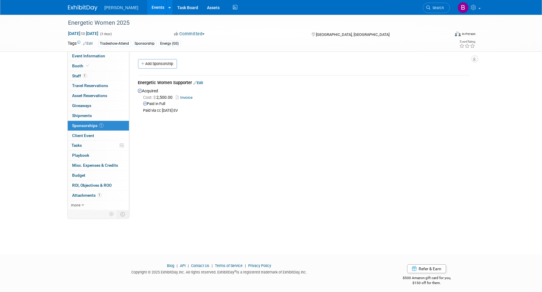
click at [199, 83] on link "Edit" at bounding box center [199, 83] width 10 height 4
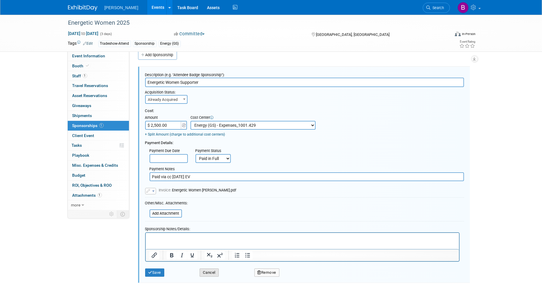
click at [214, 271] on button "Cancel" at bounding box center [209, 273] width 19 height 8
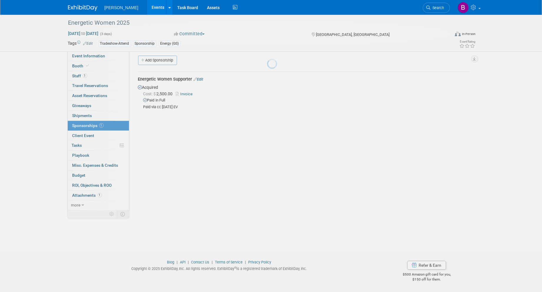
scroll to position [3, 0]
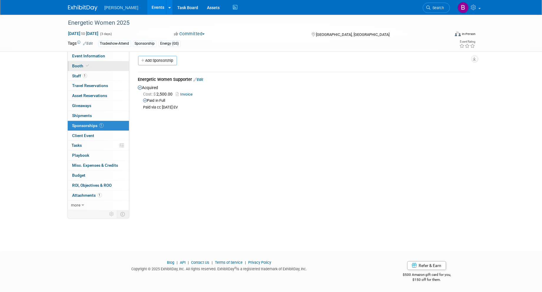
click at [111, 70] on link "Booth" at bounding box center [98, 66] width 61 height 10
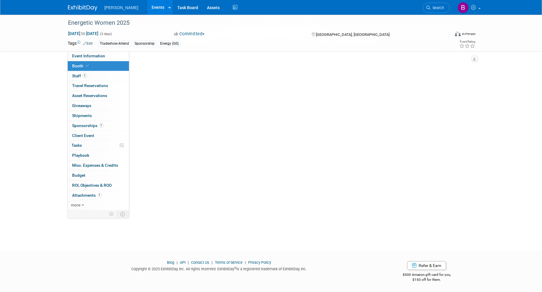
scroll to position [0, 0]
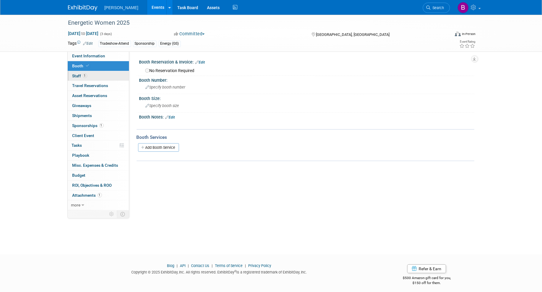
click at [114, 74] on link "1 Staff 1" at bounding box center [98, 76] width 61 height 10
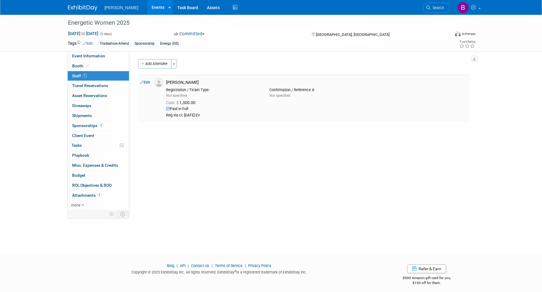
click at [152, 84] on td "Edit" at bounding box center [145, 98] width 14 height 47
click at [150, 82] on link "Edit" at bounding box center [145, 82] width 10 height 4
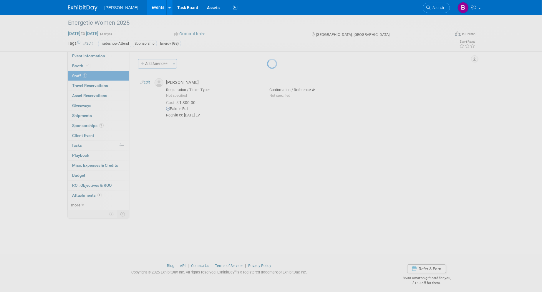
select select "871392b6-81cb-4edc-90b8-906eeb2f0feb"
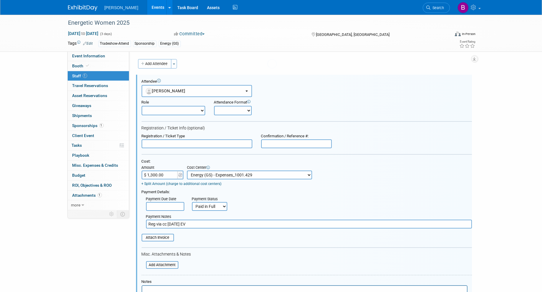
scroll to position [8, 0]
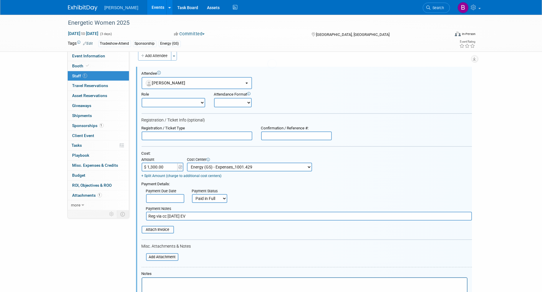
click at [140, 84] on body "Woolpert Events Add Event Bulk Upload Events Shareable Event Boards Recently Vi…" at bounding box center [271, 138] width 542 height 292
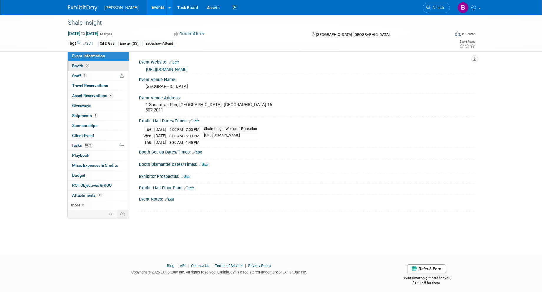
click at [81, 63] on link "Booth" at bounding box center [98, 66] width 61 height 10
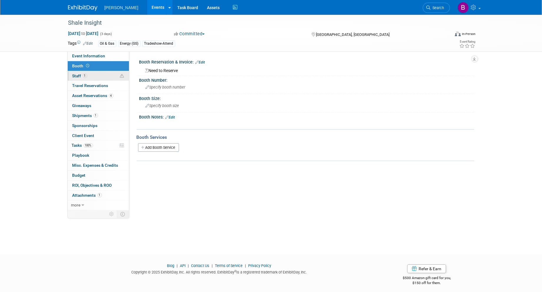
click at [86, 74] on span "1" at bounding box center [85, 76] width 4 height 4
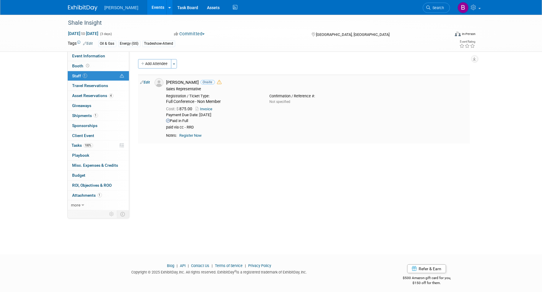
click at [146, 83] on link "Edit" at bounding box center [145, 82] width 10 height 4
select select "cc2ffc64-4e8f-4702-bbc7-da0a9fbbea4f"
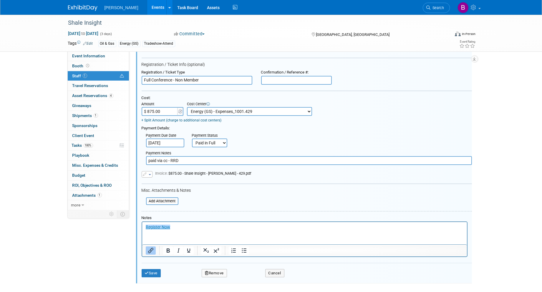
scroll to position [74, 0]
click at [271, 269] on button "Cancel" at bounding box center [274, 272] width 19 height 8
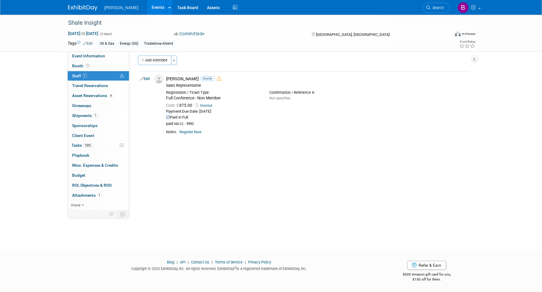
scroll to position [3, 0]
click at [145, 78] on link "Edit" at bounding box center [145, 79] width 10 height 4
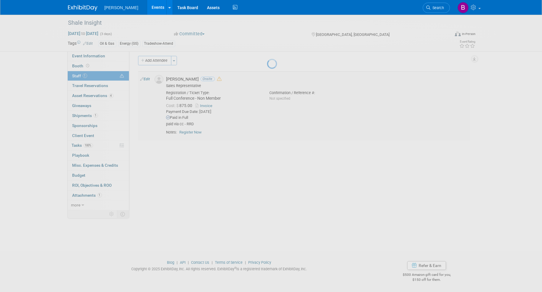
select select "cc2ffc64-4e8f-4702-bbc7-da0a9fbbea4f"
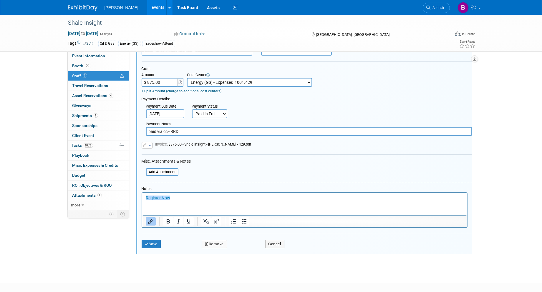
scroll to position [106, 0]
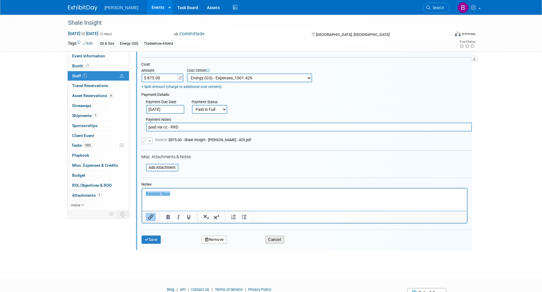
click at [279, 236] on button "Cancel" at bounding box center [274, 240] width 19 height 8
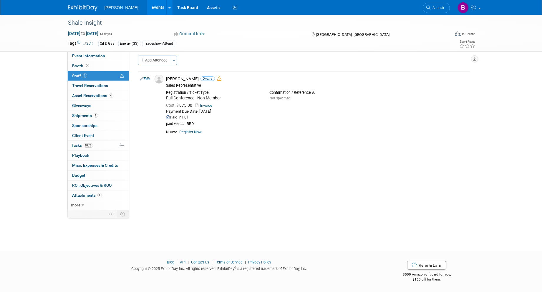
scroll to position [3, 0]
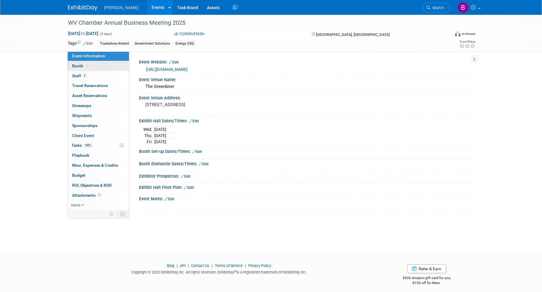
click at [83, 68] on span "Booth" at bounding box center [81, 66] width 18 height 5
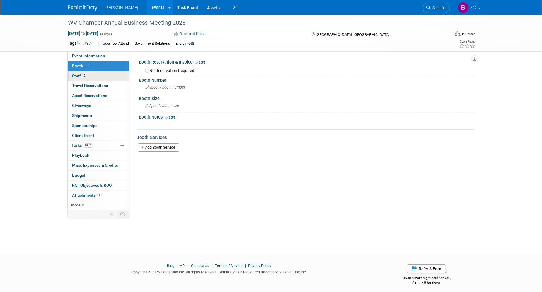
click at [89, 76] on link "2 Staff 2" at bounding box center [98, 76] width 61 height 10
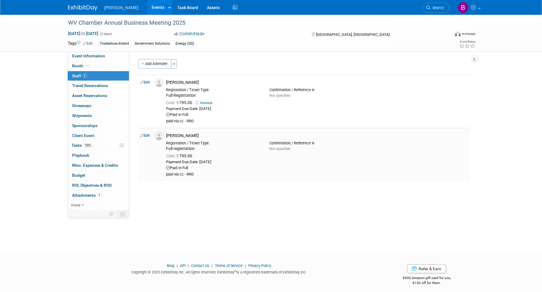
click at [146, 136] on link "Edit" at bounding box center [145, 136] width 10 height 4
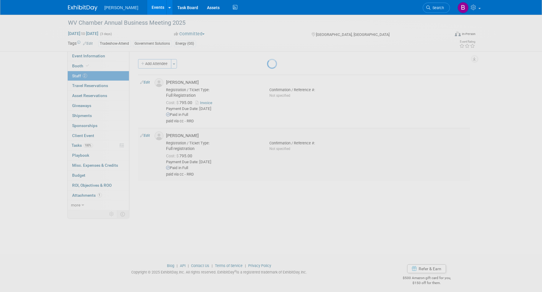
select select "871392b6-81cb-4edc-90b8-906eeb2f0feb"
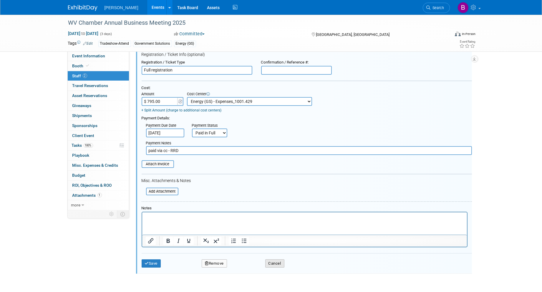
click at [271, 261] on button "Cancel" at bounding box center [274, 264] width 19 height 8
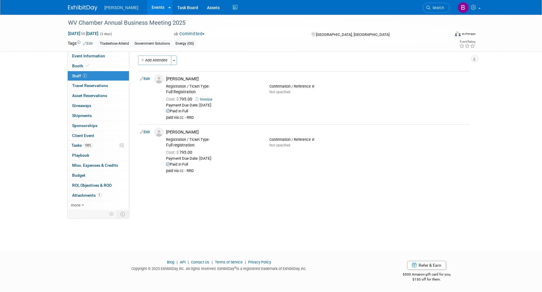
scroll to position [3, 0]
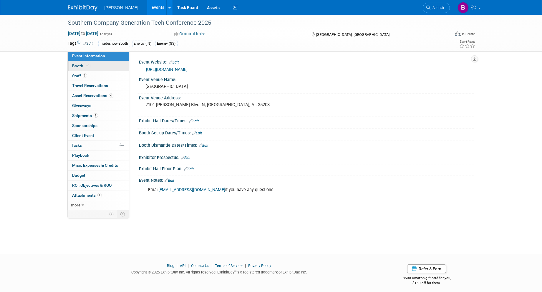
click at [77, 67] on span "Booth" at bounding box center [81, 66] width 18 height 5
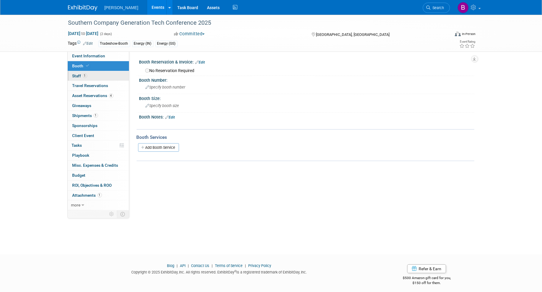
click at [79, 72] on link "1 Staff 1" at bounding box center [98, 76] width 61 height 10
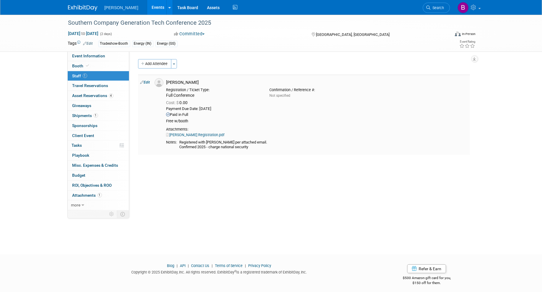
click at [147, 83] on link "Edit" at bounding box center [145, 82] width 10 height 4
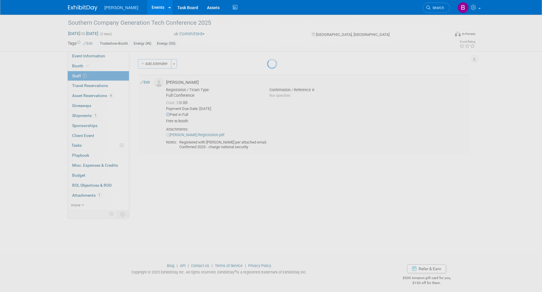
select select "364a9bb5-7cf6-4509-addb-b42ef792fb9c"
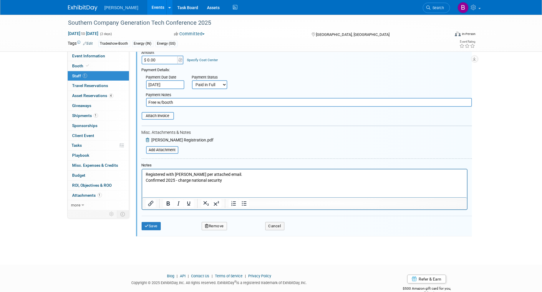
scroll to position [124, 0]
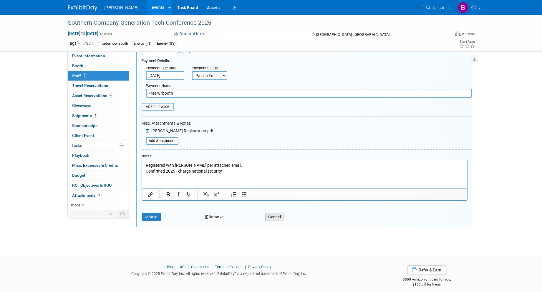
click at [278, 215] on button "Cancel" at bounding box center [274, 217] width 19 height 8
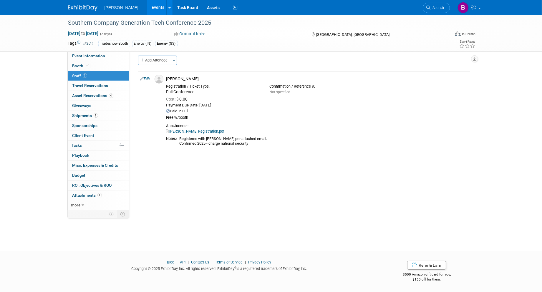
scroll to position [3, 0]
click at [115, 120] on link "1 Shipments 1" at bounding box center [98, 116] width 61 height 10
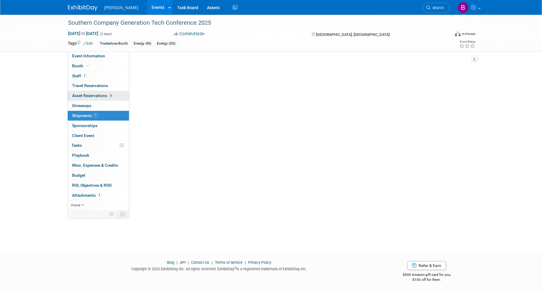
scroll to position [0, 0]
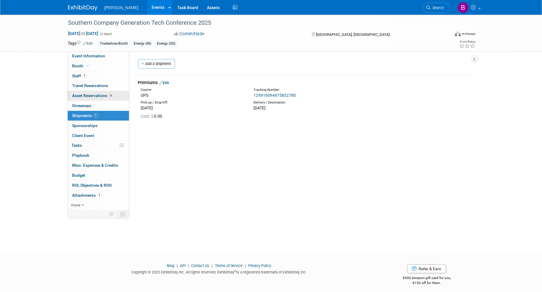
click at [108, 97] on span "Asset Reservations 4" at bounding box center [92, 95] width 41 height 5
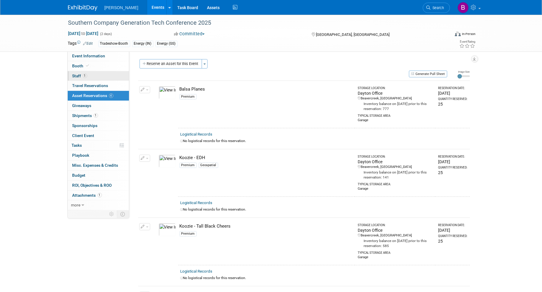
click at [102, 78] on link "1 Staff 1" at bounding box center [98, 76] width 61 height 10
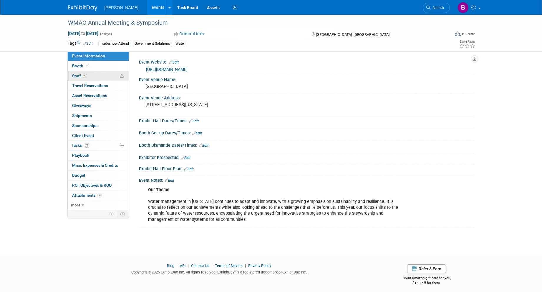
click at [89, 74] on link "4 Staff 4" at bounding box center [98, 76] width 61 height 10
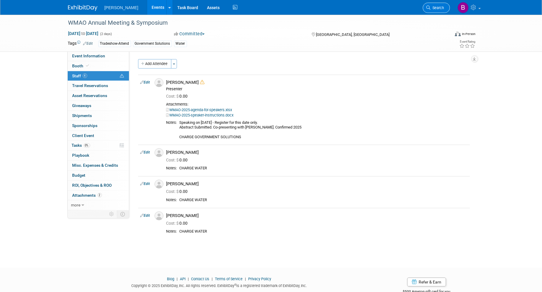
click at [439, 6] on span "Search" at bounding box center [438, 8] width 14 height 4
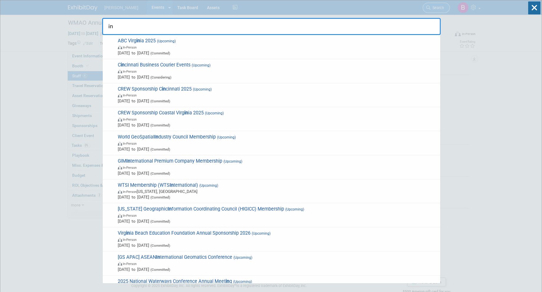
type input "i"
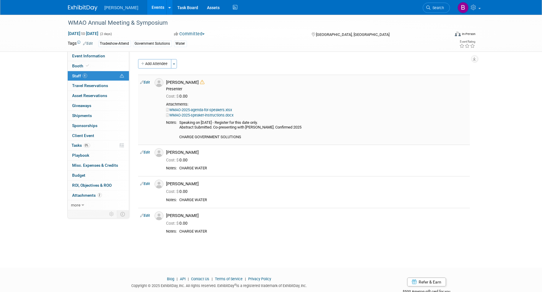
drag, startPoint x: 178, startPoint y: 140, endPoint x: 261, endPoint y: 142, distance: 82.7
click at [261, 142] on td "Brian Stevens Presenter 0.00" at bounding box center [317, 110] width 306 height 70
drag, startPoint x: 249, startPoint y: 141, endPoint x: 178, endPoint y: 124, distance: 72.8
click at [178, 124] on div "Notes: Speaking on Nov. 12 - Register for this date only. Abstract Submitted. C…" at bounding box center [316, 130] width 301 height 21
drag, startPoint x: 178, startPoint y: 124, endPoint x: 151, endPoint y: 64, distance: 66.0
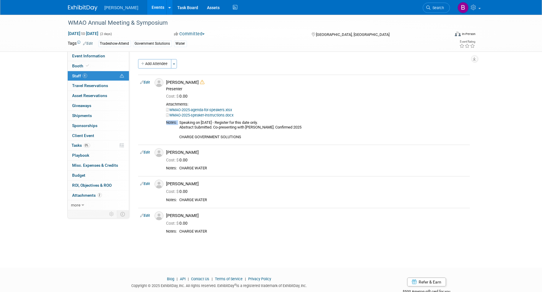
click at [151, 64] on button "Add Attendee" at bounding box center [154, 63] width 33 height 9
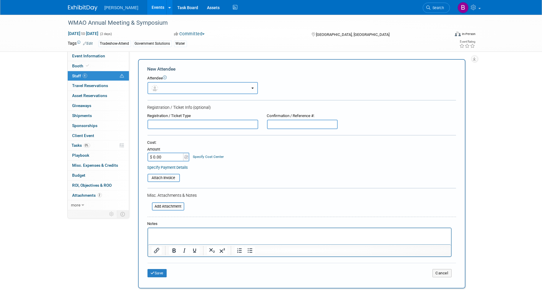
click at [161, 91] on button "button" at bounding box center [202, 88] width 110 height 12
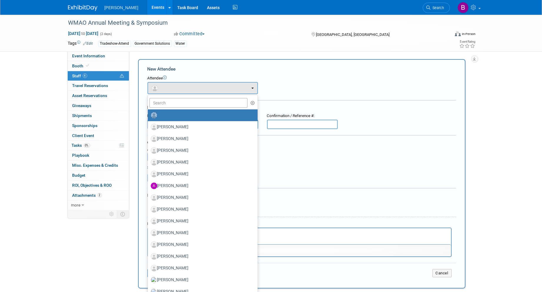
click at [351, 152] on div "Cost: Amount $ 0.00 Specify Cost Center Cost Center -- Not Specified -- Advisor…" at bounding box center [301, 150] width 308 height 21
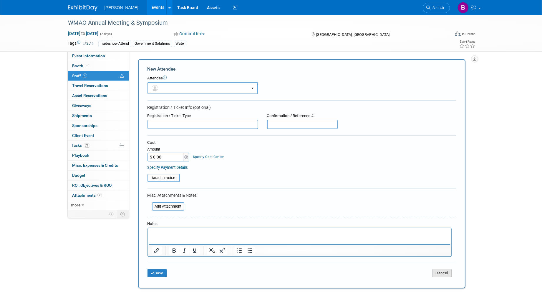
click at [445, 273] on button "Cancel" at bounding box center [441, 273] width 19 height 8
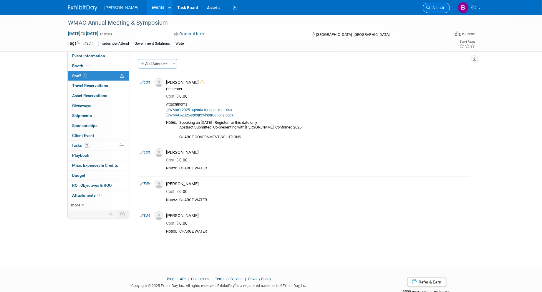
click at [425, 9] on link "Search" at bounding box center [436, 8] width 27 height 10
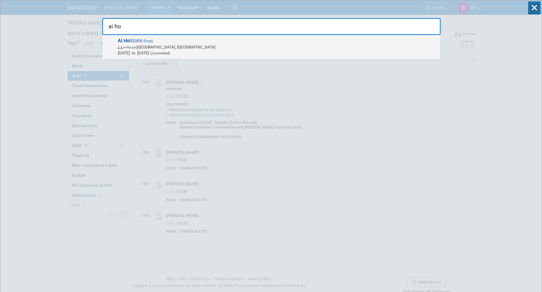
type input "ai ho"
click at [201, 48] on span "In-Person Pittsburgh, PA" at bounding box center [277, 47] width 319 height 6
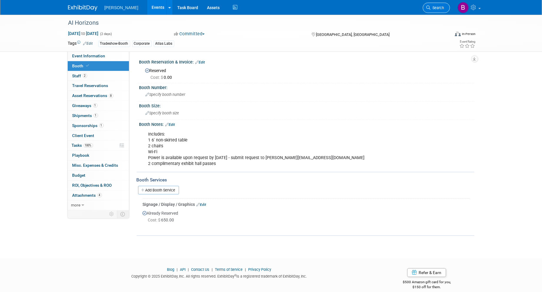
click at [443, 12] on link "Search" at bounding box center [436, 8] width 27 height 10
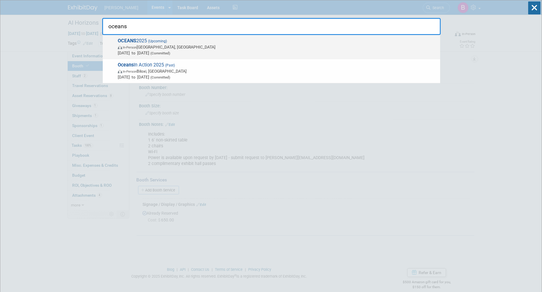
type input "oceans"
click at [126, 39] on strong "OCEANS" at bounding box center [127, 41] width 19 height 6
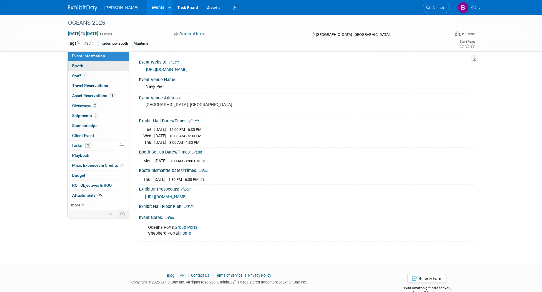
click at [98, 67] on link "Booth" at bounding box center [98, 66] width 61 height 10
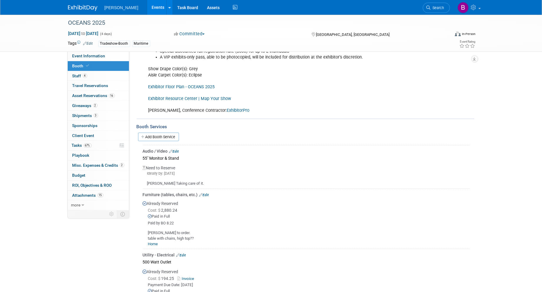
scroll to position [131, 0]
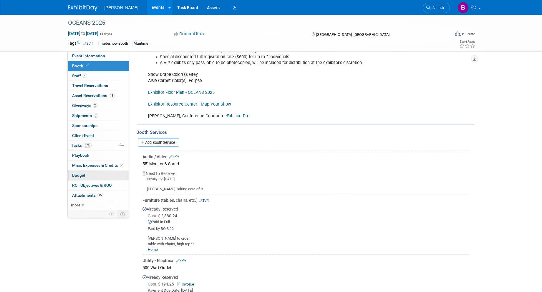
click at [94, 171] on link "Budget" at bounding box center [98, 176] width 61 height 10
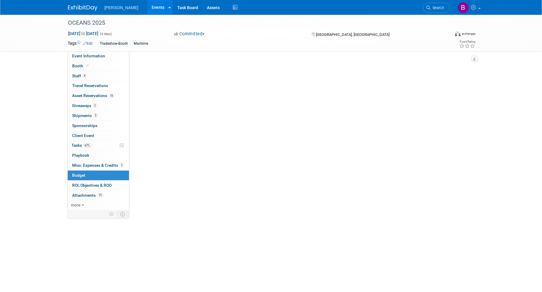
scroll to position [0, 0]
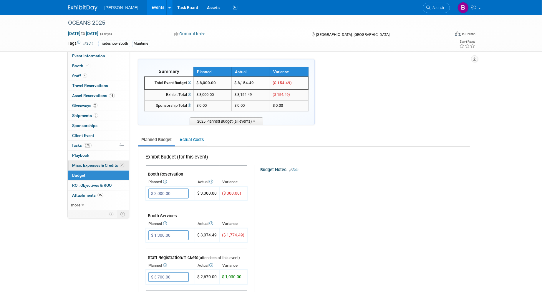
click at [92, 165] on span "Misc. Expenses & Credits 2" at bounding box center [98, 165] width 52 height 5
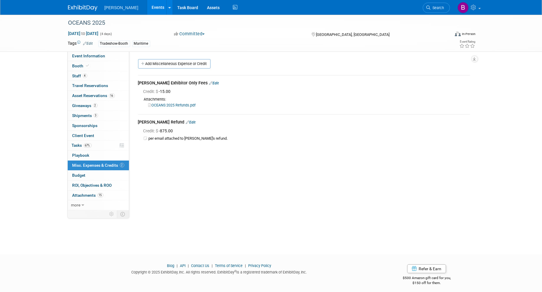
click at [149, 180] on div "Event Website: Edit [URL][DOMAIN_NAME] Event Venue Name: [GEOGRAPHIC_DATA] Even…" at bounding box center [301, 131] width 345 height 160
click at [89, 73] on link "4 Staff 4" at bounding box center [98, 76] width 61 height 10
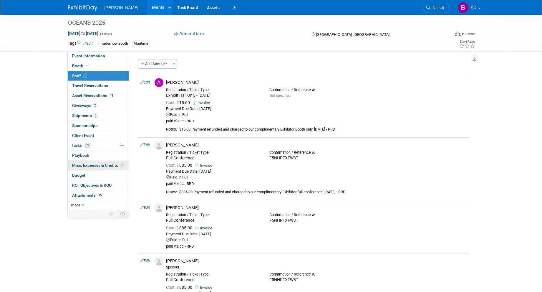
click at [79, 164] on span "Misc. Expenses & Credits 2" at bounding box center [98, 165] width 52 height 5
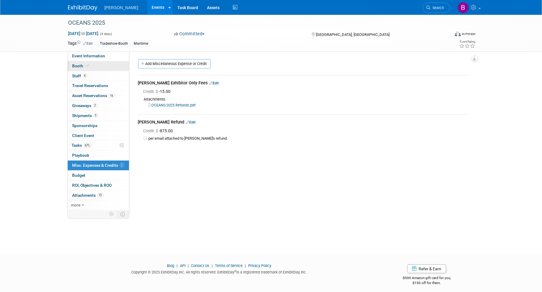
click at [82, 68] on span "Booth" at bounding box center [81, 66] width 18 height 5
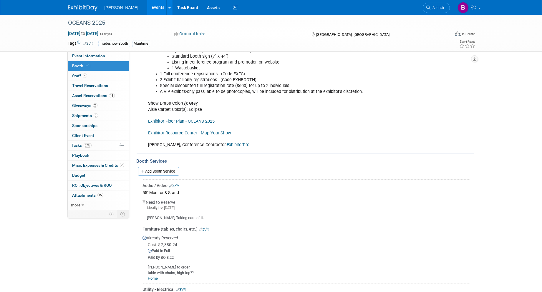
scroll to position [224, 0]
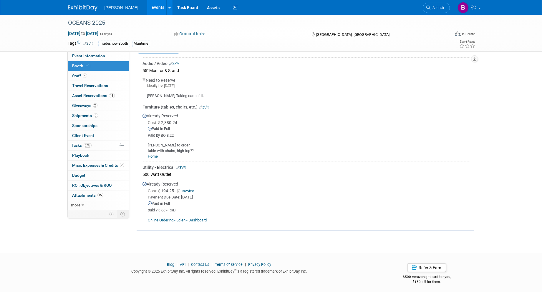
click at [274, 220] on div "Online Ordering - Edlen - Dashboard" at bounding box center [306, 218] width 327 height 10
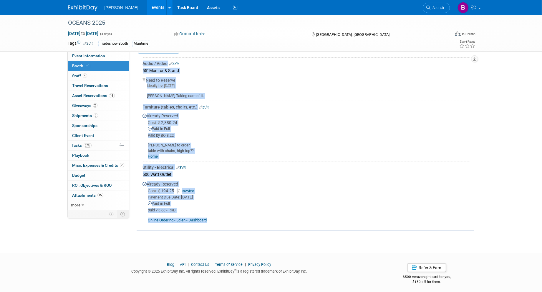
drag, startPoint x: 243, startPoint y: 225, endPoint x: 270, endPoint y: 223, distance: 27.7
click at [270, 223] on div "Booth Services Add Booth Service Audio / Video Edit 55" Monitor & Stand Ideally…" at bounding box center [306, 131] width 338 height 200
drag, startPoint x: 270, startPoint y: 223, endPoint x: 245, endPoint y: 210, distance: 27.8
click at [245, 210] on div "paid via cc - RRD" at bounding box center [309, 210] width 322 height 5
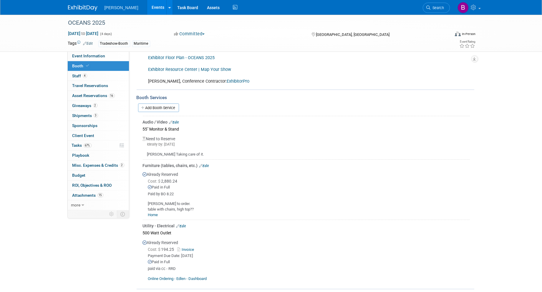
scroll to position [158, 0]
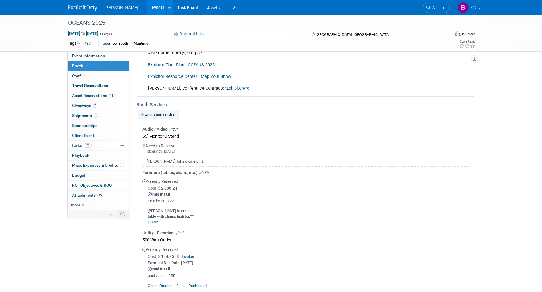
click at [165, 117] on link "Add Booth Service" at bounding box center [158, 115] width 41 height 9
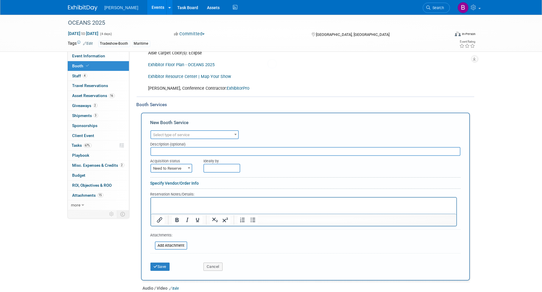
scroll to position [0, 0]
click at [164, 136] on span "Select type of service" at bounding box center [194, 135] width 87 height 8
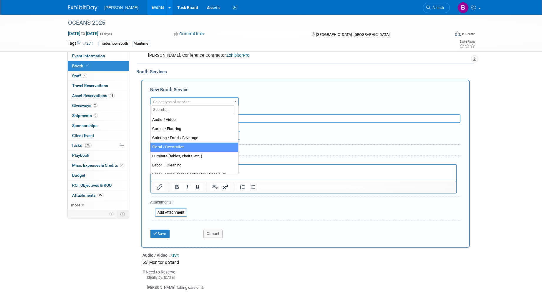
click at [213, 209] on form "Audio / Video Carpet / Flooring Catering / Food / Beverage Floral / Decorative …" at bounding box center [305, 168] width 310 height 145
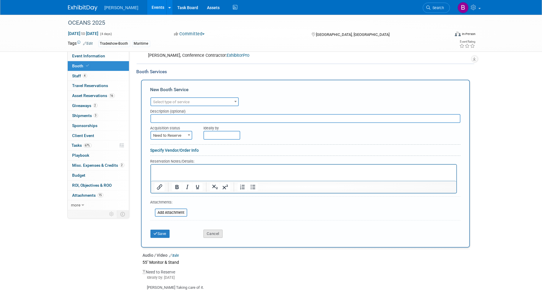
click at [218, 230] on button "Cancel" at bounding box center [212, 234] width 19 height 8
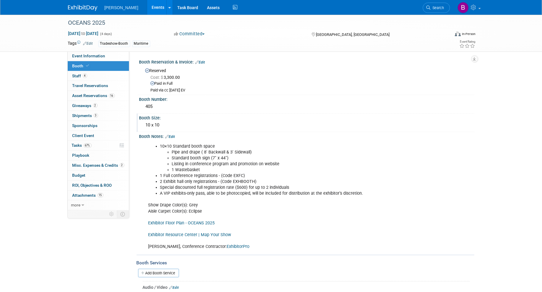
scroll to position [224, 0]
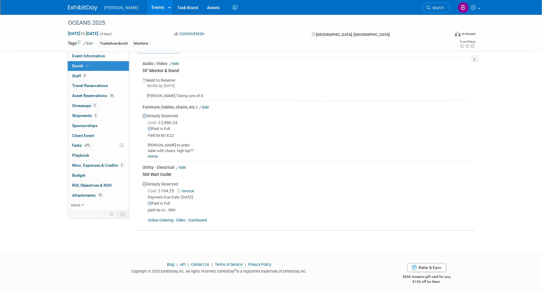
drag, startPoint x: 123, startPoint y: 23, endPoint x: 39, endPoint y: 25, distance: 83.9
click at [39, 25] on div "OCEANS 2025 Sep 29, 2025 to Oct 2, 2025 (4 days) Sep 29, 2025 to Oct 2, 2025 Co…" at bounding box center [271, 33] width 542 height 37
drag, startPoint x: 39, startPoint y: 25, endPoint x: 18, endPoint y: 53, distance: 35.1
click at [18, 53] on div "OCEANS 2025 Sep 29, 2025 to Oct 2, 2025 (4 days) Sep 29, 2025 to Oct 2, 2025 Co…" at bounding box center [271, 17] width 542 height 452
drag, startPoint x: 68, startPoint y: 20, endPoint x: 114, endPoint y: 26, distance: 47.0
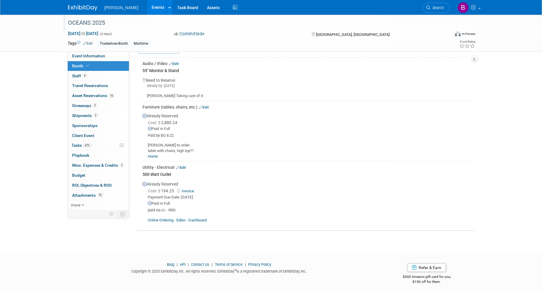
click at [114, 26] on div "OCEANS 2025" at bounding box center [253, 23] width 375 height 11
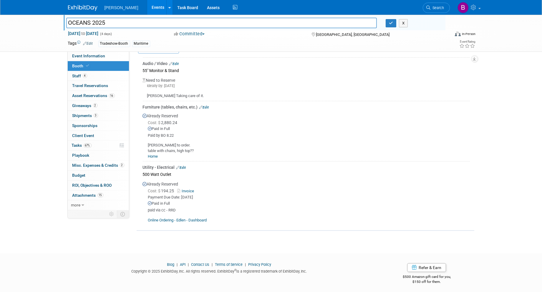
click at [36, 145] on div "OCEANS 2025 OCEANS 2025 X Sep 29, 2025 to Oct 2, 2025 (4 days) Sep 29, 2025 to …" at bounding box center [271, 17] width 542 height 452
click at [401, 27] on button "X" at bounding box center [403, 23] width 9 height 8
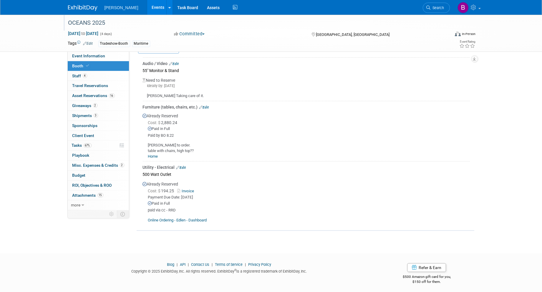
scroll to position [0, 0]
